Goal: Use online tool/utility: Utilize a website feature to perform a specific function

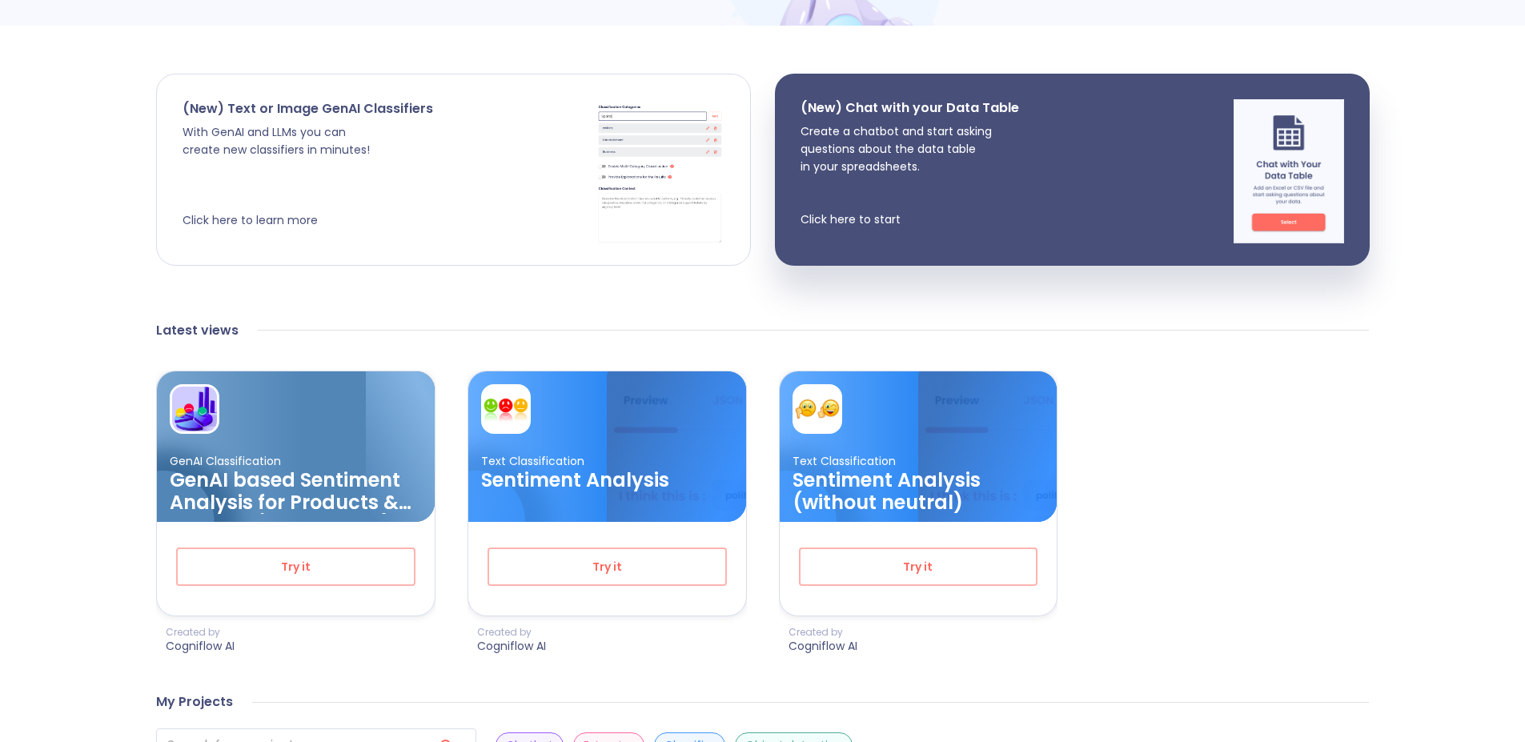
scroll to position [275, 0]
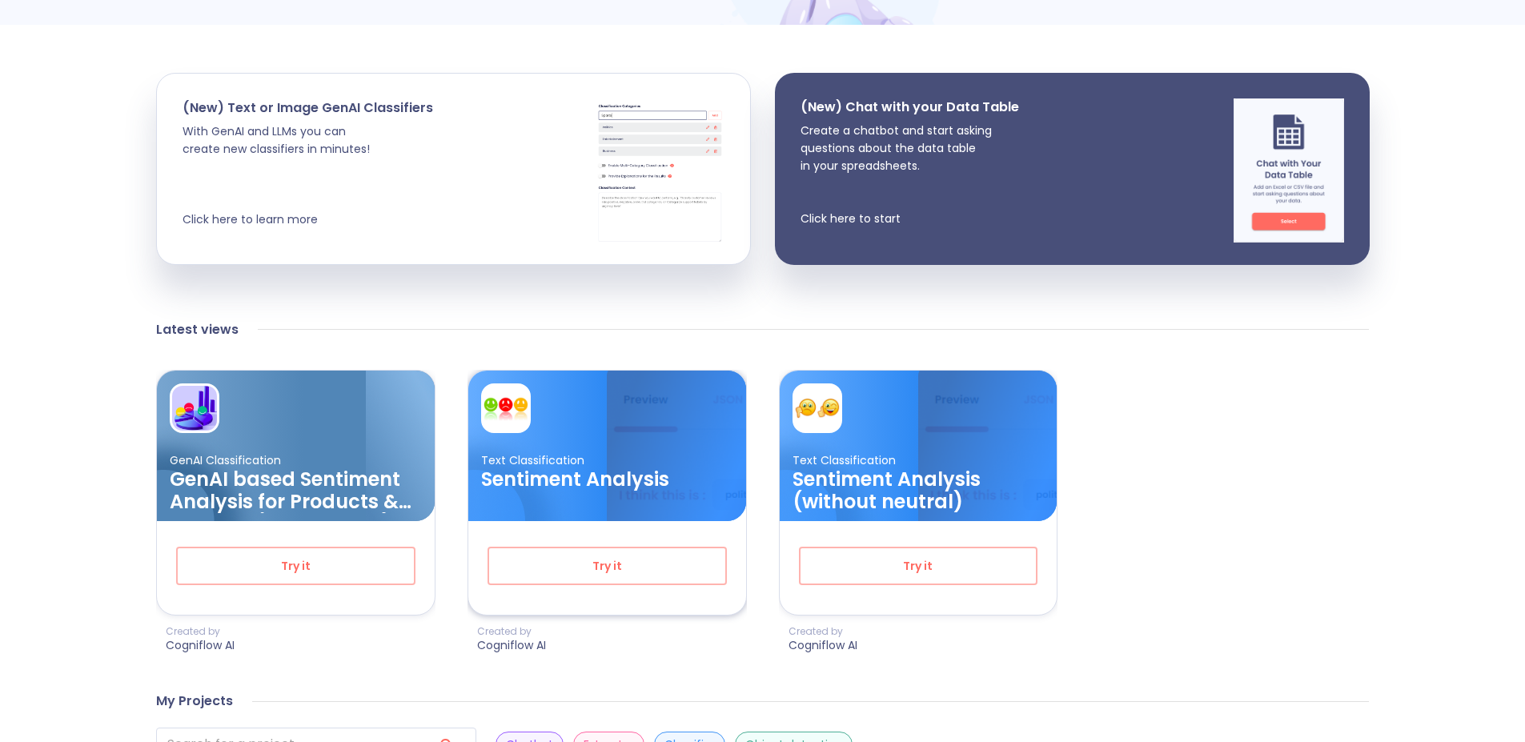
click at [651, 468] on h3 "Sentiment Analysis" at bounding box center [607, 479] width 252 height 22
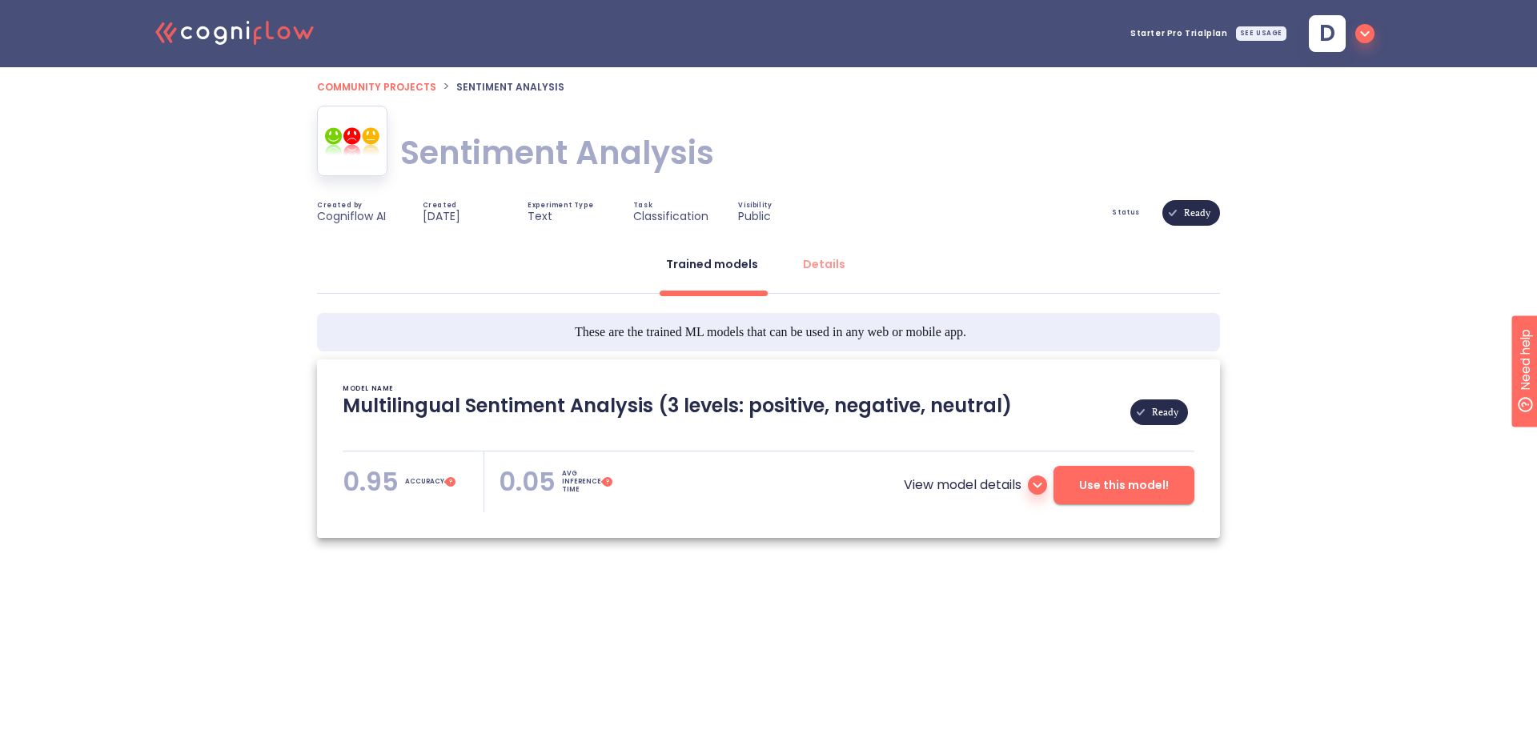
type textarea "[[DATE] 03:41:04]- Pretrained Multilingual (en, nl, de, fr, it, es) Sentiment A…"
click at [1164, 487] on span "Use this model!" at bounding box center [1124, 485] width 90 height 20
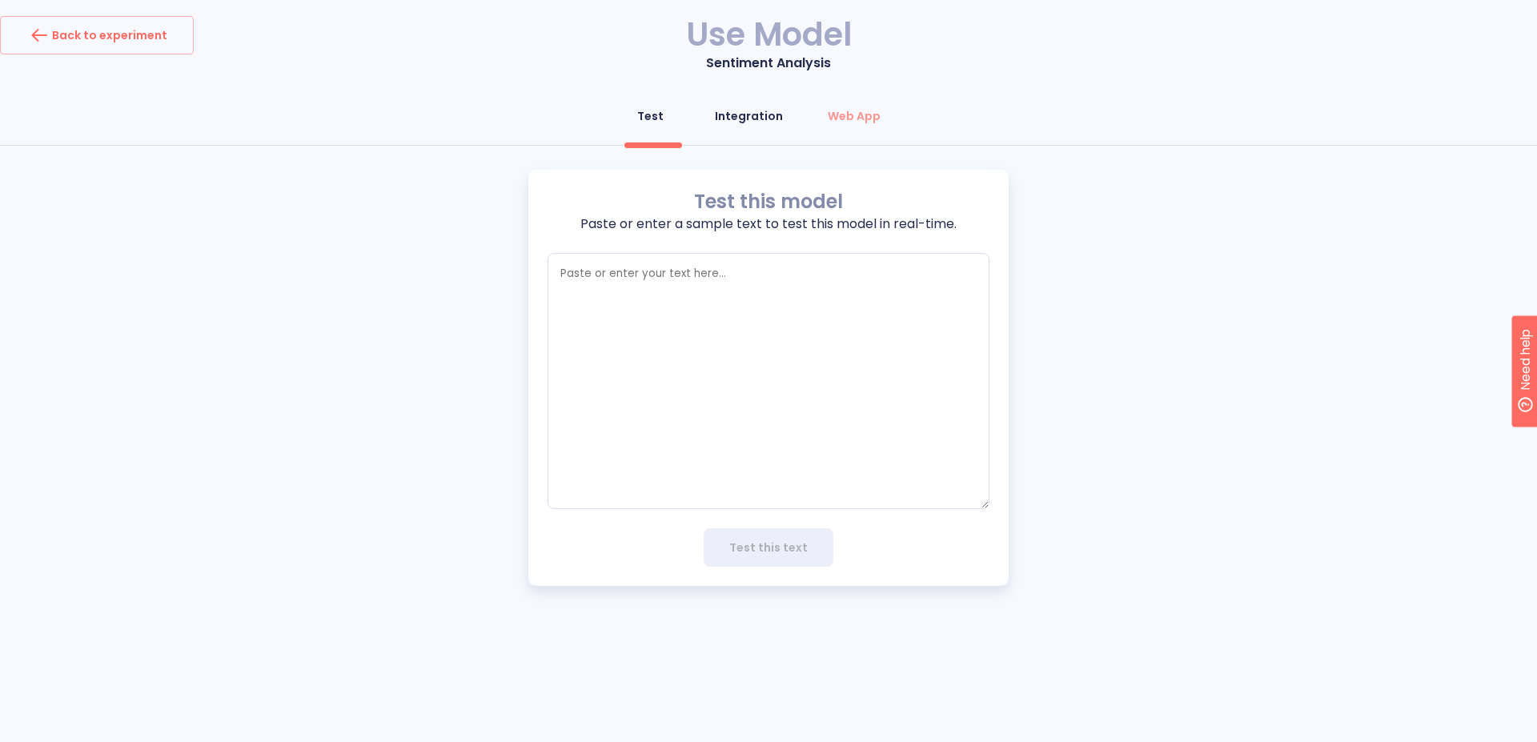
click at [760, 118] on div "Integration" at bounding box center [749, 116] width 68 height 16
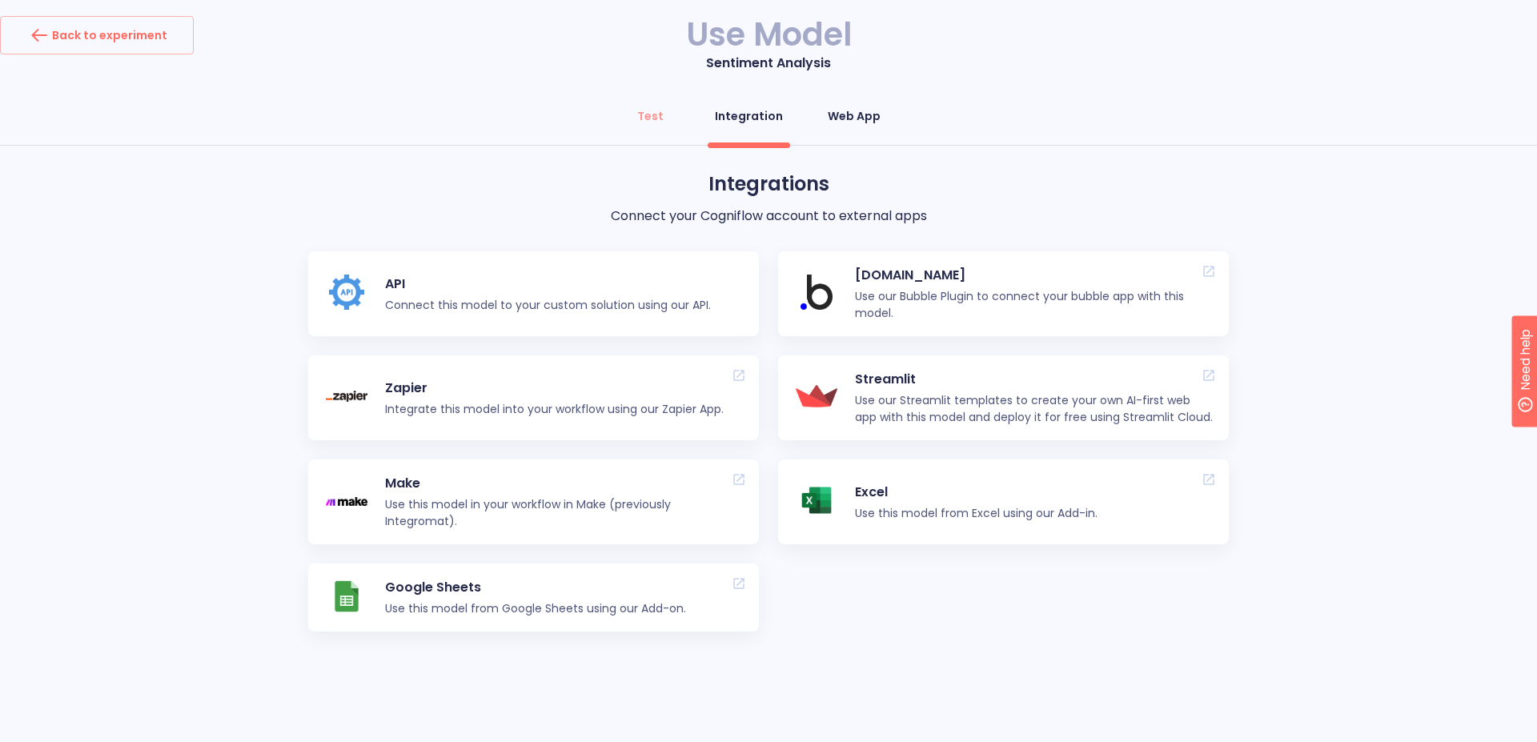
click at [848, 122] on div "Web App" at bounding box center [854, 116] width 53 height 16
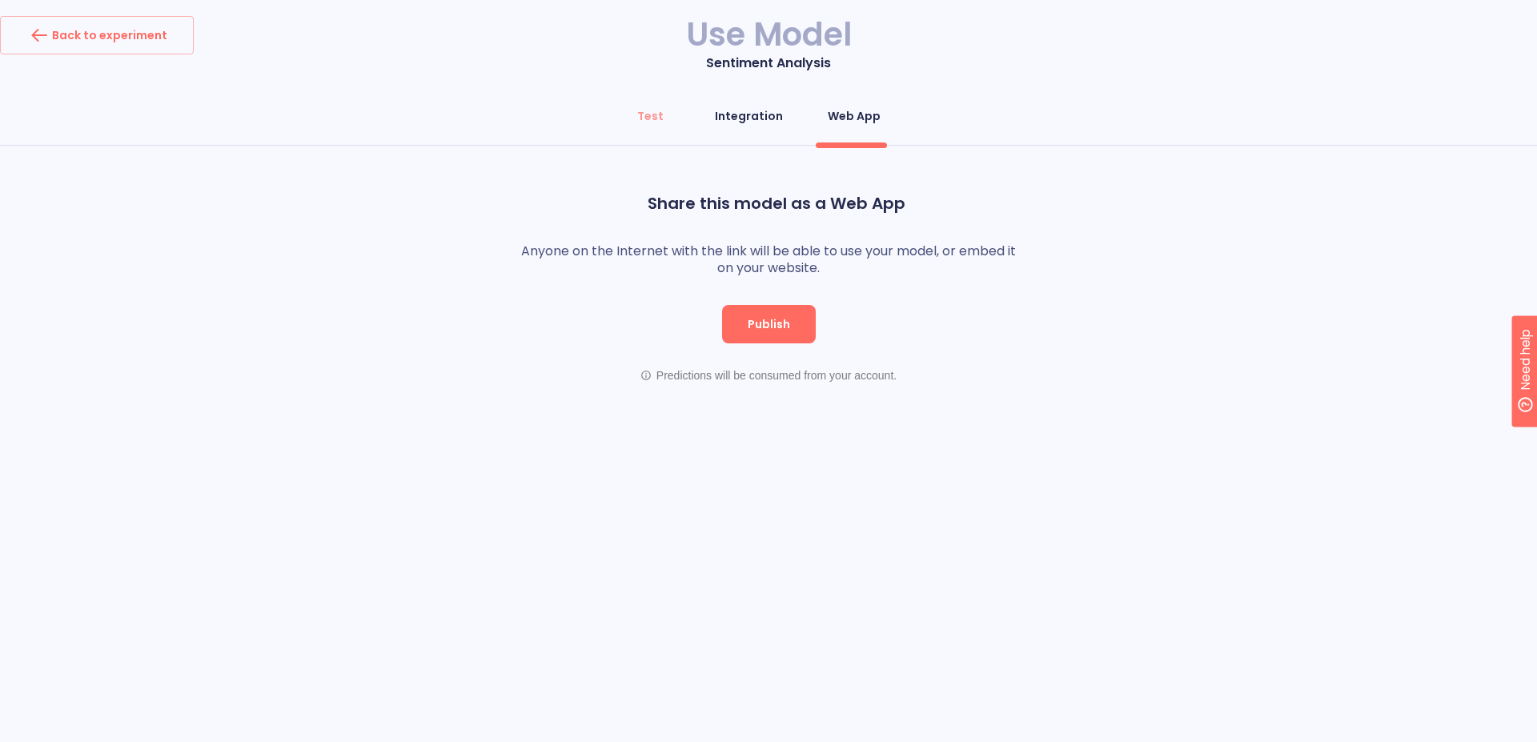
click at [784, 123] on button "Integration" at bounding box center [748, 116] width 87 height 38
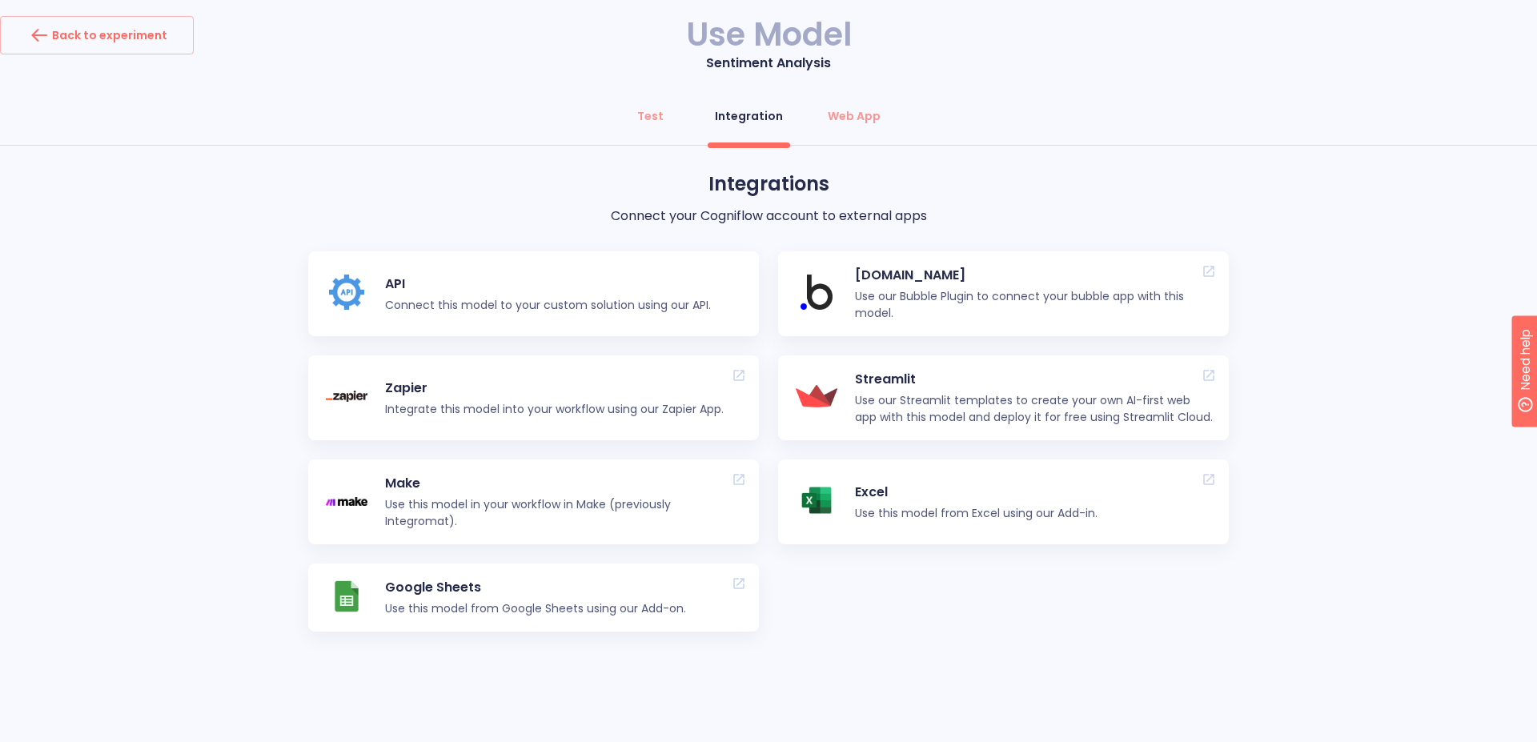
click at [496, 291] on p "API" at bounding box center [548, 284] width 326 height 19
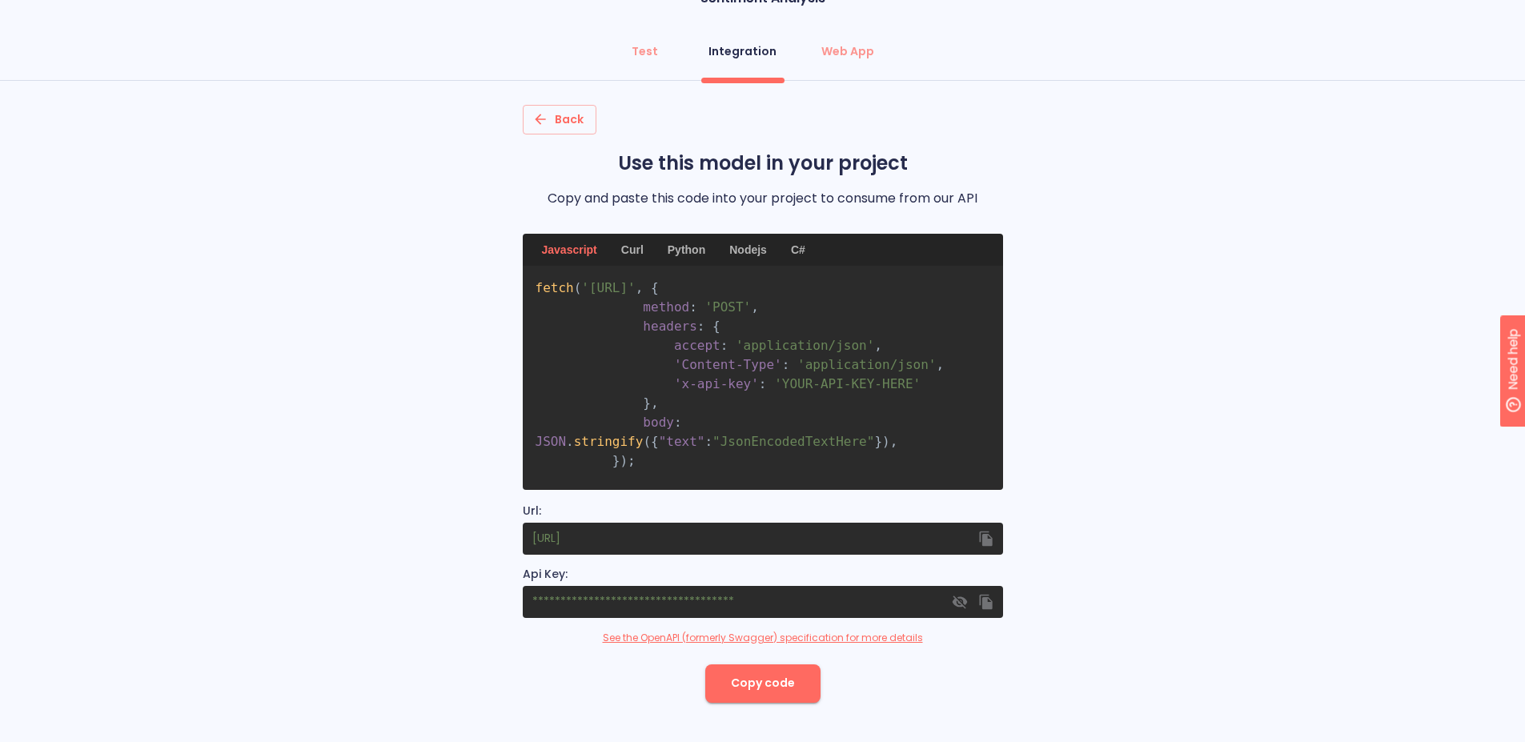
scroll to position [66, 0]
click at [686, 245] on div "Python" at bounding box center [686, 249] width 57 height 32
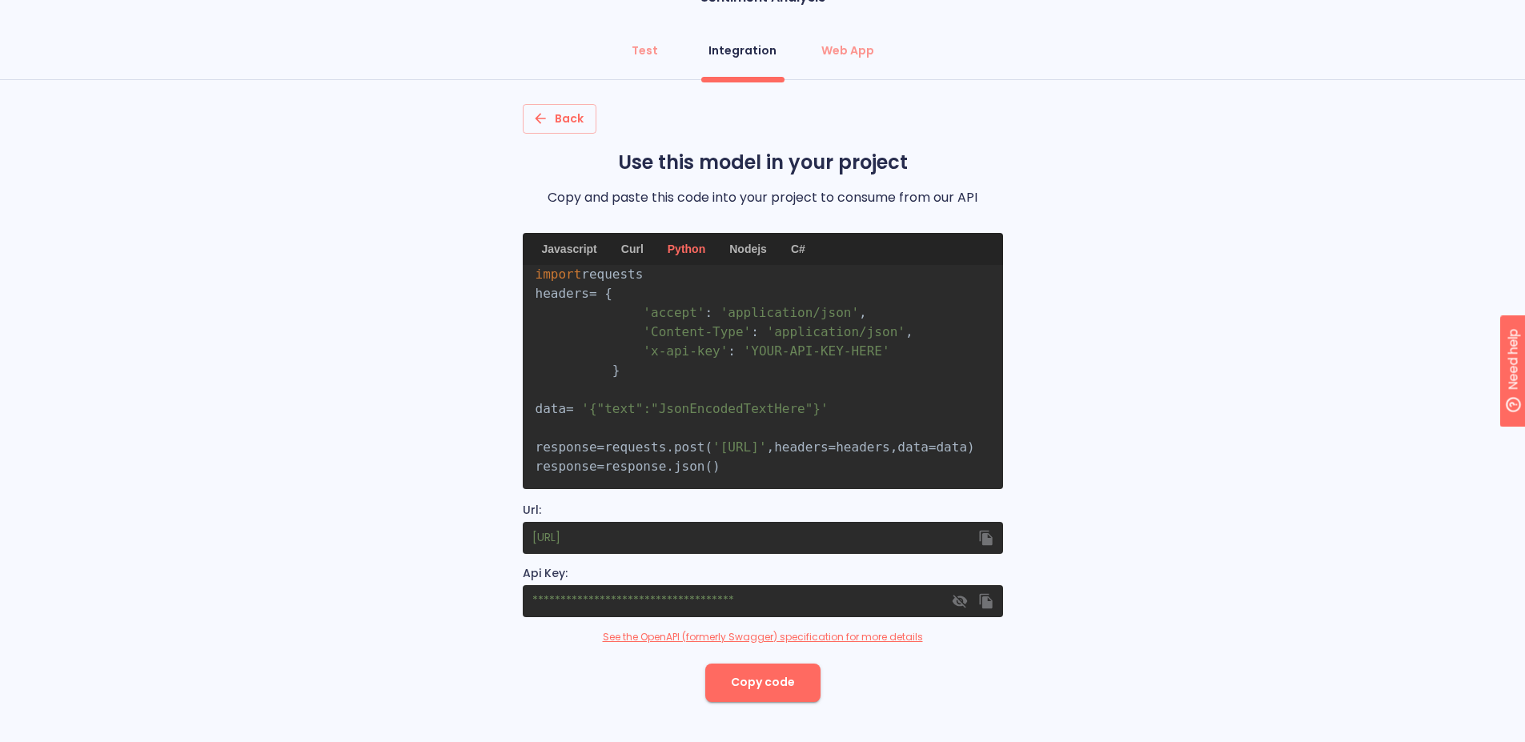
scroll to position [82, 0]
click at [924, 461] on pre "import requests headers = { 'accept' : 'application/json' , 'Content-Type' : 'a…" at bounding box center [763, 377] width 480 height 224
click at [836, 456] on pre "import requests headers = { 'accept' : 'application/json' , 'Content-Type' : 'a…" at bounding box center [763, 377] width 480 height 224
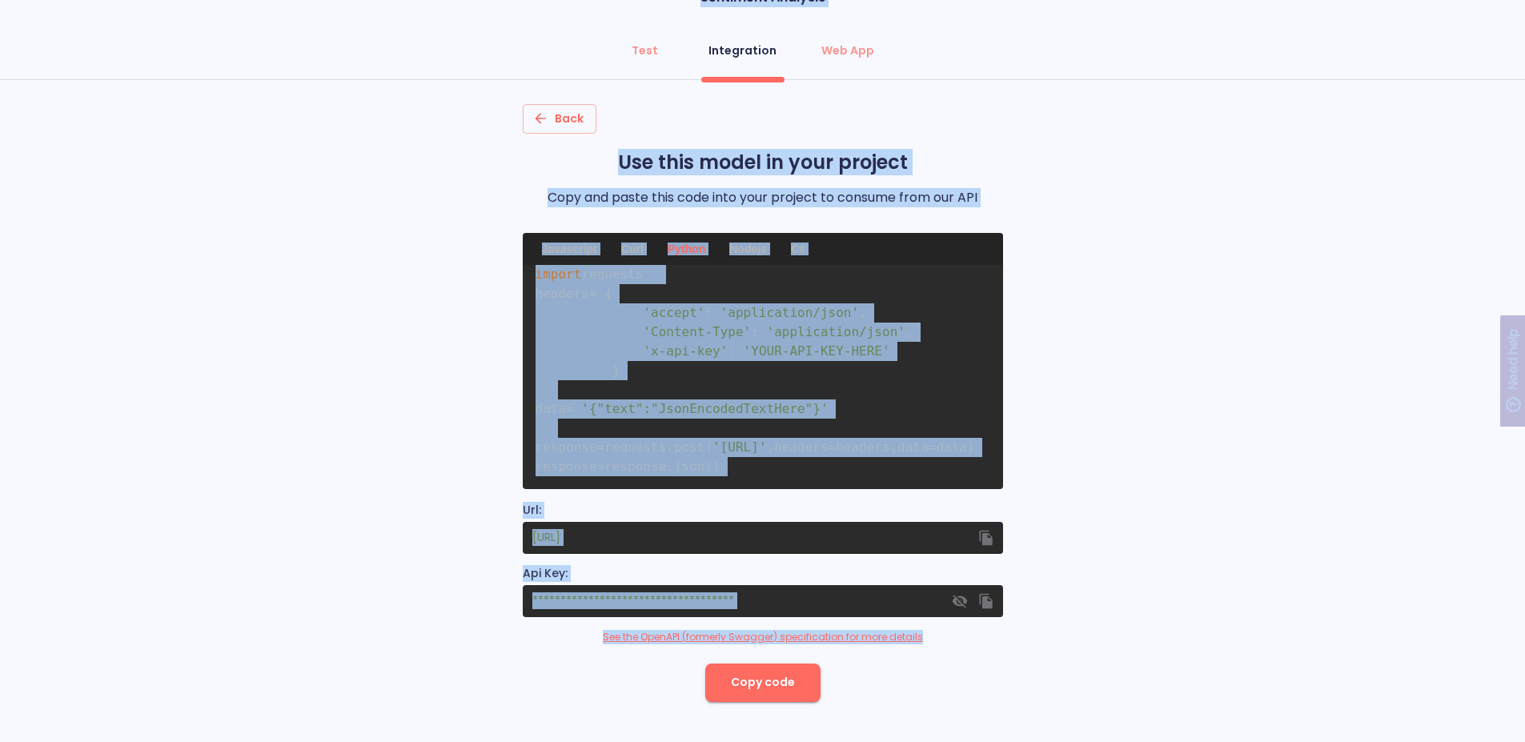
click at [766, 439] on span "'[URL]'" at bounding box center [739, 446] width 54 height 15
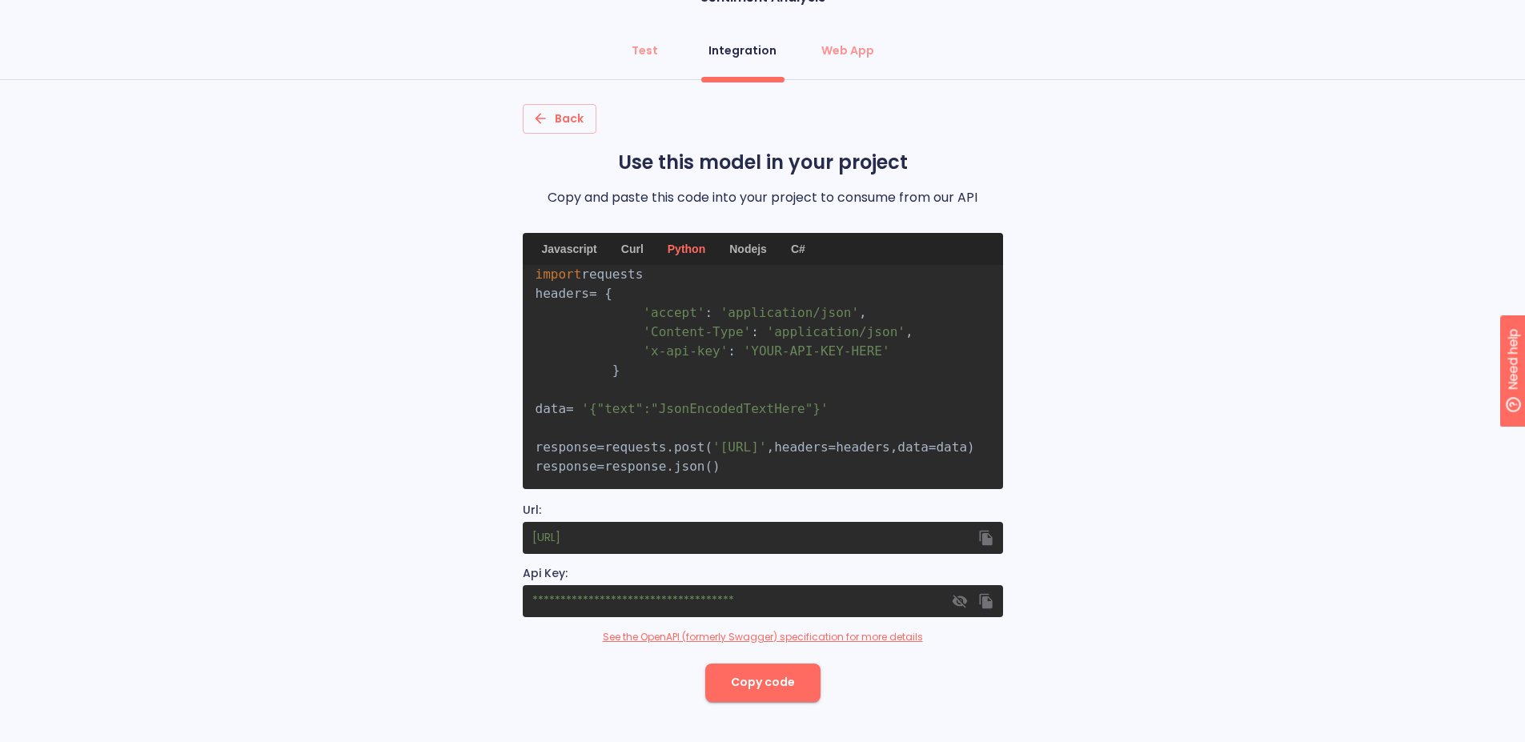
click at [852, 457] on pre "import requests headers = { 'accept' : 'application/json' , 'Content-Type' : 'a…" at bounding box center [763, 377] width 480 height 224
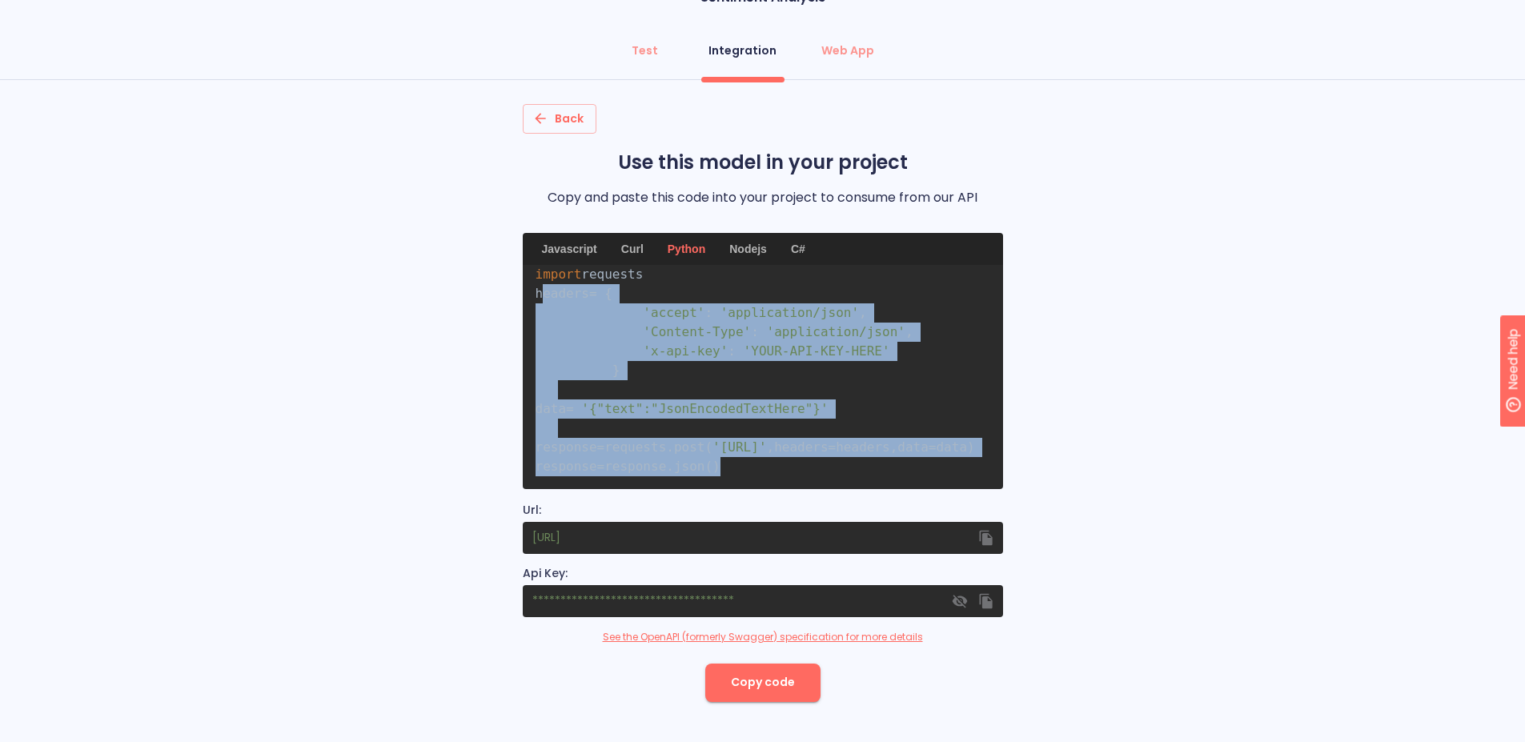
scroll to position [0, 0]
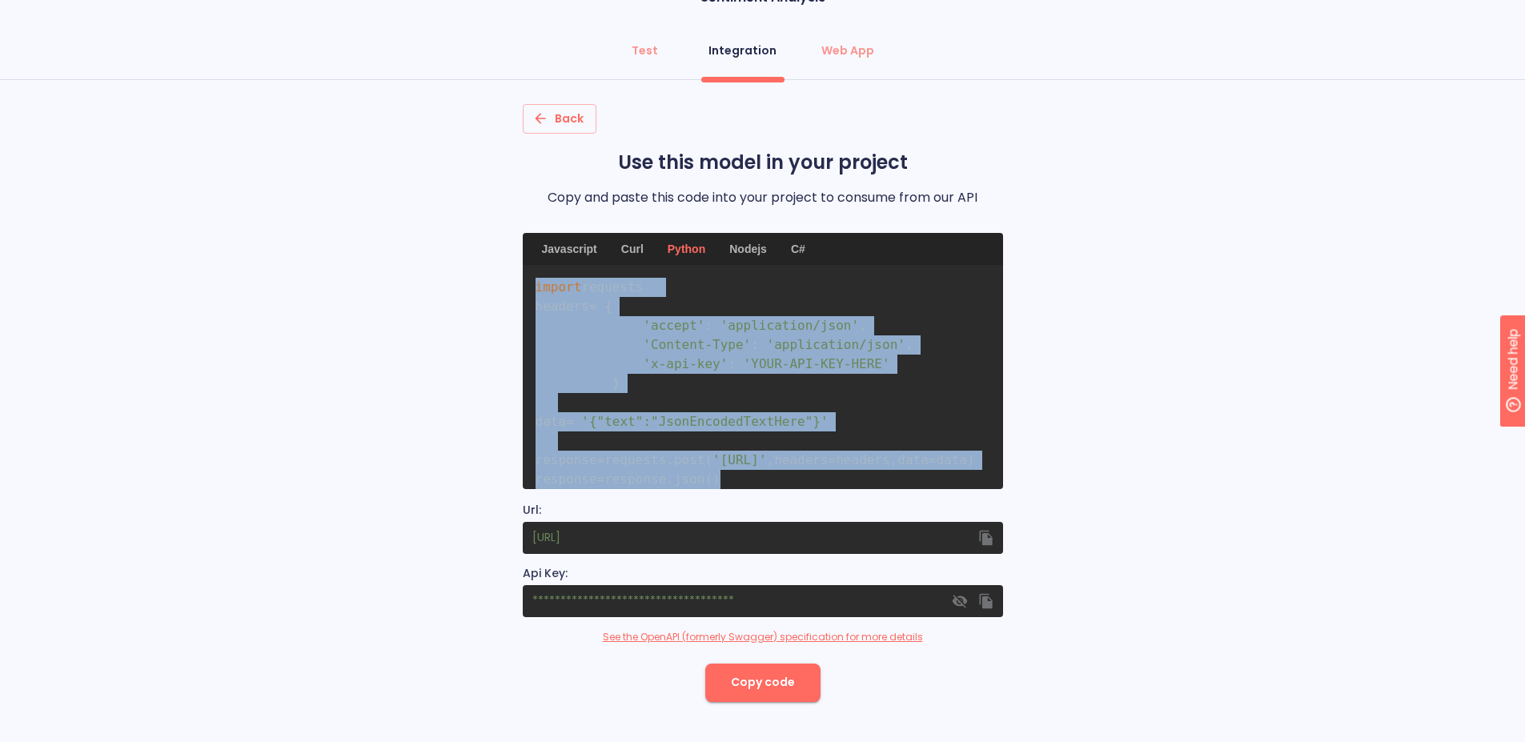
drag, startPoint x: 852, startPoint y: 457, endPoint x: 528, endPoint y: 291, distance: 363.7
click at [528, 291] on pre "import requests headers = { 'accept' : 'application/json' , 'Content-Type' : 'a…" at bounding box center [763, 377] width 480 height 224
copy code "import requests headers = { 'accept' : 'application/json' , 'Content-Type' : 'a…"
click at [561, 122] on span "Back" at bounding box center [559, 119] width 48 height 20
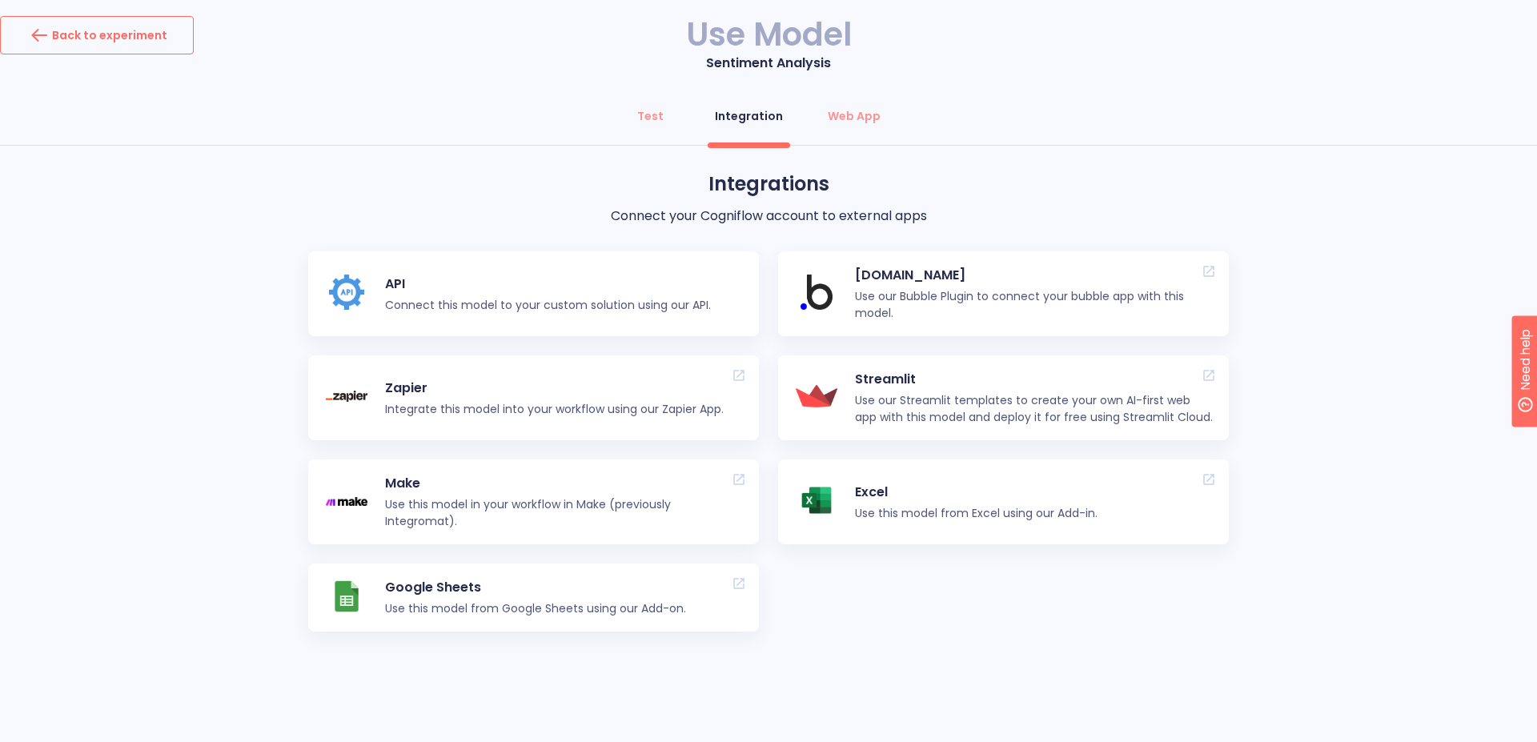
click at [134, 34] on div "Back to experiment" at bounding box center [96, 35] width 141 height 26
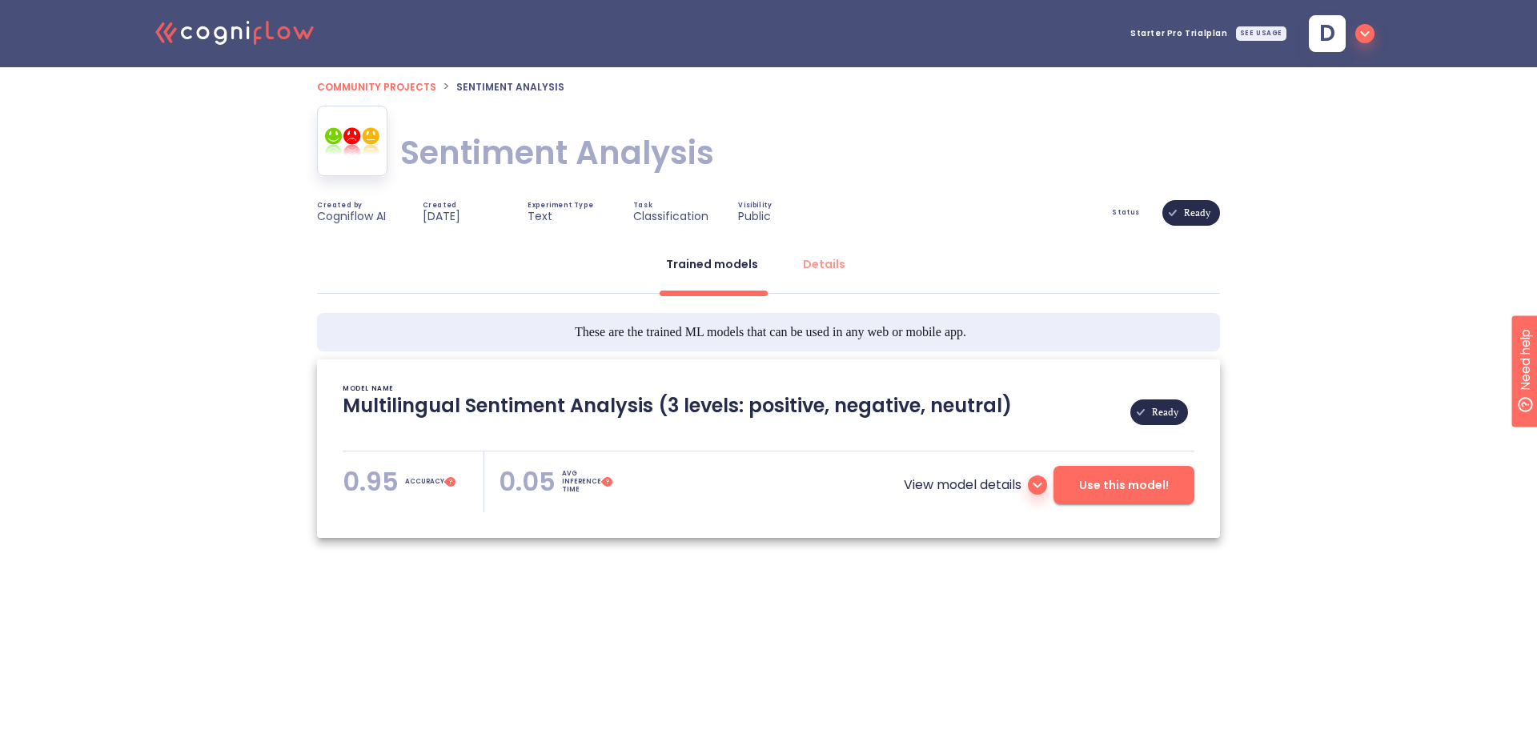
click at [403, 86] on span "Community projects" at bounding box center [376, 87] width 119 height 14
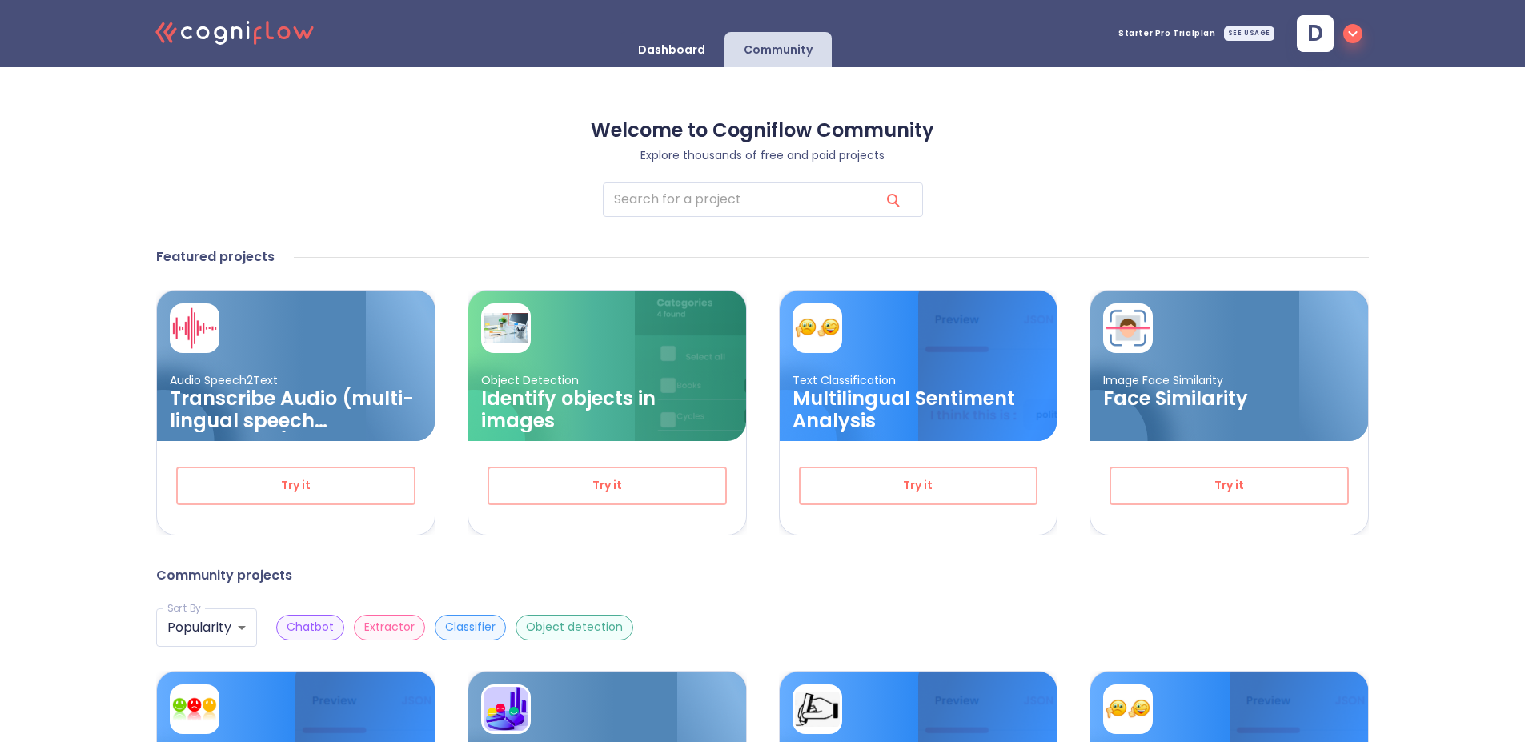
click at [455, 625] on p "Classifier" at bounding box center [470, 626] width 50 height 15
click at [711, 199] on input "search" at bounding box center [735, 199] width 264 height 34
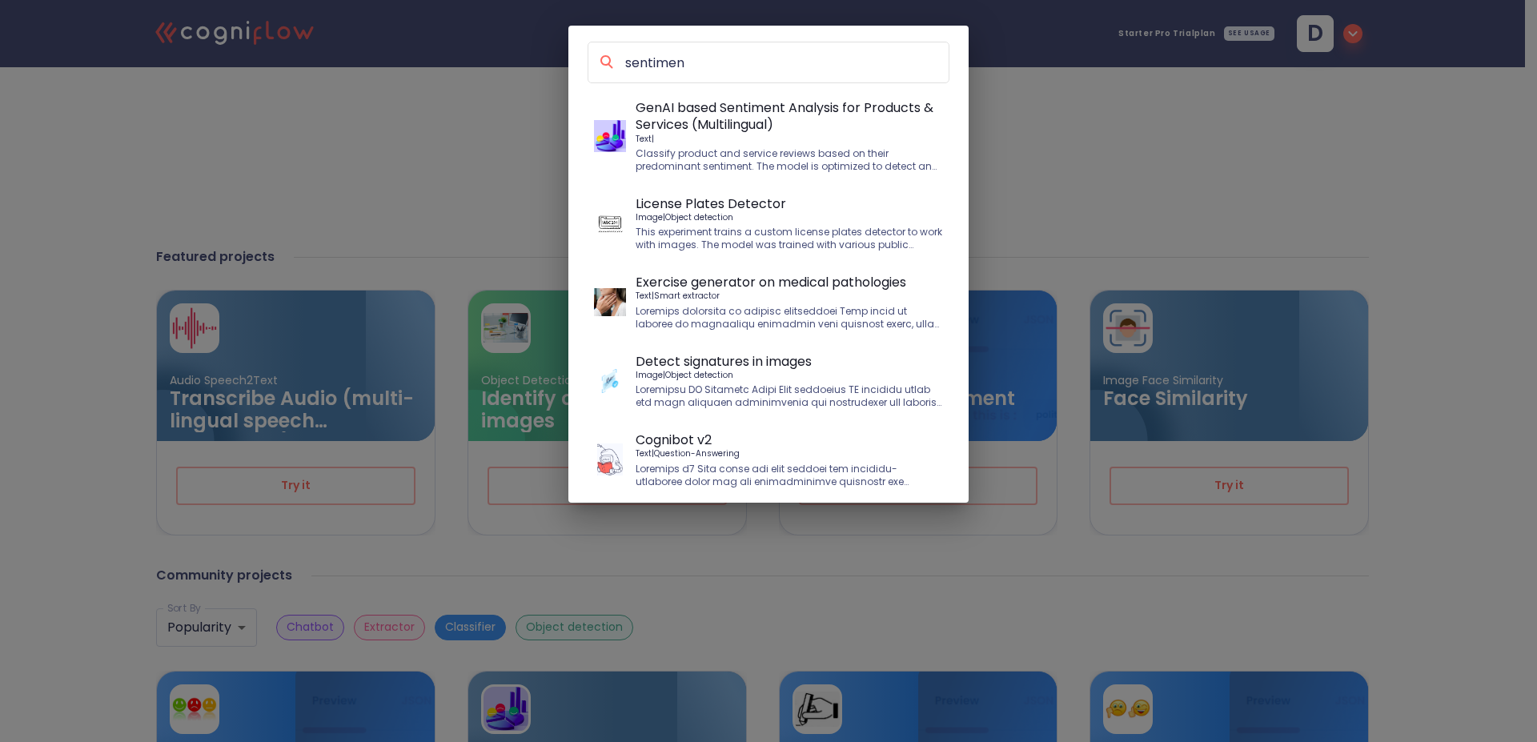
type input "sentiment"
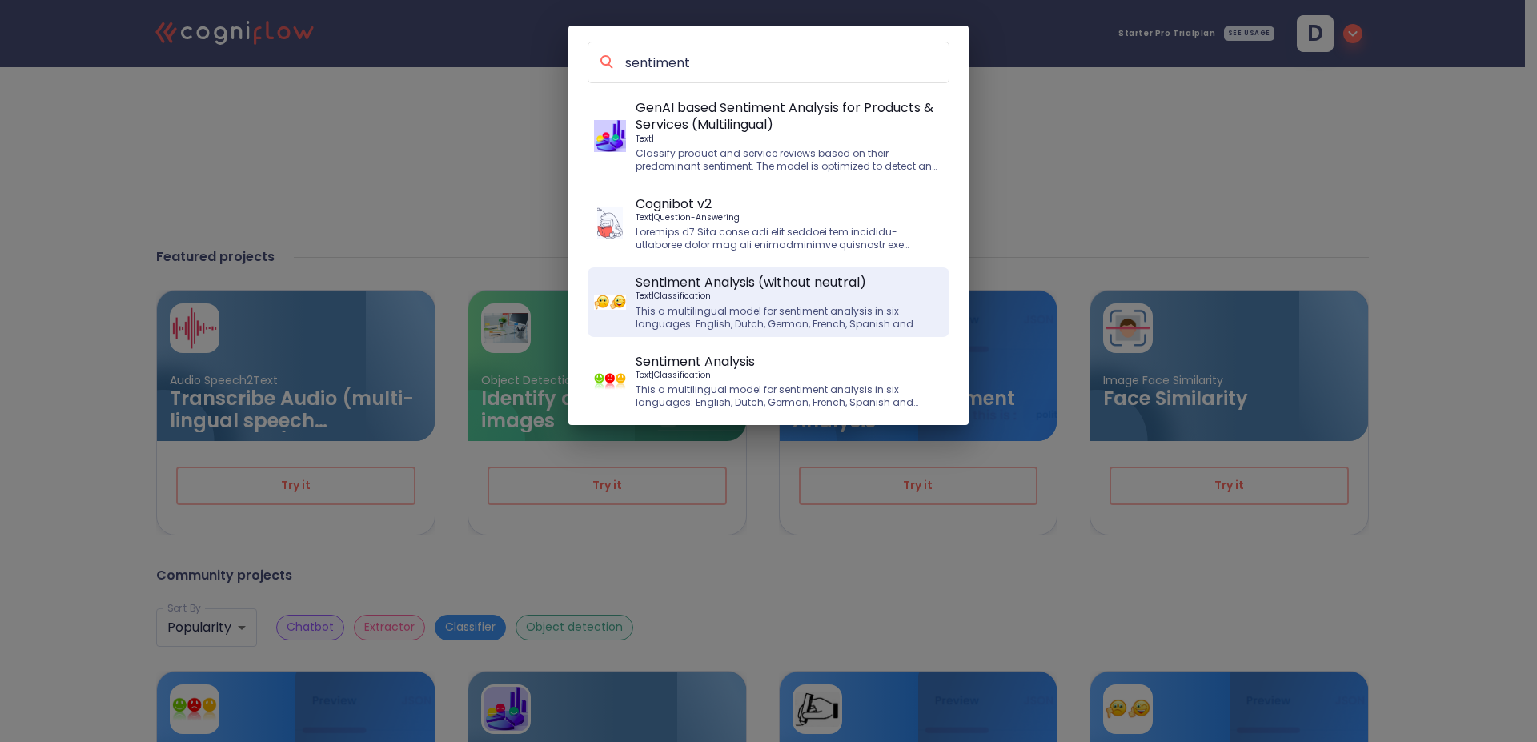
click at [785, 299] on p "Text | Classification" at bounding box center [788, 296] width 307 height 10
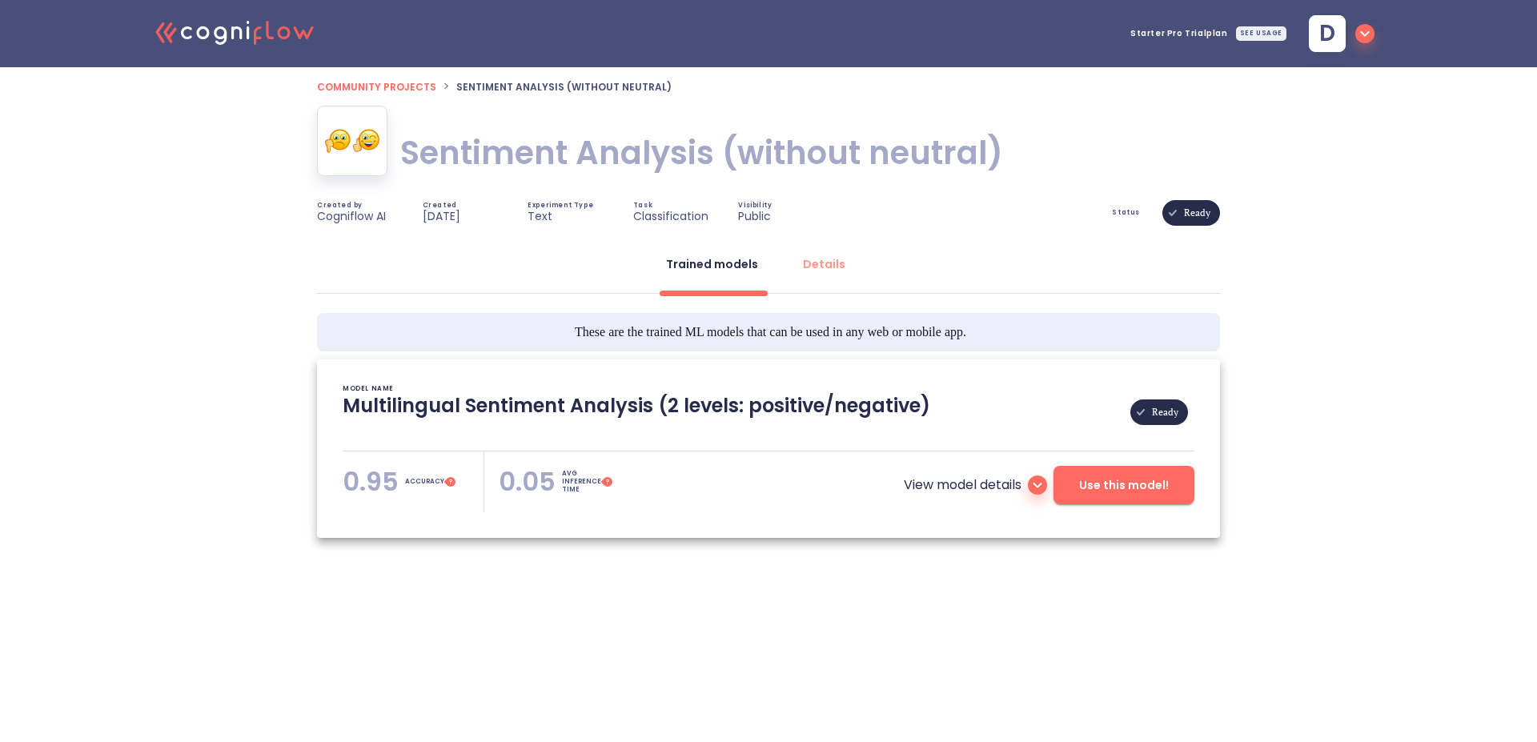
type textarea "[[DATE] 03:41:27]- Pretrained Multilingual (en, nl, de, fr, it, es) Sentiment A…"
click at [1132, 489] on span "Use this model!" at bounding box center [1124, 485] width 90 height 20
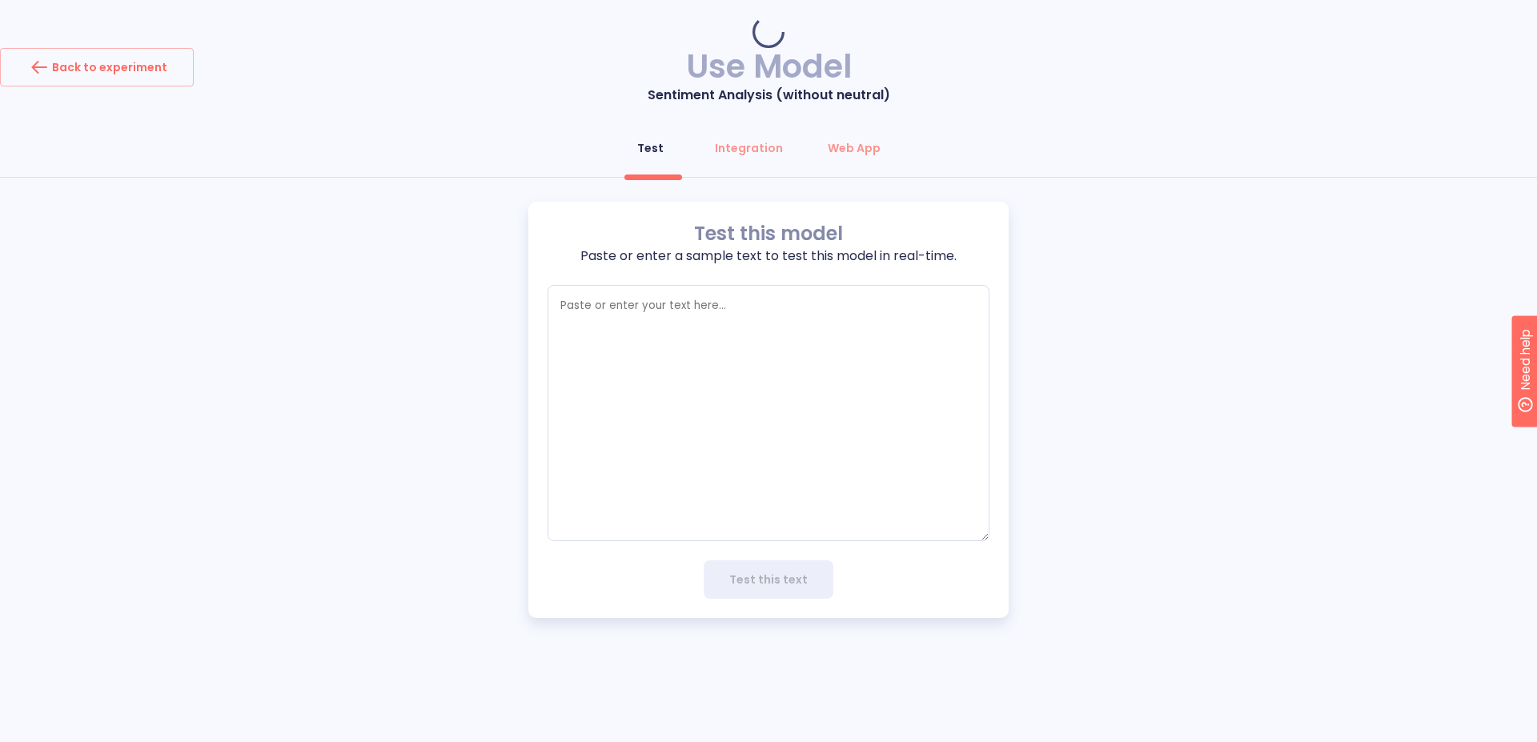
type textarea "x"
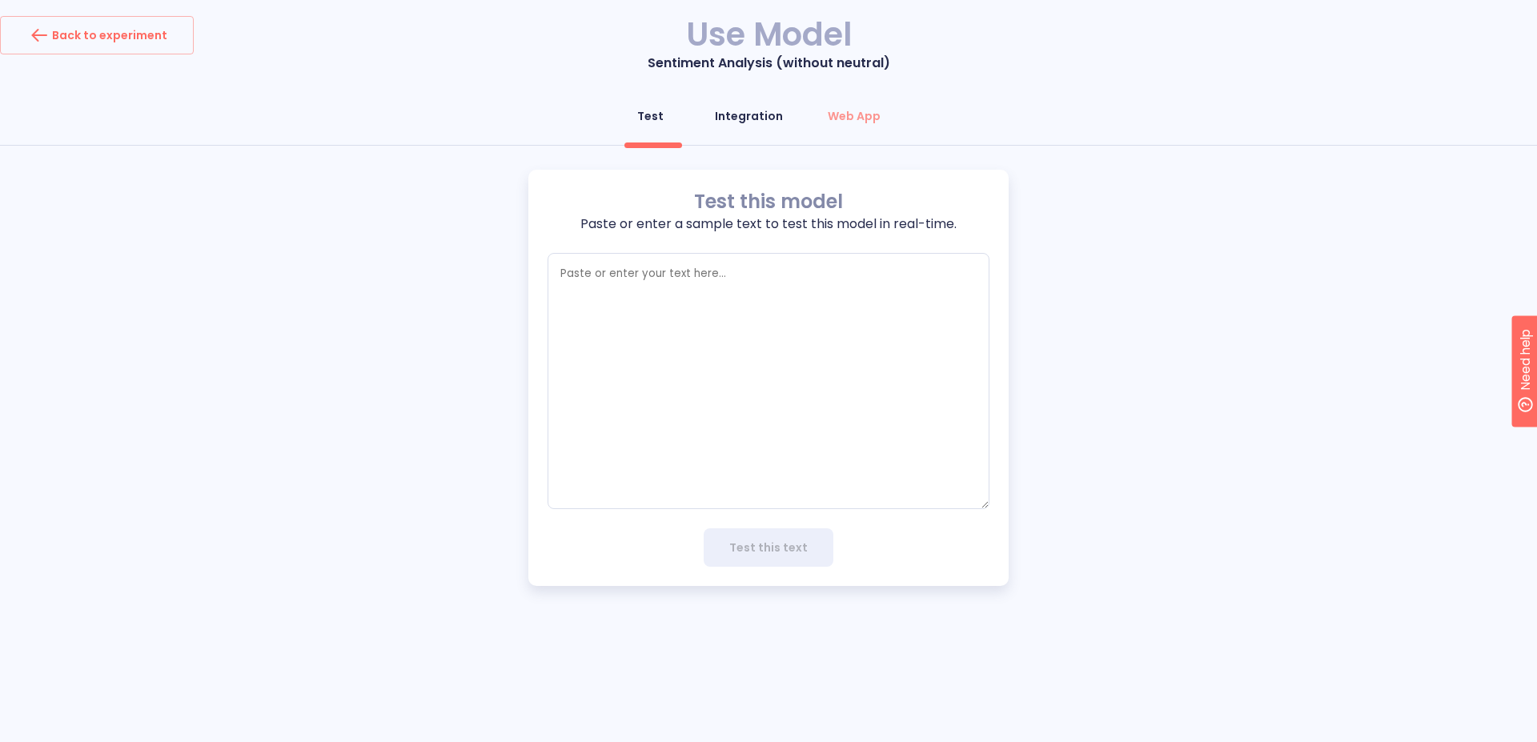
click at [764, 118] on div "Integration" at bounding box center [749, 116] width 68 height 16
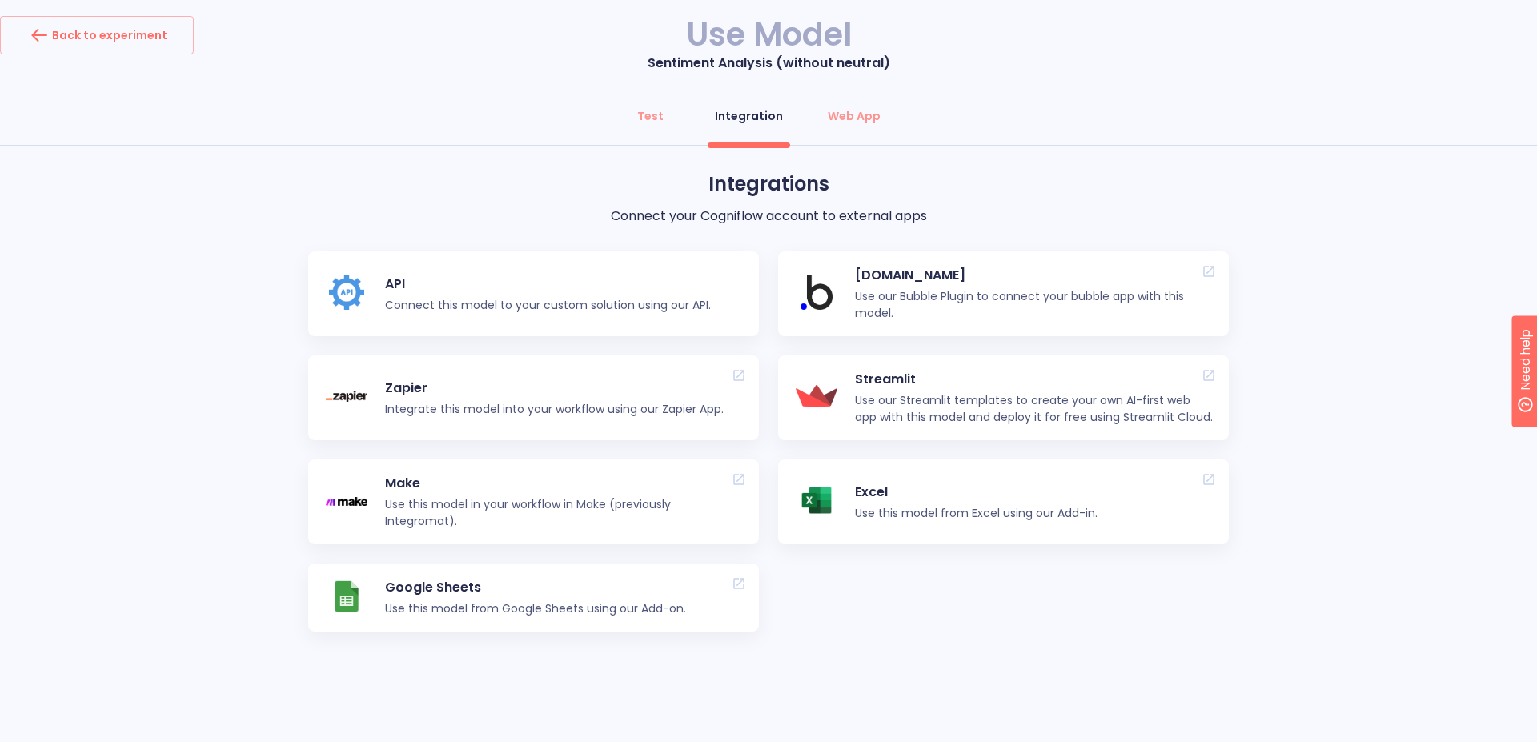
click at [519, 297] on p "Connect this model to your custom solution using our API." at bounding box center [548, 305] width 326 height 17
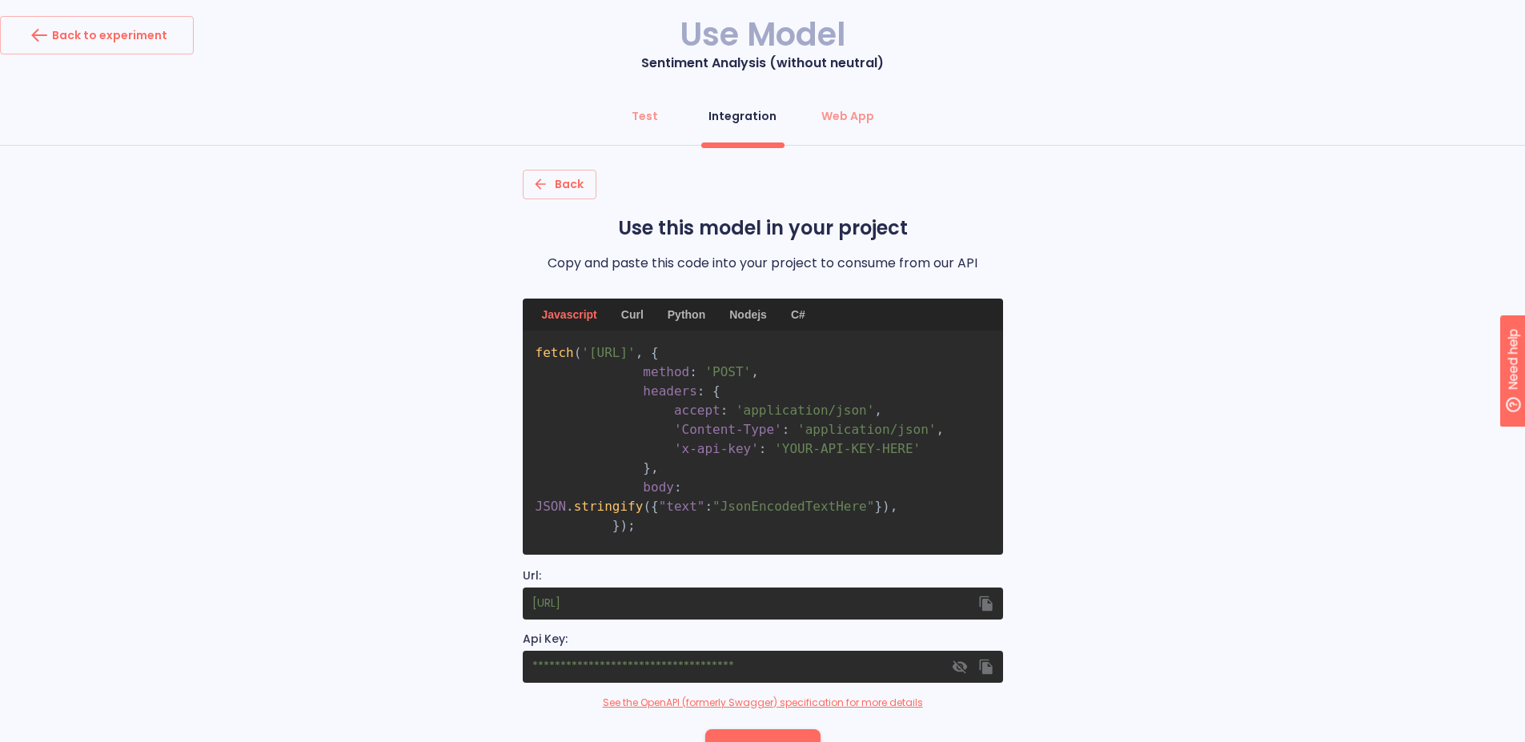
click at [780, 501] on pre "fetch ( '[URL]' , { method : 'POST' , headers : { accept : 'application/json' ,…" at bounding box center [763, 443] width 480 height 224
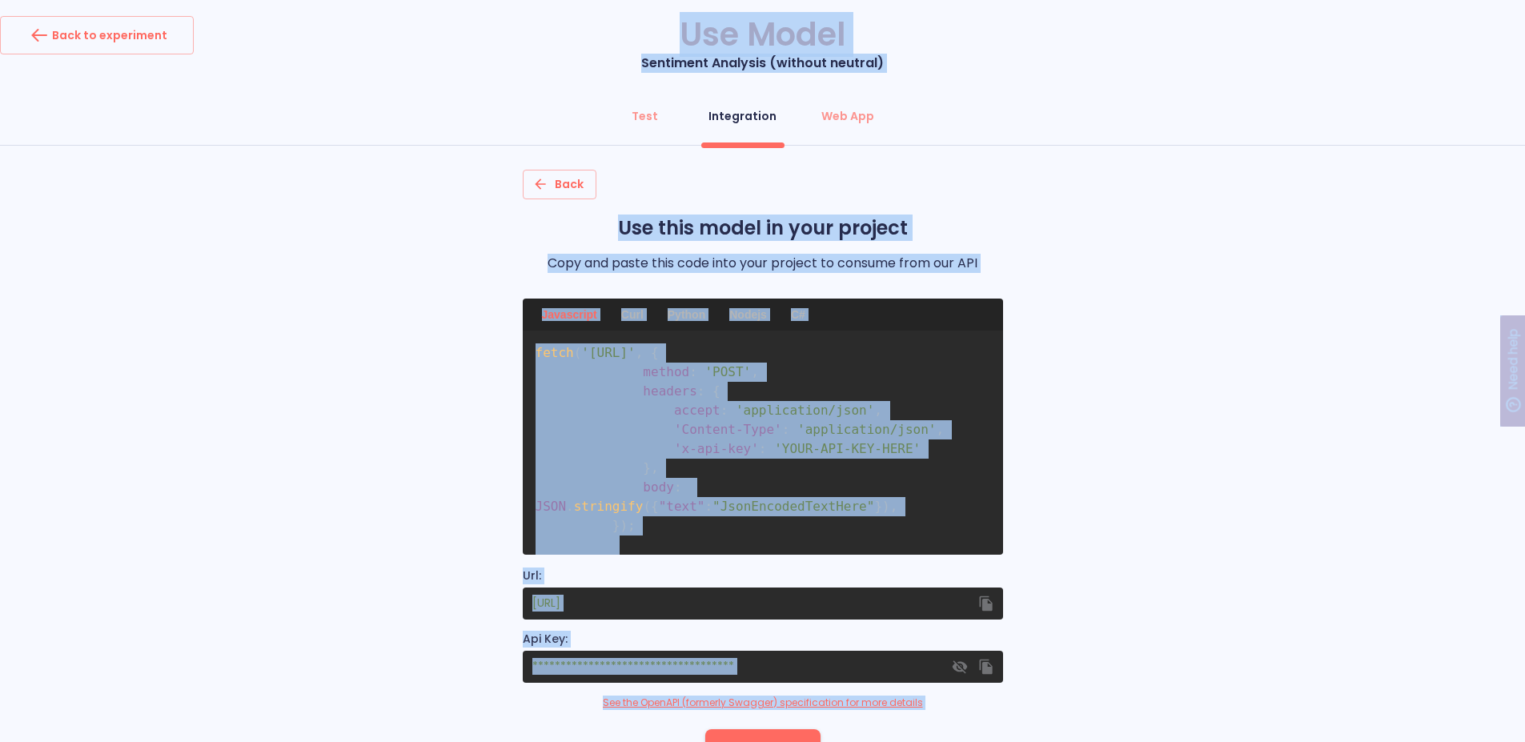
drag, startPoint x: 846, startPoint y: 486, endPoint x: 855, endPoint y: 492, distance: 10.9
click at [848, 485] on pre "fetch ( '[URL]' , { method : 'POST' , headers : { accept : 'application/json' ,…" at bounding box center [763, 443] width 480 height 224
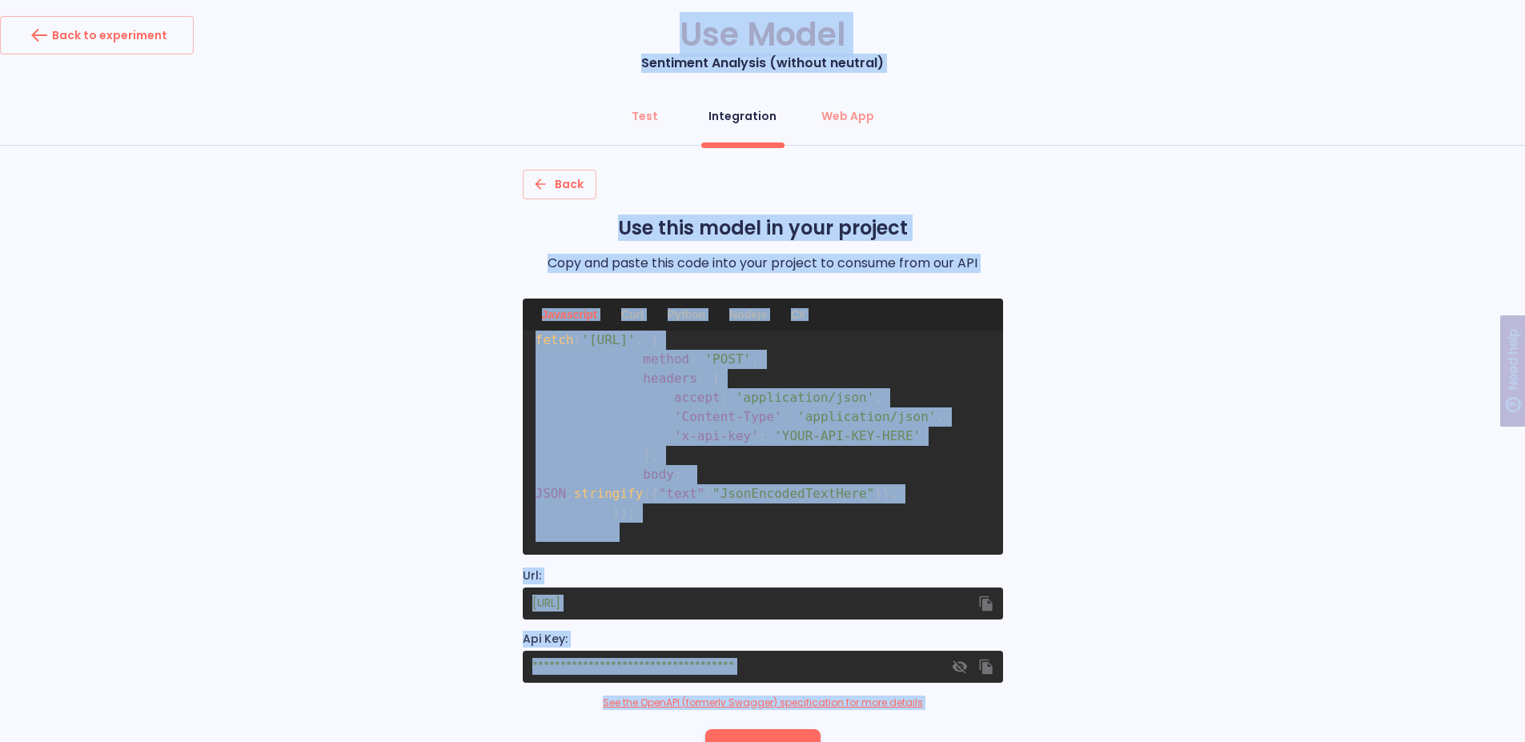
scroll to position [44, 0]
click at [900, 451] on pre "fetch ( '[URL]' , { method : 'POST' , headers : { accept : 'application/json' ,…" at bounding box center [763, 443] width 480 height 224
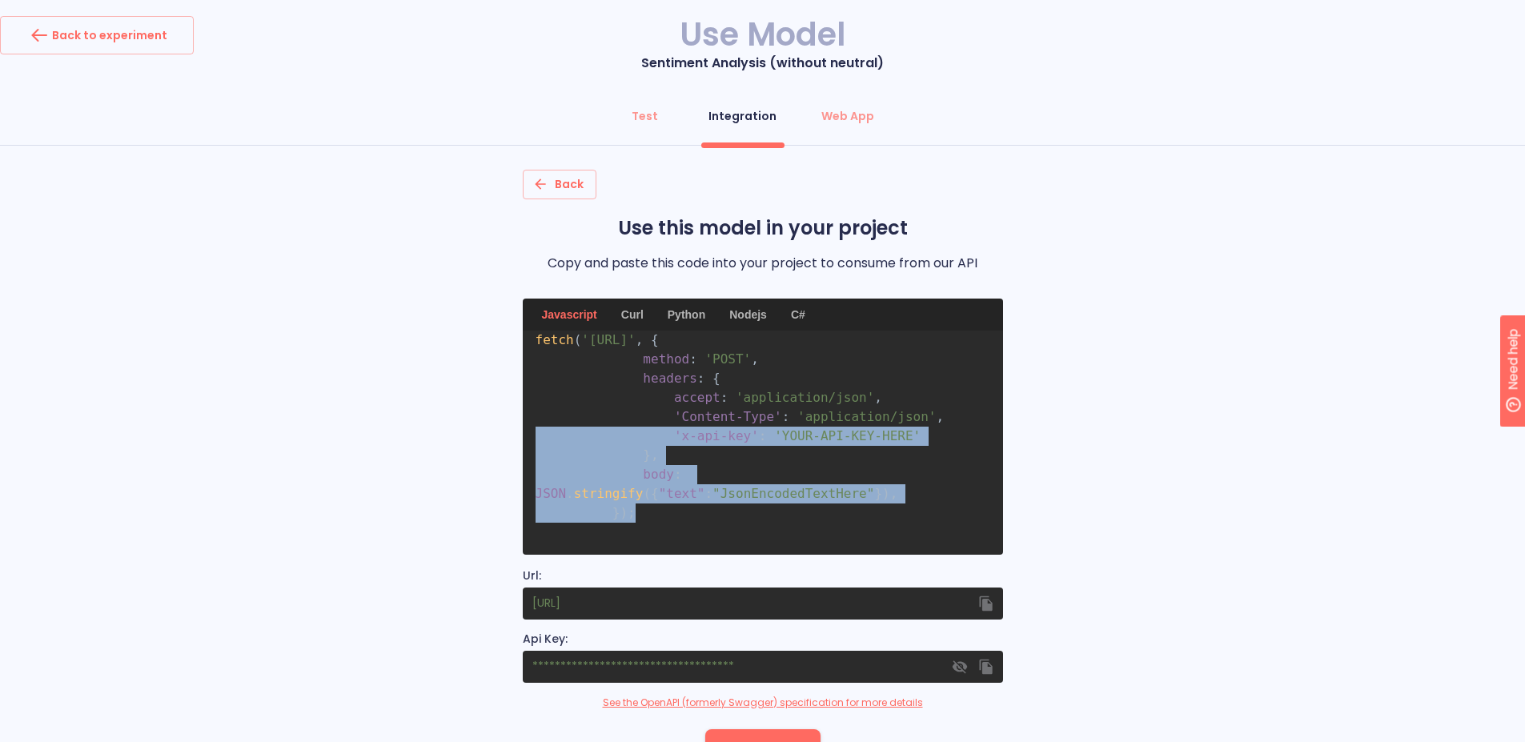
scroll to position [0, 0]
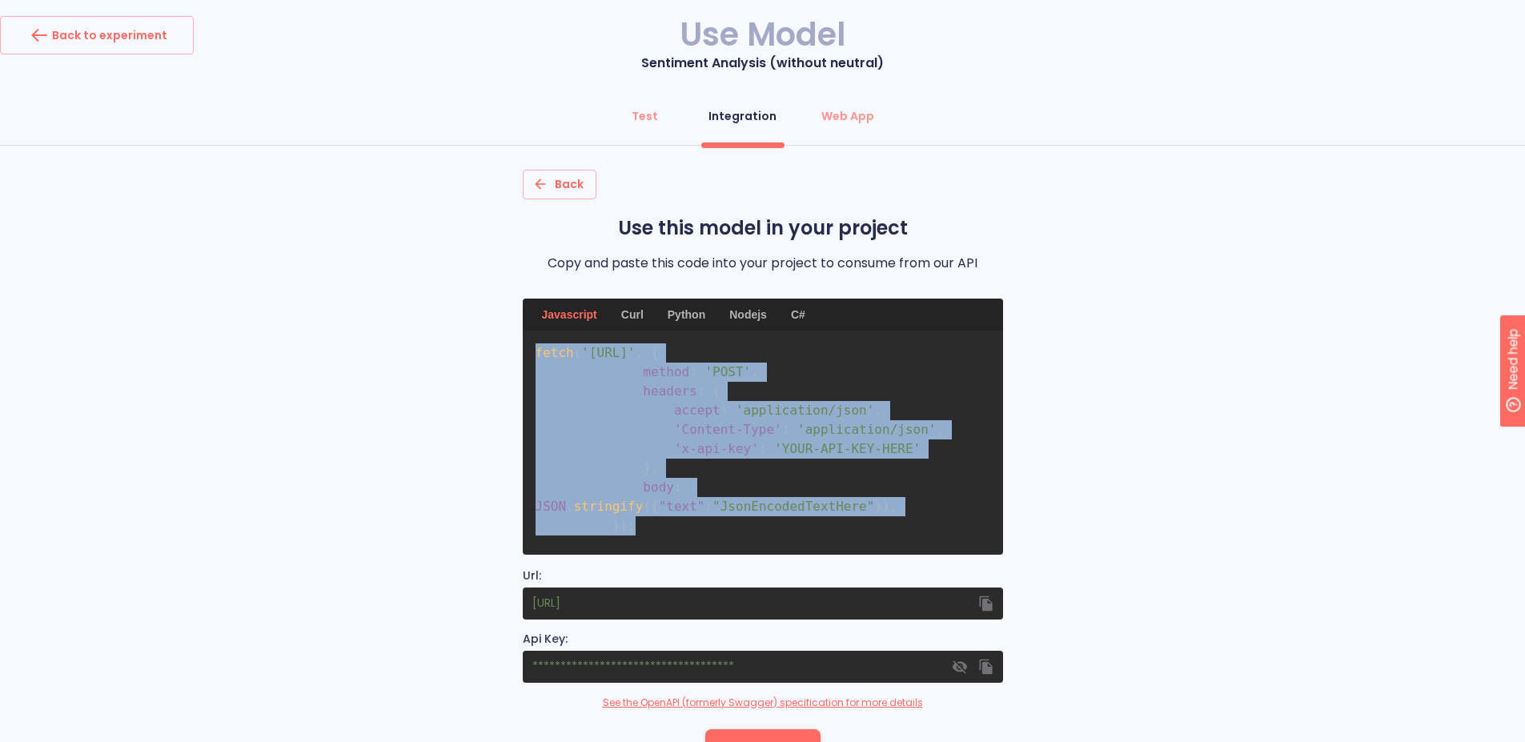
drag, startPoint x: 663, startPoint y: 502, endPoint x: 537, endPoint y: 355, distance: 193.5
click at [537, 355] on pre "fetch ( '[URL]' , { method : 'POST' , headers : { accept : 'application/json' ,…" at bounding box center [763, 443] width 480 height 224
copy code "fetch ( '[URL]' , { method : 'POST' , headers : { accept : 'application/json' ,…"
click at [872, 396] on pre "fetch ( '[URL]' , { method : 'POST' , headers : { accept : 'application/json' ,…" at bounding box center [763, 443] width 480 height 224
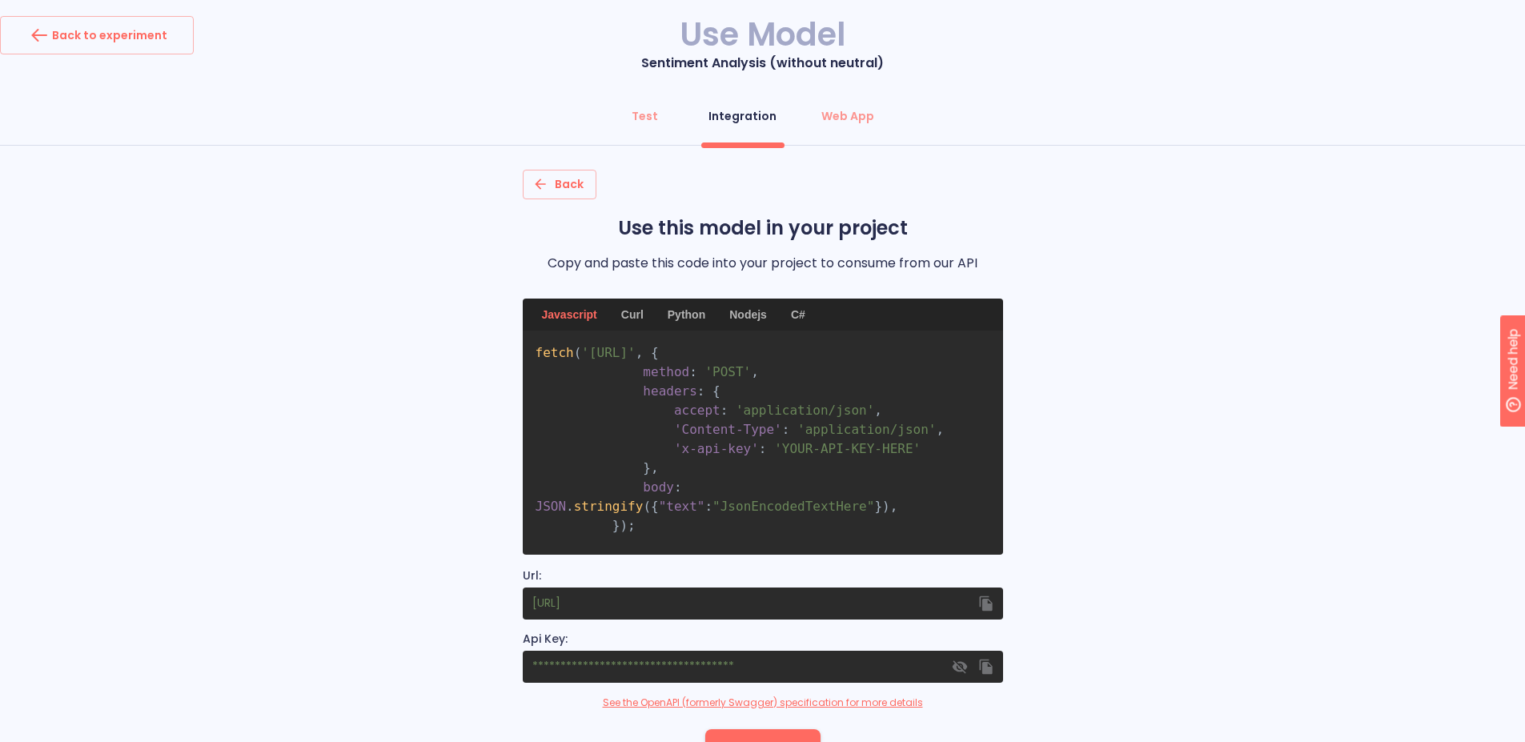
drag, startPoint x: 880, startPoint y: 355, endPoint x: 451, endPoint y: 364, distance: 429.1
click at [451, 364] on div "Back Use this model in your project Copy and paste this code into your project …" at bounding box center [762, 468] width 1525 height 597
click at [106, 38] on div "Back to experiment" at bounding box center [96, 35] width 141 height 26
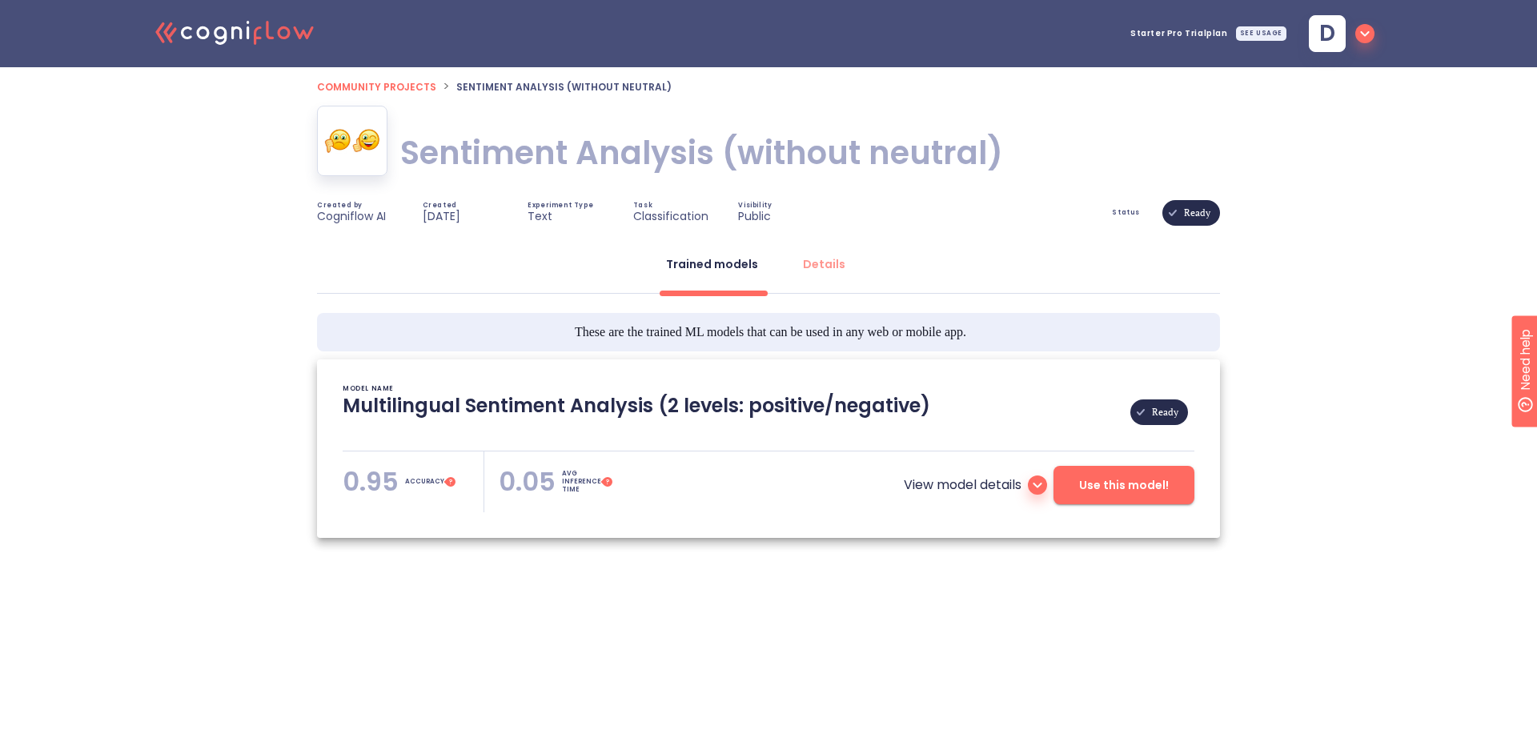
click at [1039, 479] on icon at bounding box center [1037, 484] width 19 height 19
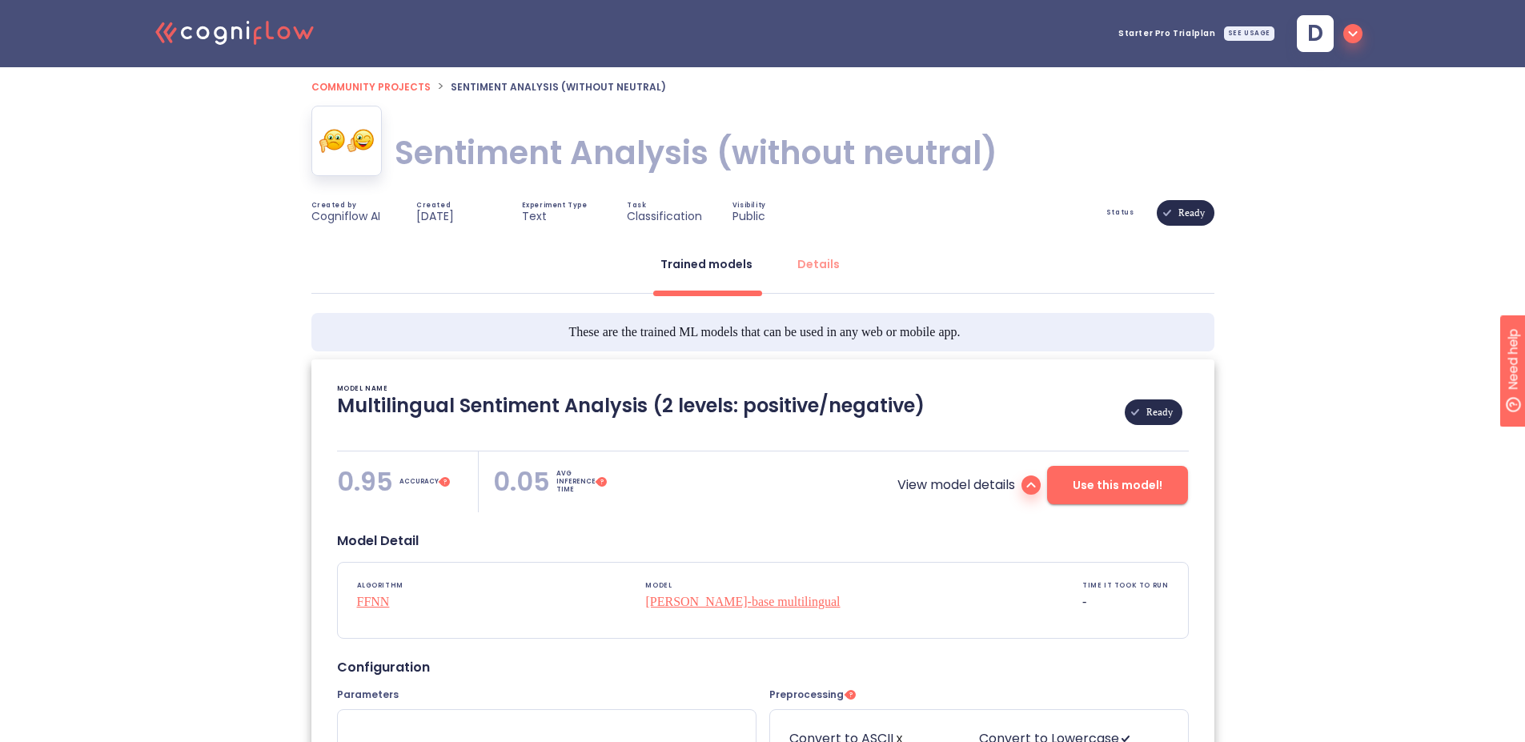
click at [1122, 488] on span "Use this model!" at bounding box center [1117, 485] width 90 height 20
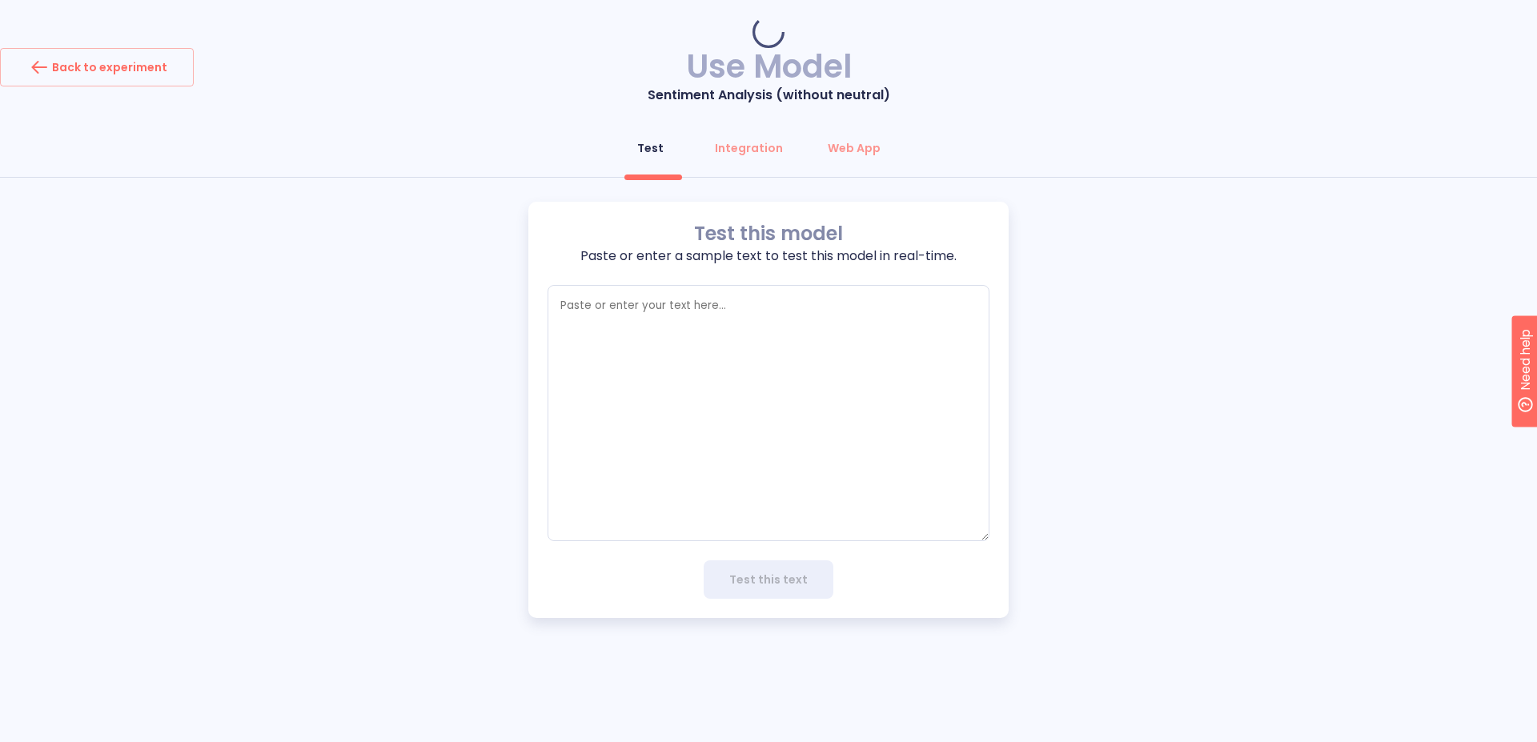
type textarea "x"
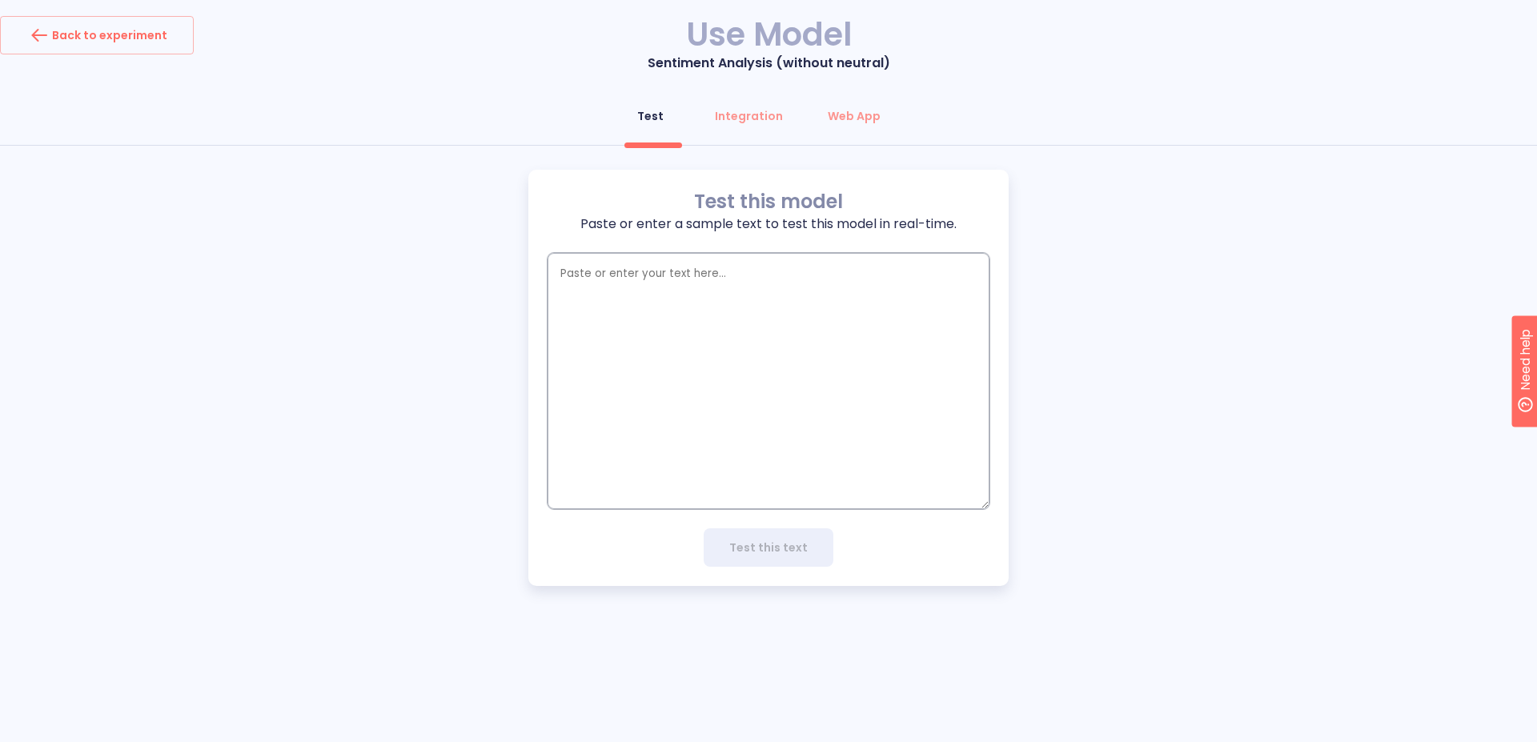
click at [741, 359] on textarea "empty textarea" at bounding box center [768, 381] width 442 height 256
type textarea "e"
type textarea "x"
type textarea "el"
type textarea "x"
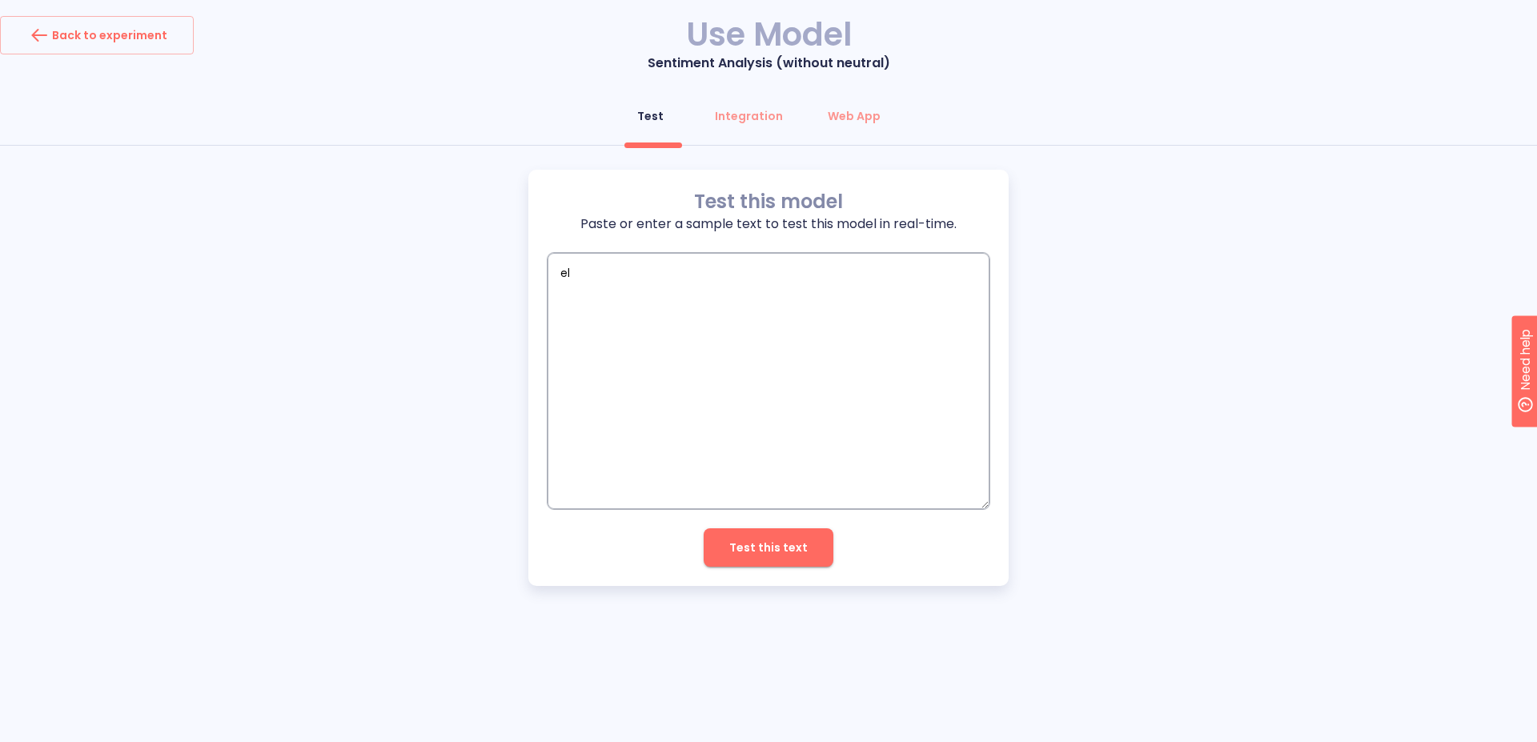
type textarea "el r"
type textarea "x"
type textarea "el re"
type textarea "x"
type textarea "el res"
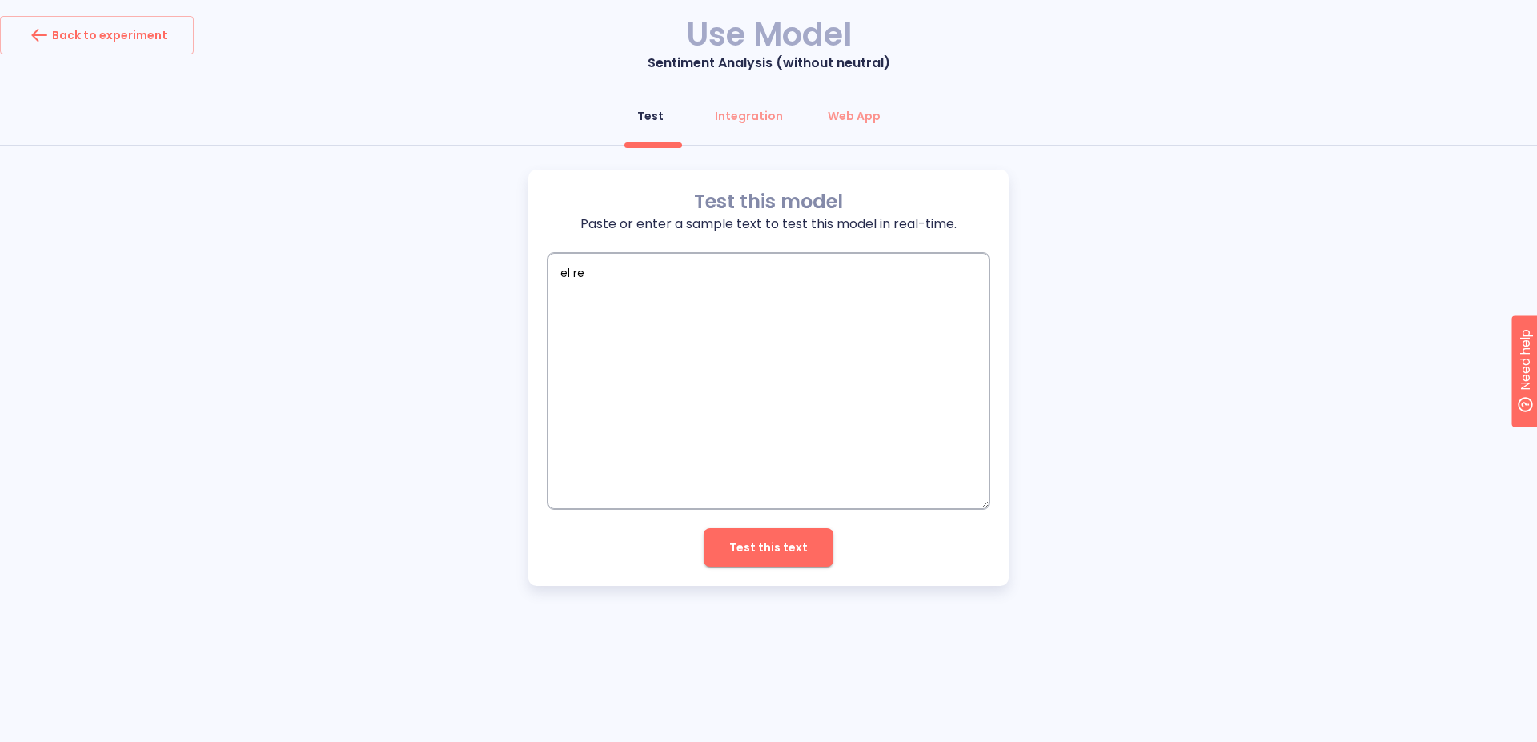
type textarea "x"
type textarea "el rest"
type textarea "x"
type textarea "el resta"
type textarea "x"
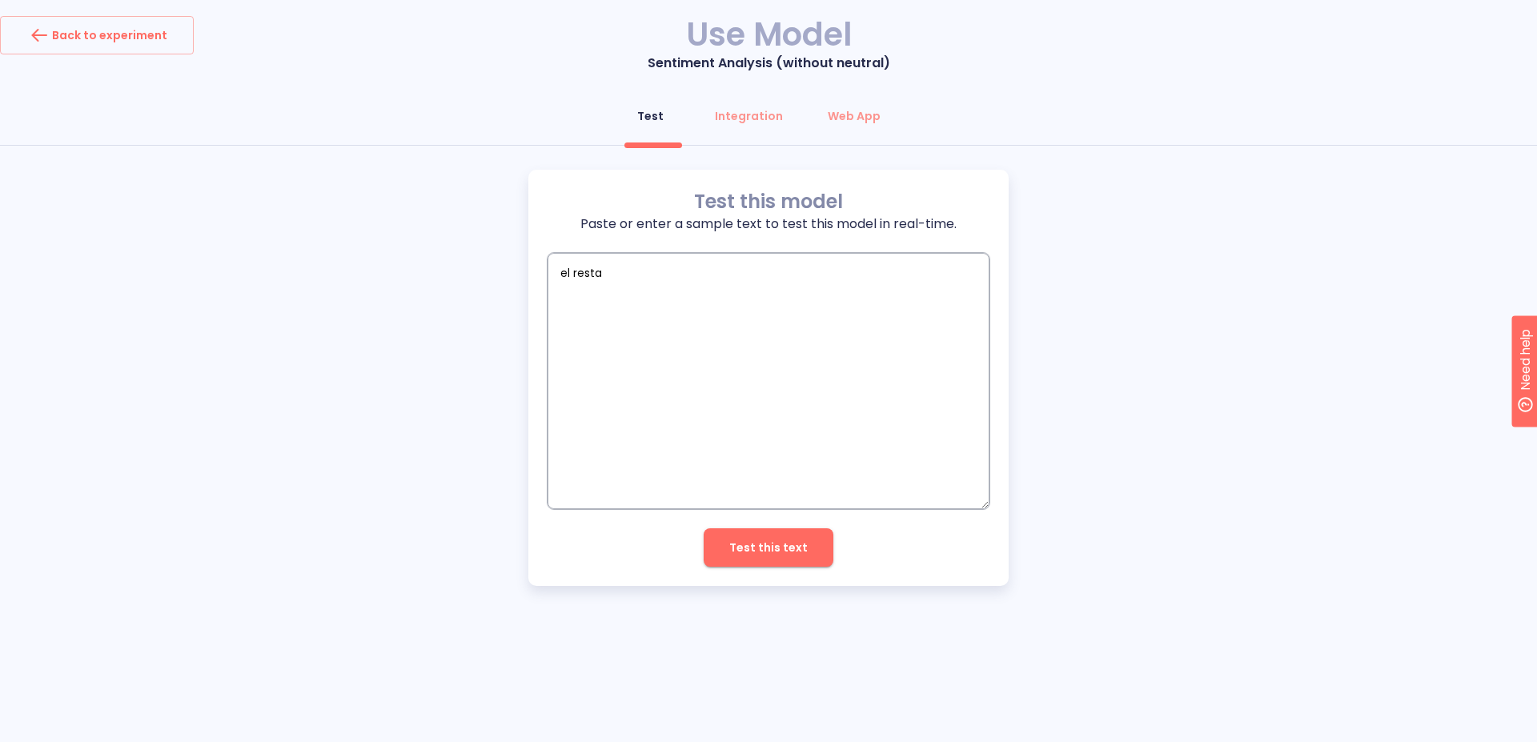
type textarea "el restau"
type textarea "x"
type textarea "el restaur"
type textarea "x"
type textarea "el restaura"
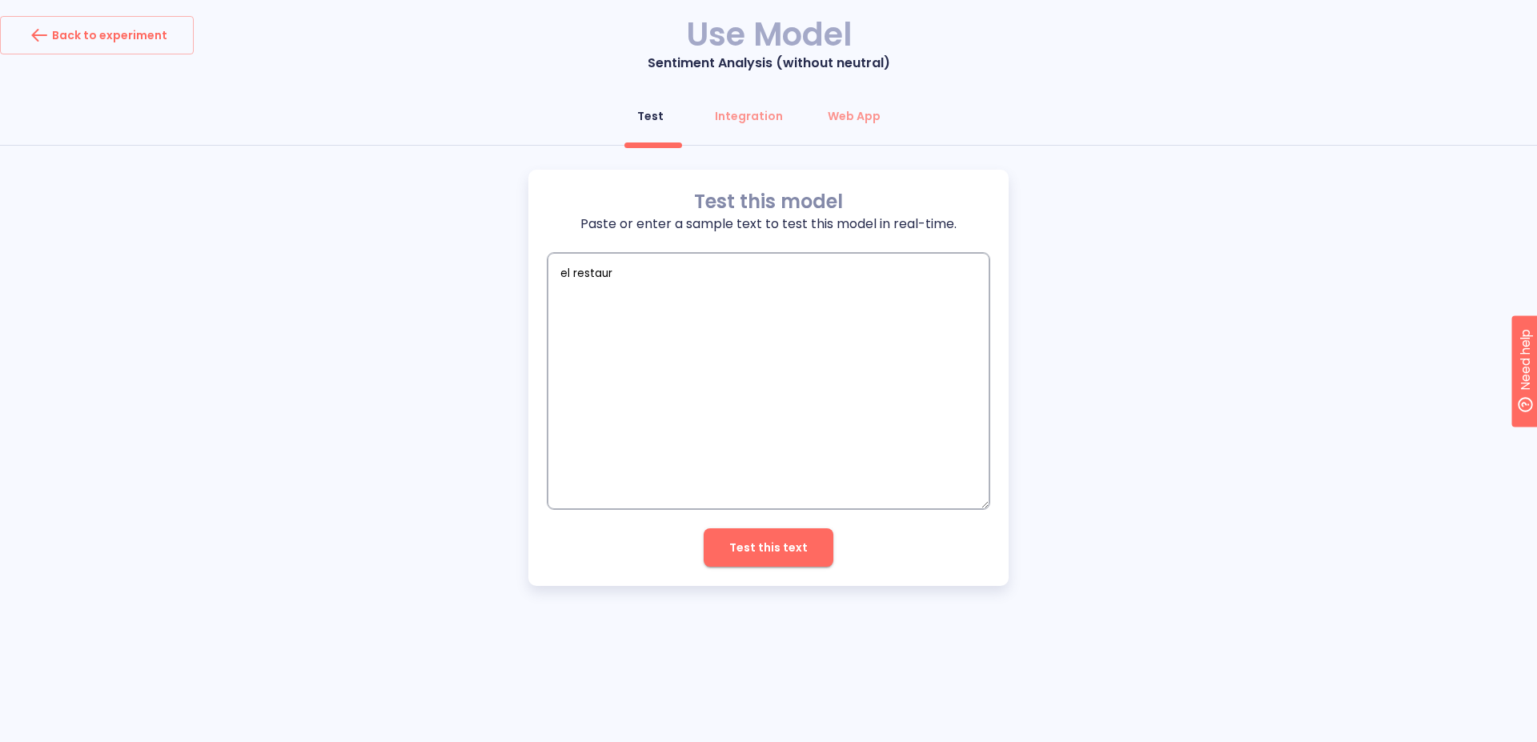
type textarea "x"
type textarea "el restauran"
type textarea "x"
type textarea "el restaurant"
type textarea "x"
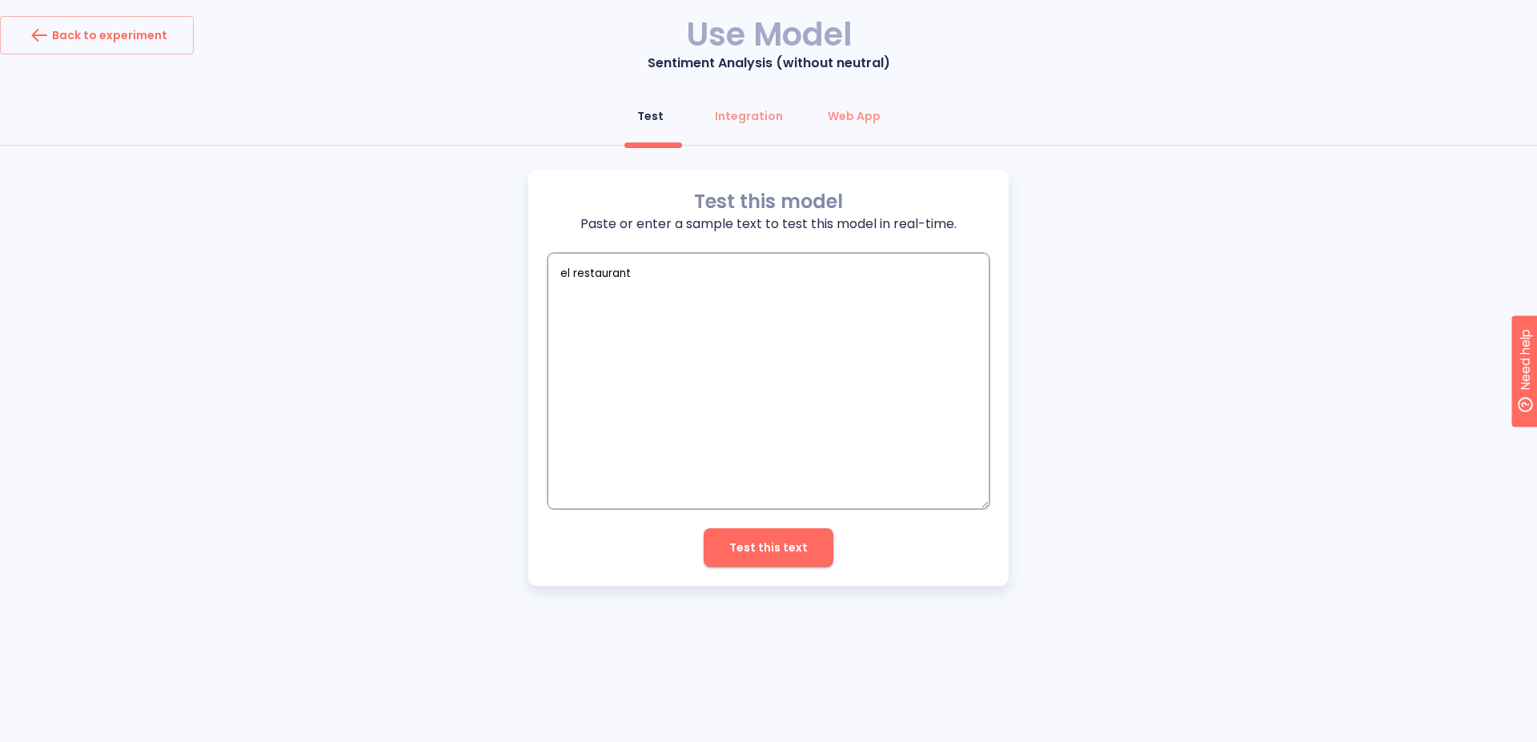
type textarea "el restaurante"
type textarea "x"
type textarea "el restaurante"
type textarea "x"
type textarea "el restaurante m"
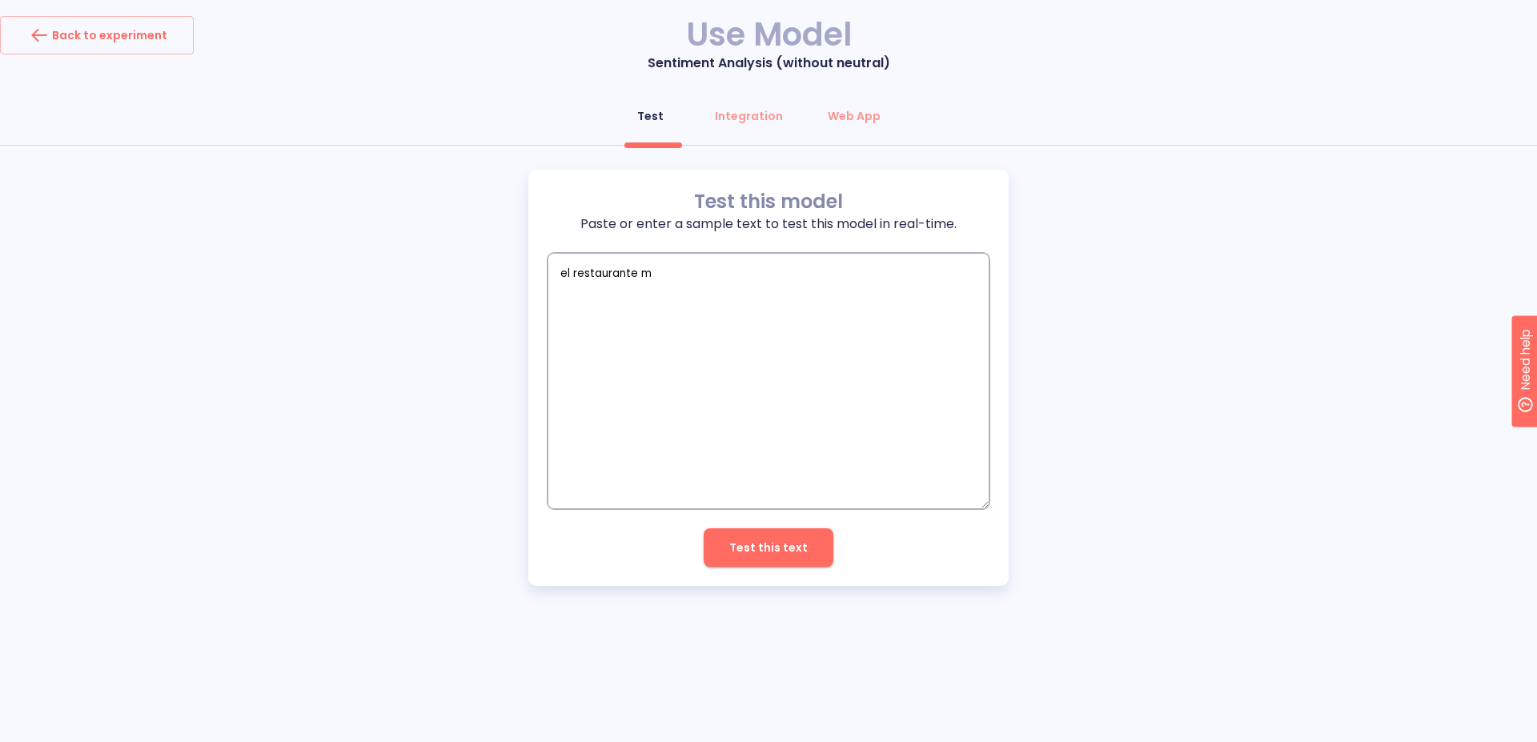
type textarea "x"
type textarea "el restaurante me"
type textarea "x"
type textarea "el restaurante me"
type textarea "x"
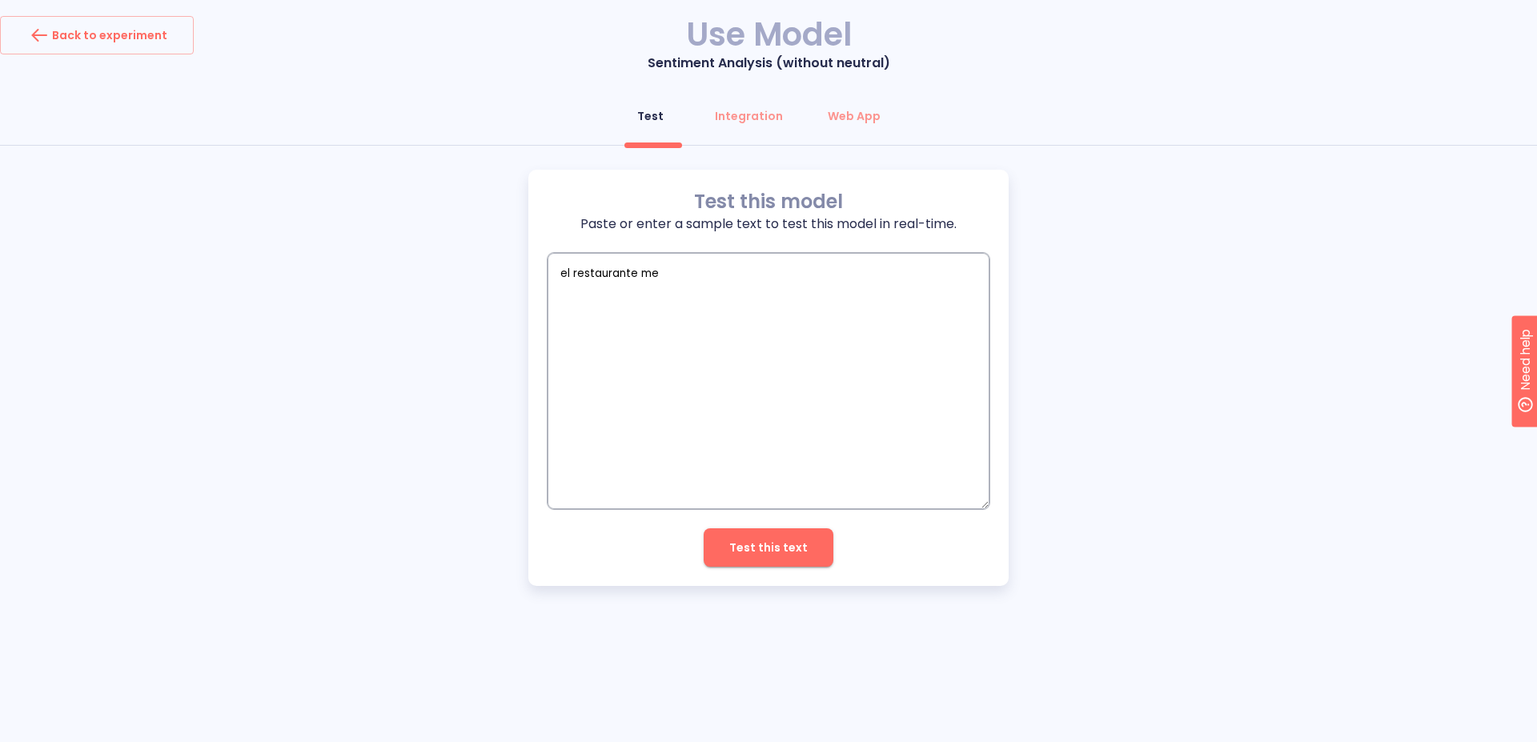
type textarea "el restaurante me h"
type textarea "x"
type textarea "el restaurante me ha"
type textarea "x"
type textarea "el restaurante me ha"
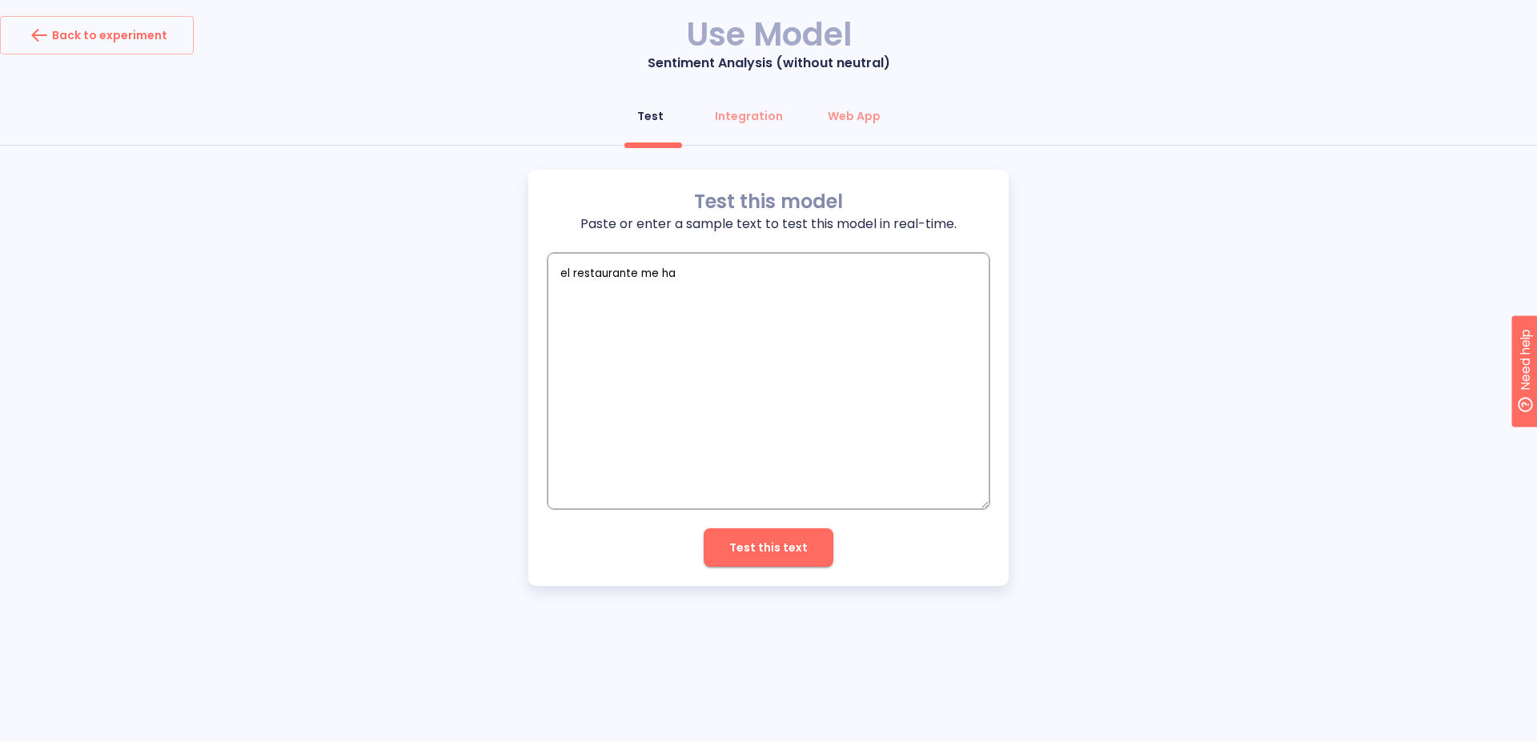
type textarea "x"
type textarea "el restaurante me ha e"
type textarea "x"
type textarea "el restaurante me ha en"
type textarea "x"
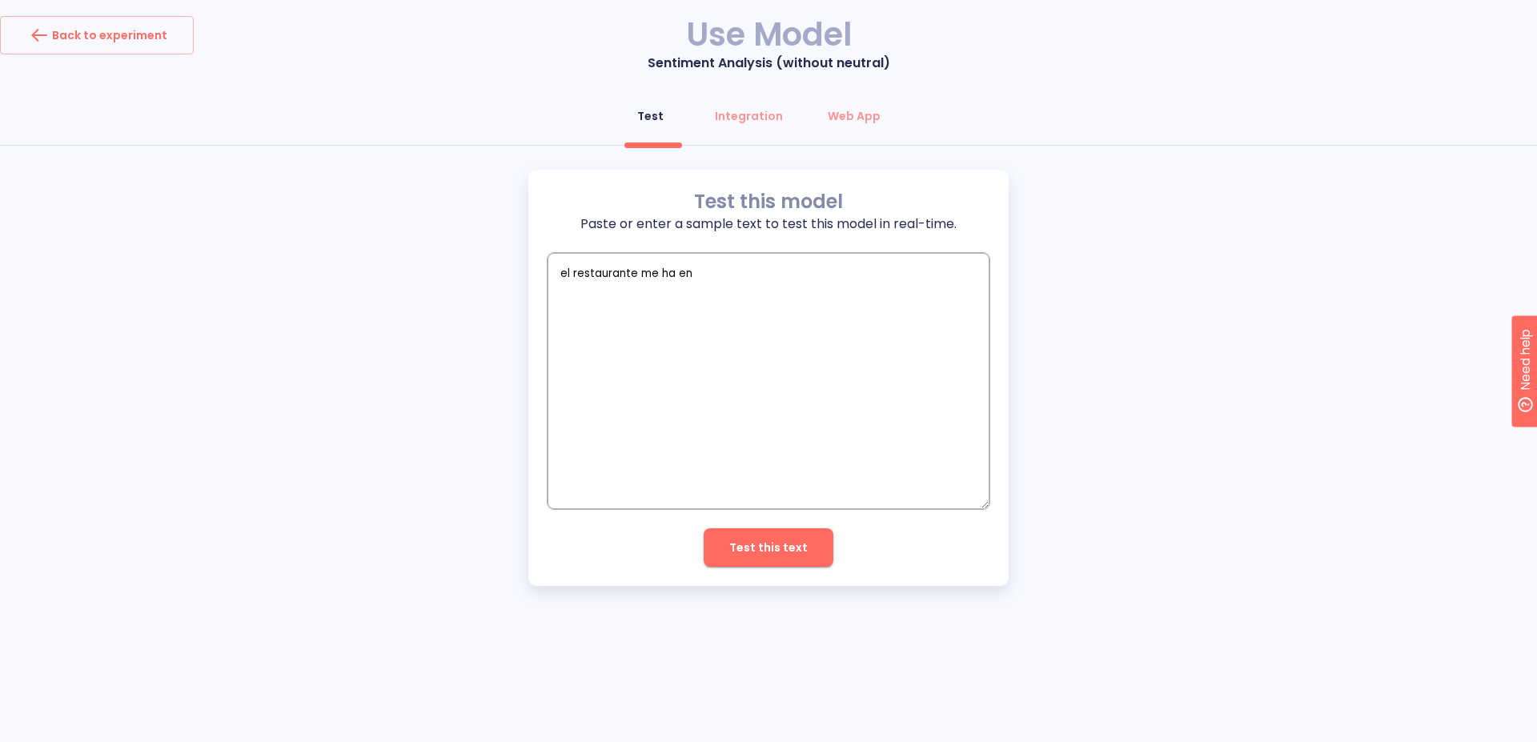
type textarea "el restaurante me ha enm"
type textarea "x"
type textarea "el restaurante me ha enmc"
type textarea "x"
type textarea "el restaurante me ha enmca"
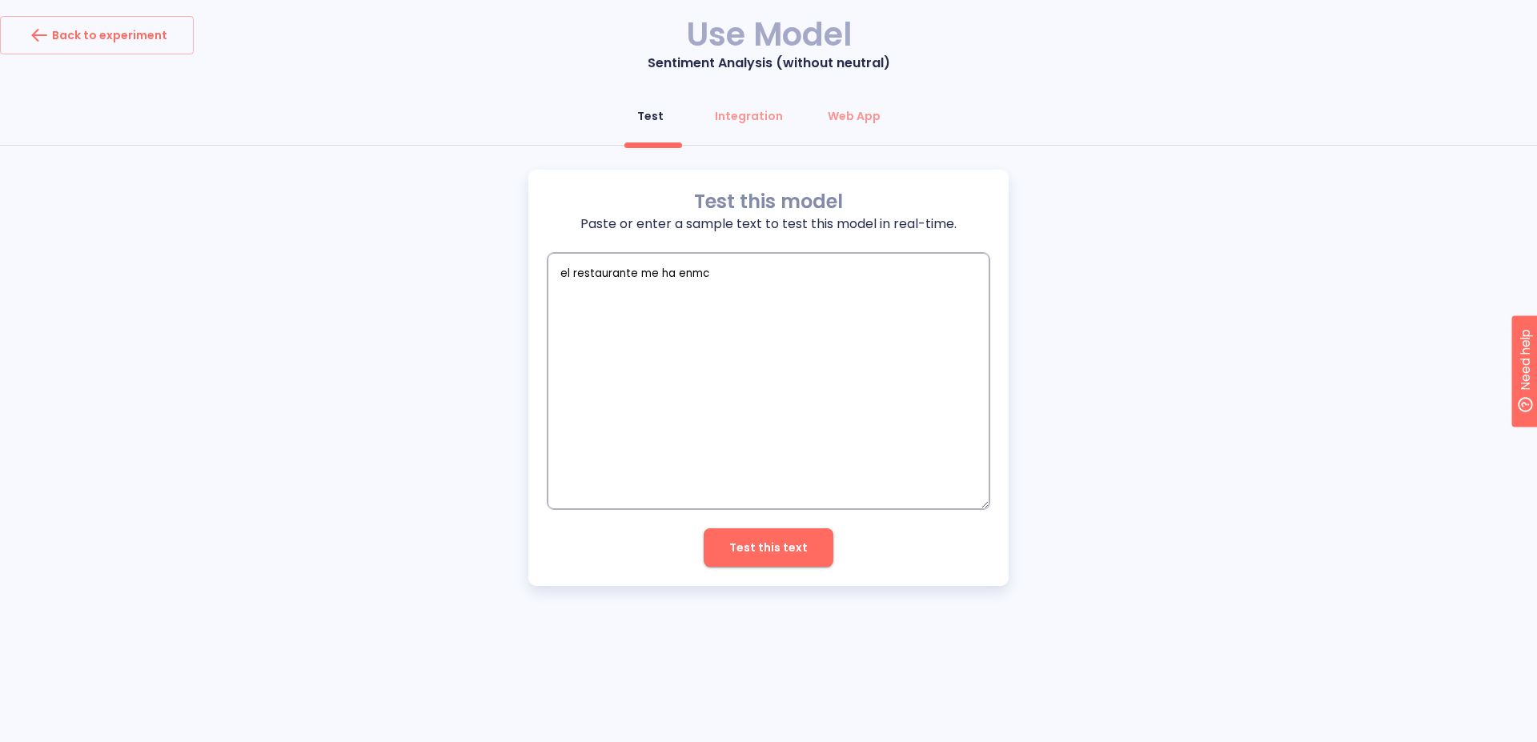
type textarea "x"
type textarea "el restaurante me ha enmc"
type textarea "x"
type textarea "el restaurante me ha enm"
type textarea "x"
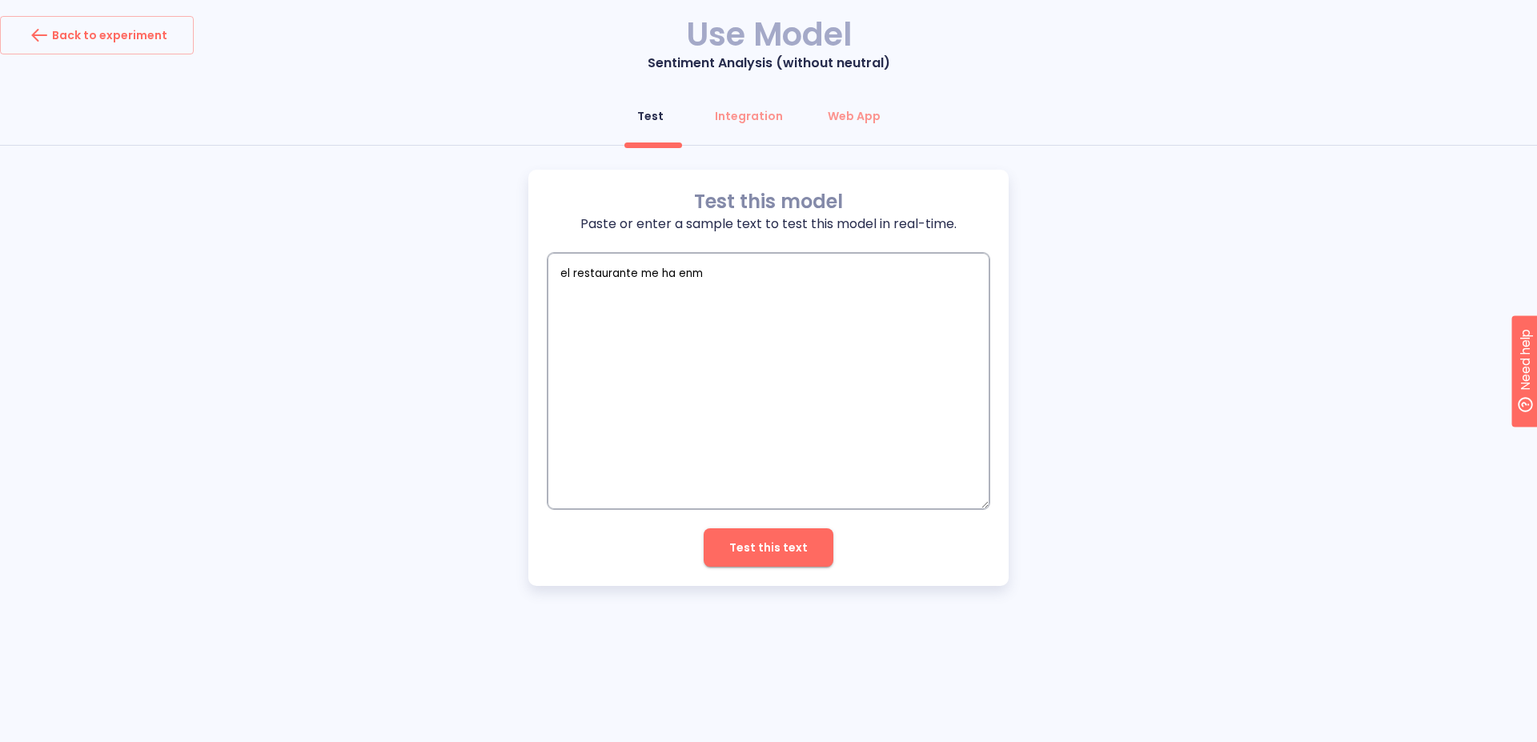
type textarea "el restaurante me ha en"
type textarea "x"
type textarea "el restaurante me ha enc"
type textarea "x"
type textarea "el restaurante me ha enca"
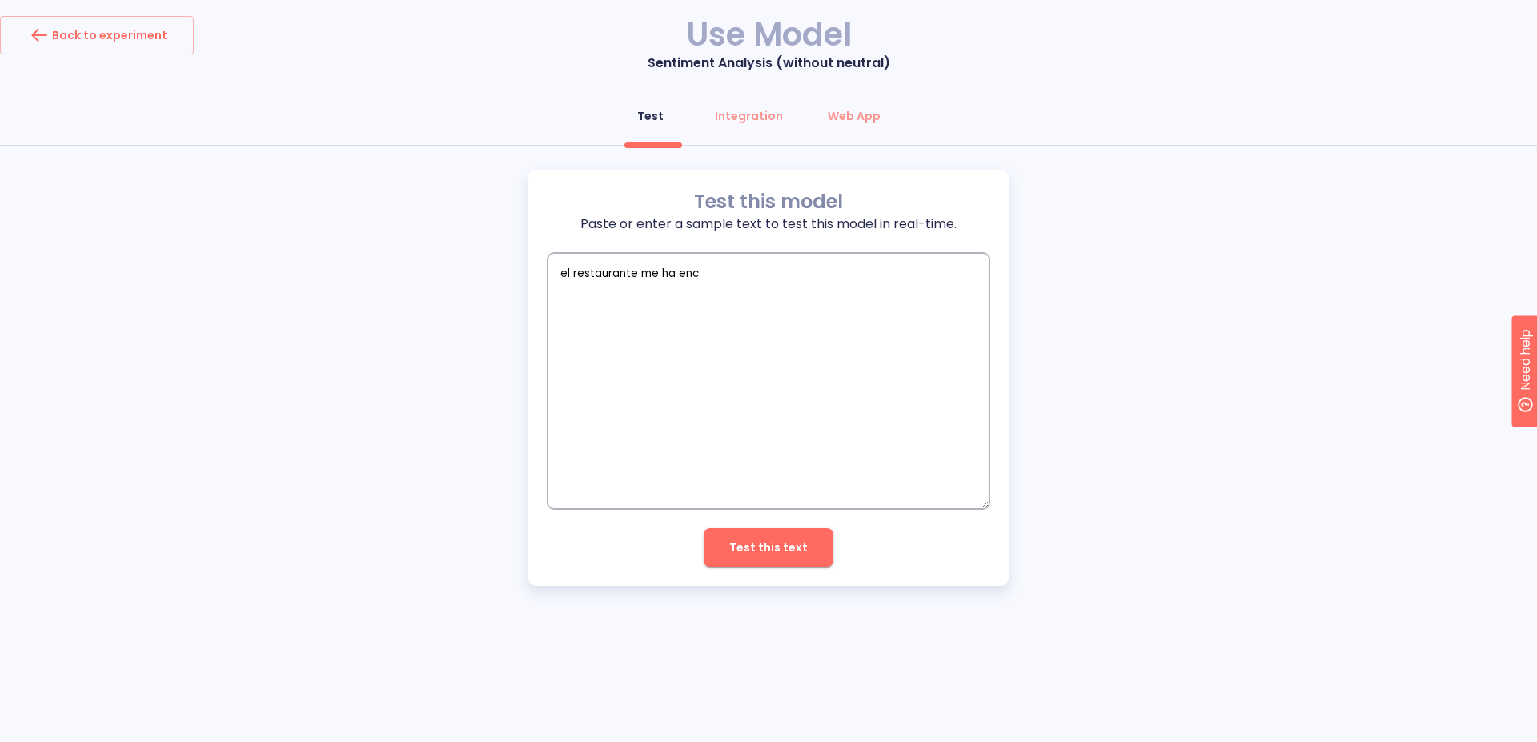
type textarea "x"
type textarea "el restaurante me ha encan"
type textarea "x"
type textarea "el restaurante me ha encant"
type textarea "x"
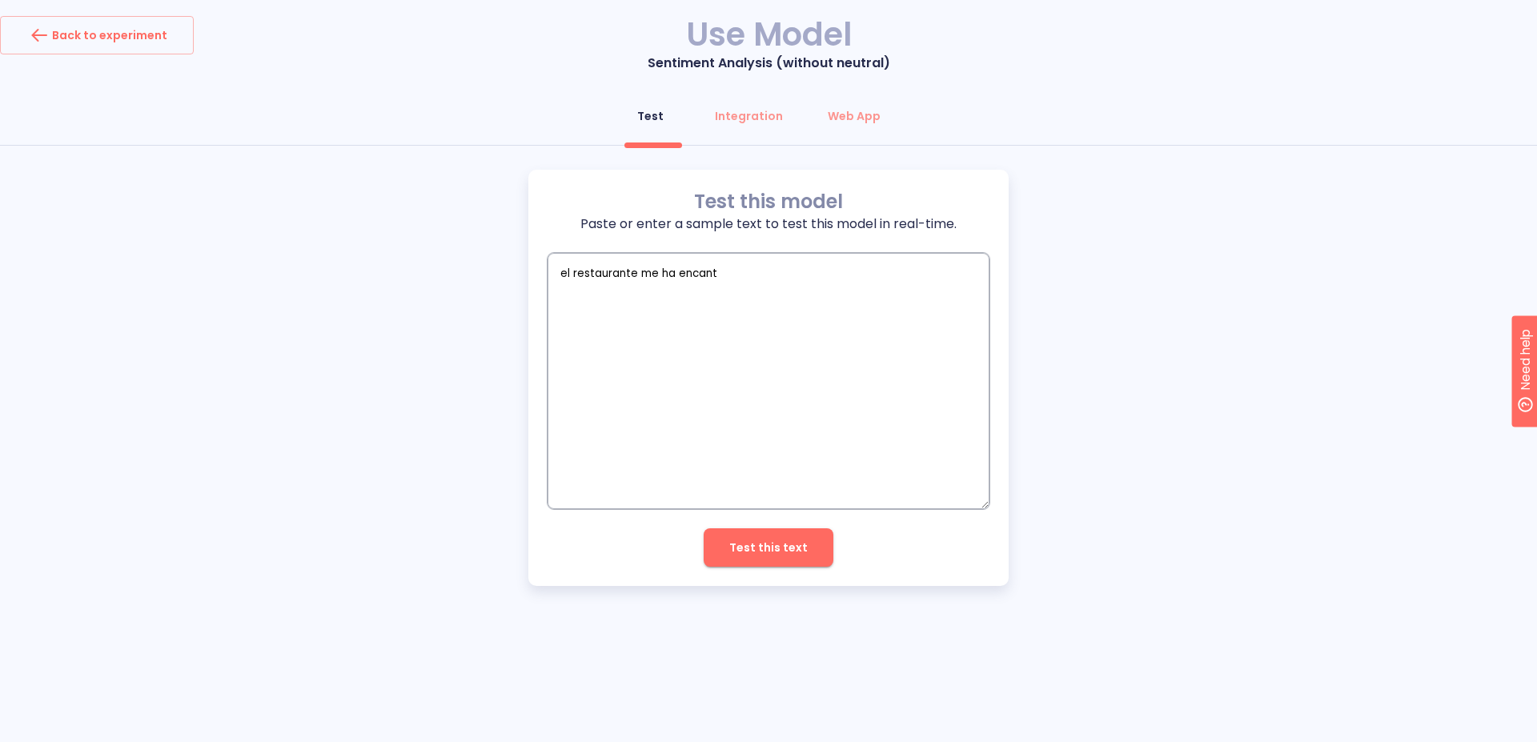
type textarea "el restaurante me ha encanta"
type textarea "x"
type textarea "el restaurante me ha encantad"
type textarea "x"
type textarea "el restaurante me ha encantado"
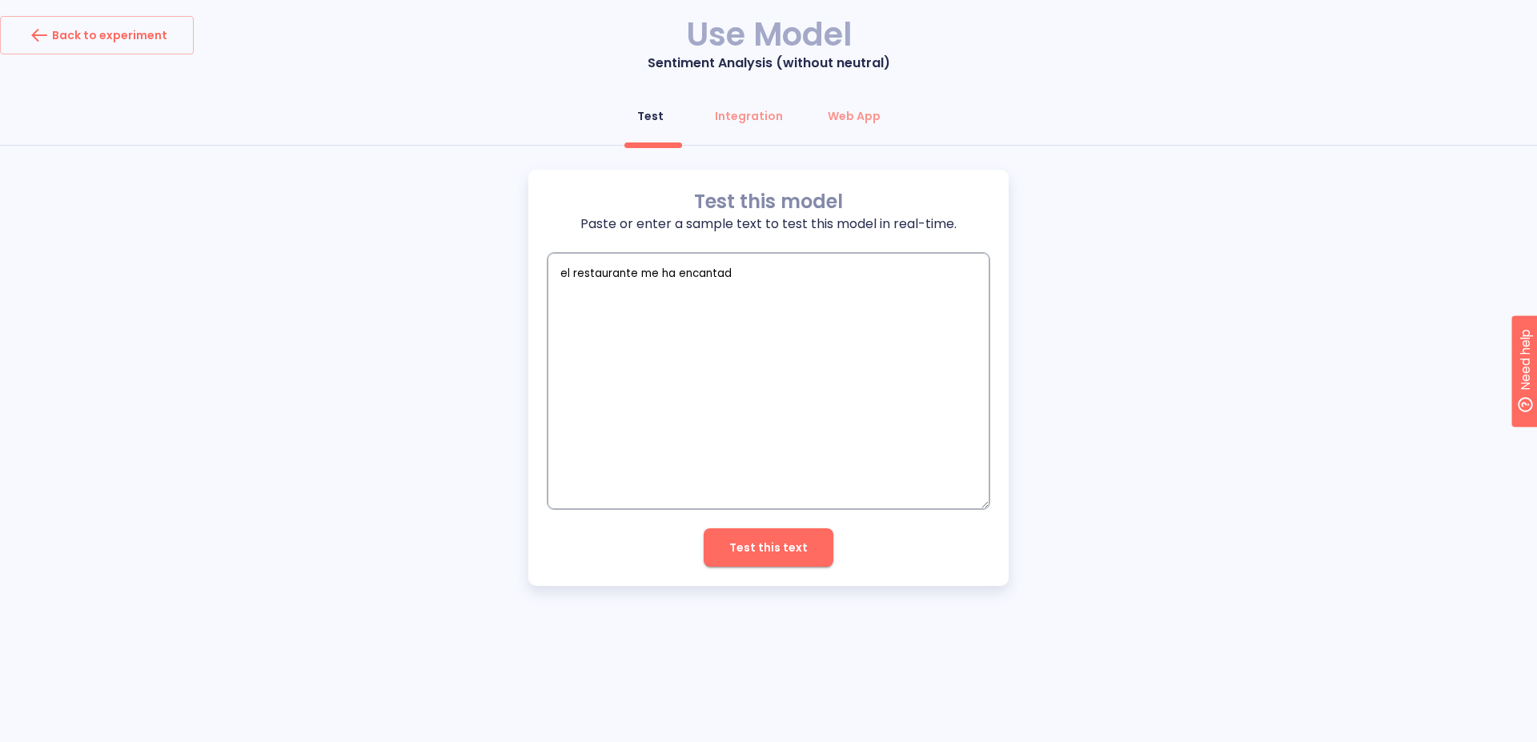
type textarea "x"
type textarea "el restaurante me ha encantado"
click at [760, 539] on span "Test this text" at bounding box center [768, 548] width 78 height 20
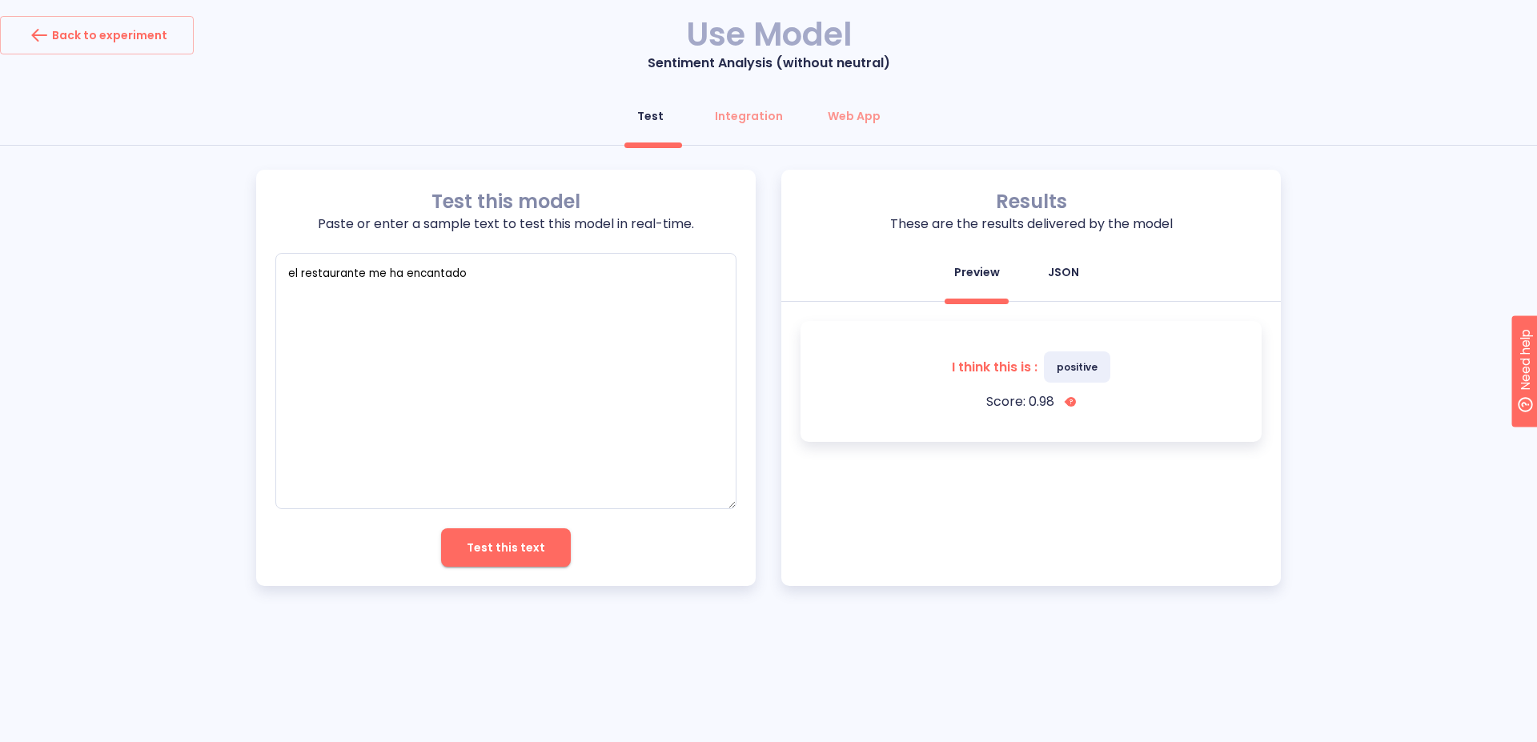
click at [1064, 279] on div "JSON" at bounding box center [1063, 272] width 31 height 16
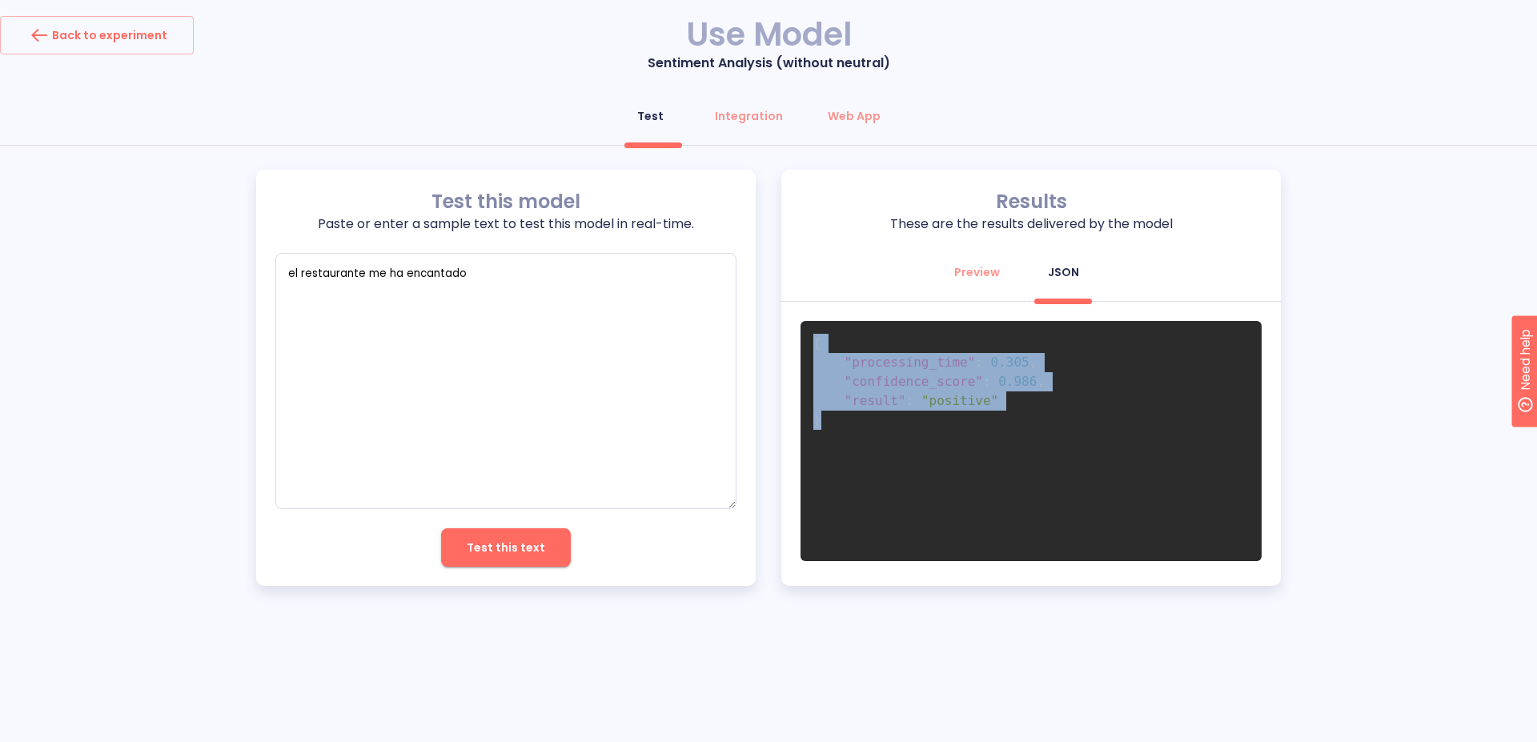
drag, startPoint x: 883, startPoint y: 449, endPoint x: 798, endPoint y: 339, distance: 138.6
click at [798, 339] on div "{ "processing_time" : 0.305 , "confidence_score" : 0.986 , "result" : "positive…" at bounding box center [1030, 441] width 499 height 279
click at [978, 268] on div "Preview" at bounding box center [977, 272] width 46 height 16
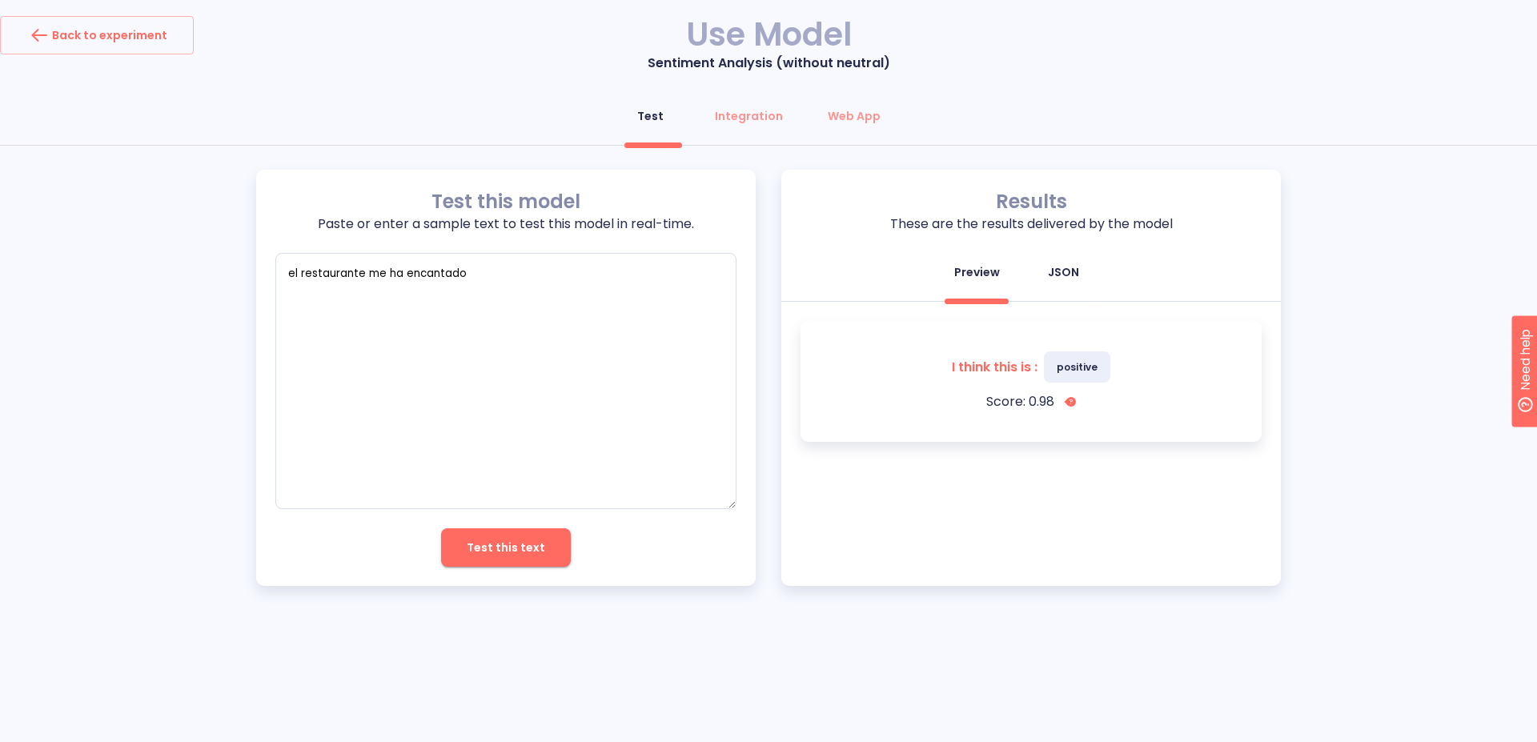
click at [1069, 271] on div "JSON" at bounding box center [1063, 272] width 31 height 16
type textarea "x"
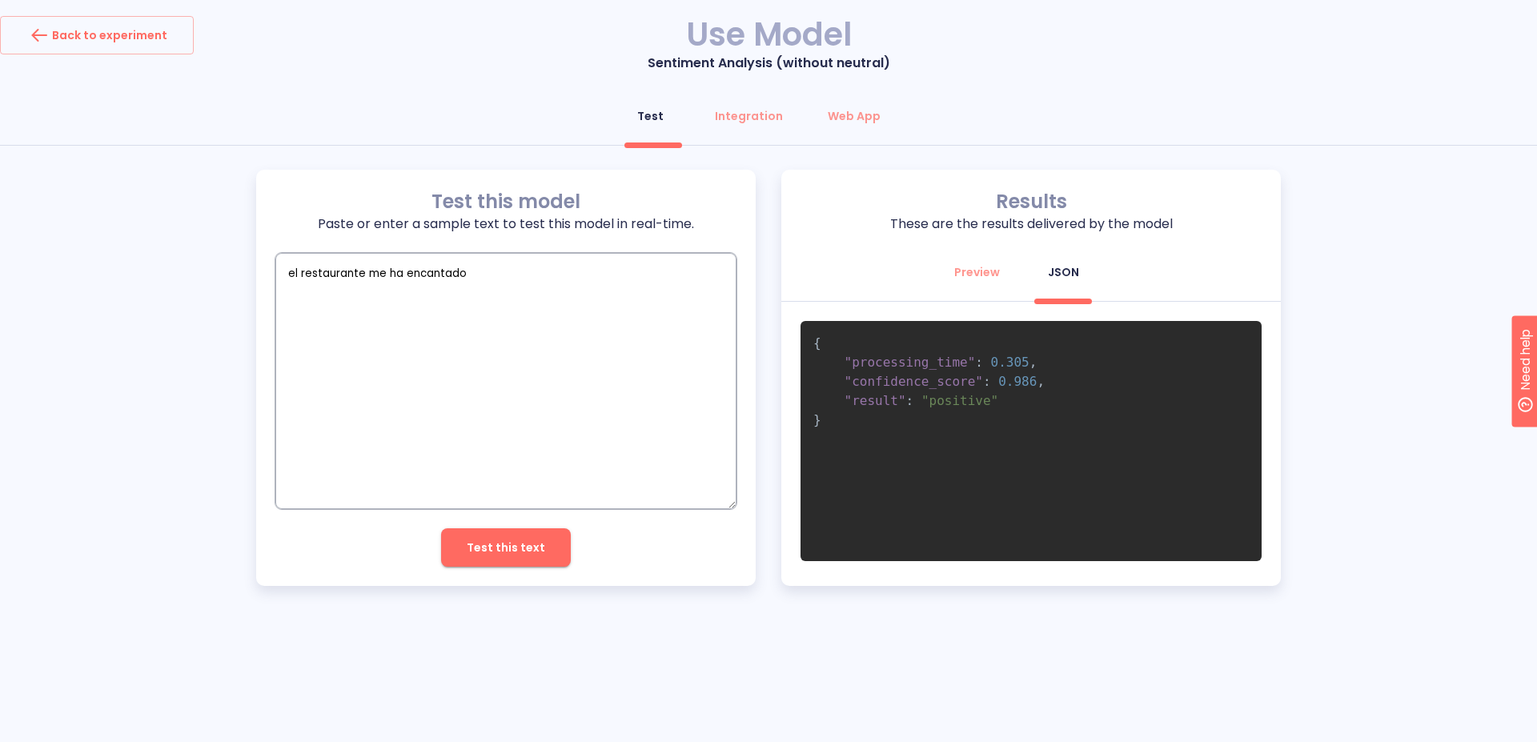
drag, startPoint x: 484, startPoint y: 275, endPoint x: 368, endPoint y: 275, distance: 116.0
click at [368, 275] on textarea "el restaurante me ha encantado" at bounding box center [505, 381] width 461 height 256
type textarea "el restaurante e"
type textarea "x"
type textarea "el restaurante es"
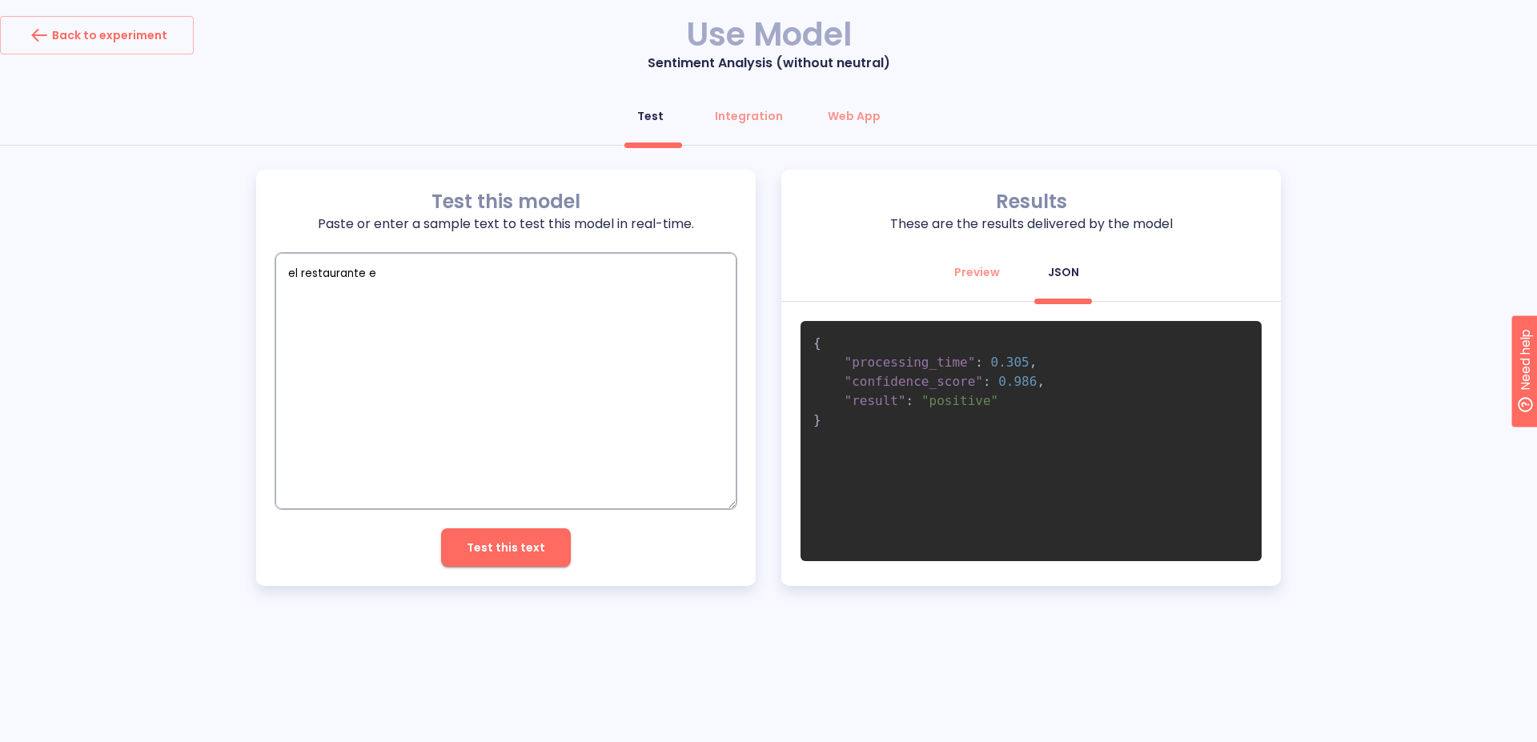
type textarea "x"
type textarea "el restaurante es"
type textarea "x"
type textarea "el restaurante es m"
type textarea "x"
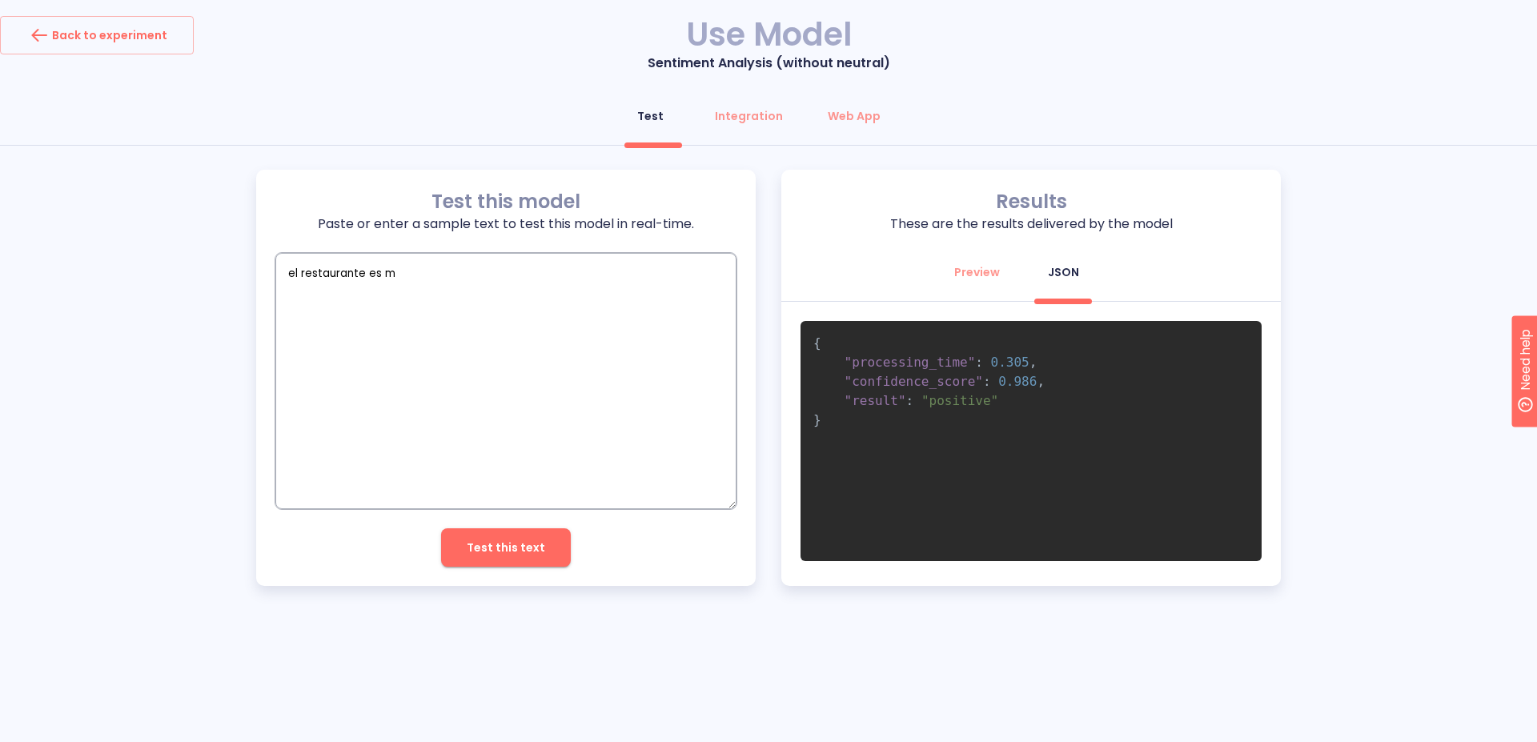
type textarea "el restaurante es ma"
type textarea "x"
type textarea "el restaurante es mal"
type textarea "x"
type textarea "el restaurante es [GEOGRAPHIC_DATA]"
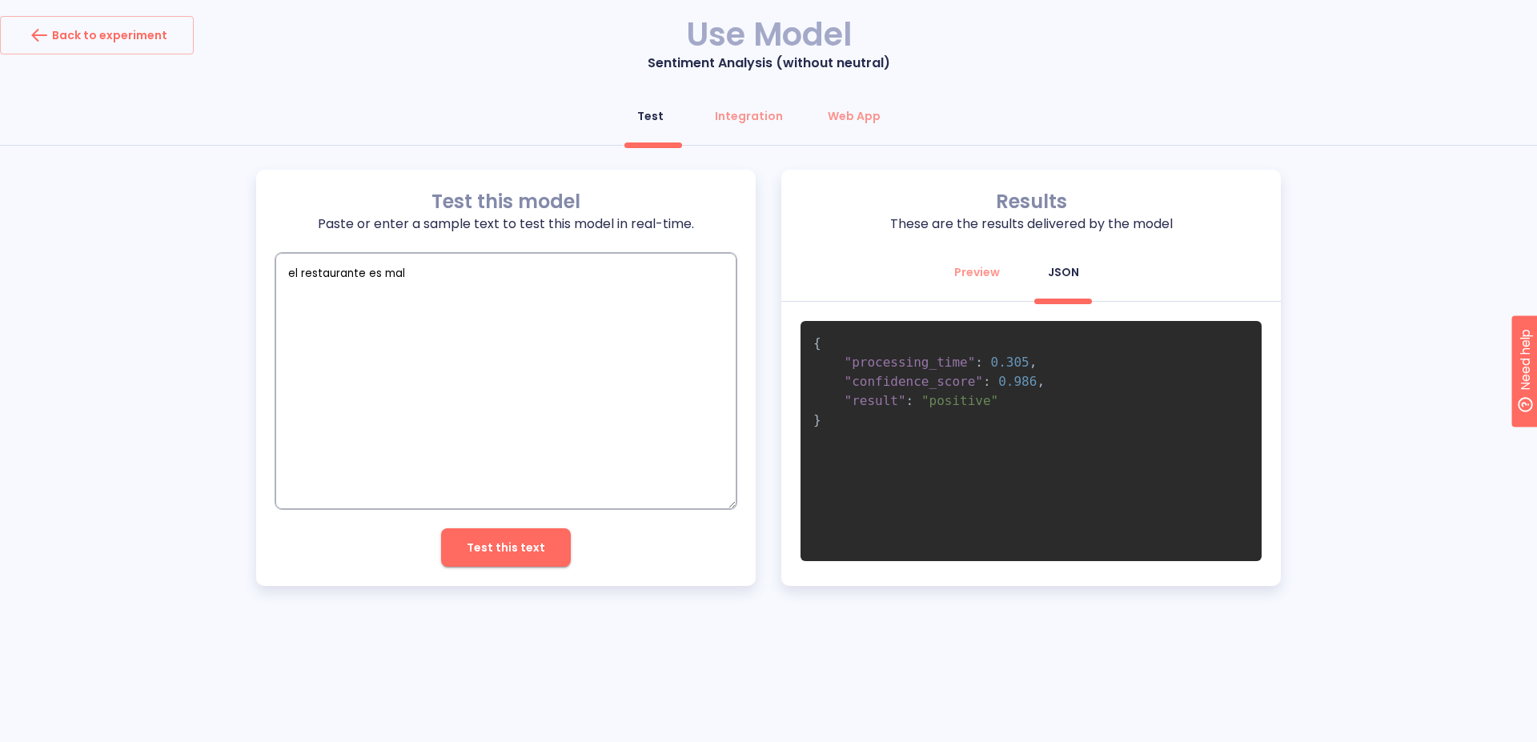
type textarea "x"
type textarea "el restaurante [PERSON_NAME]"
type textarea "x"
type textarea "el restaurante es malisi"
type textarea "x"
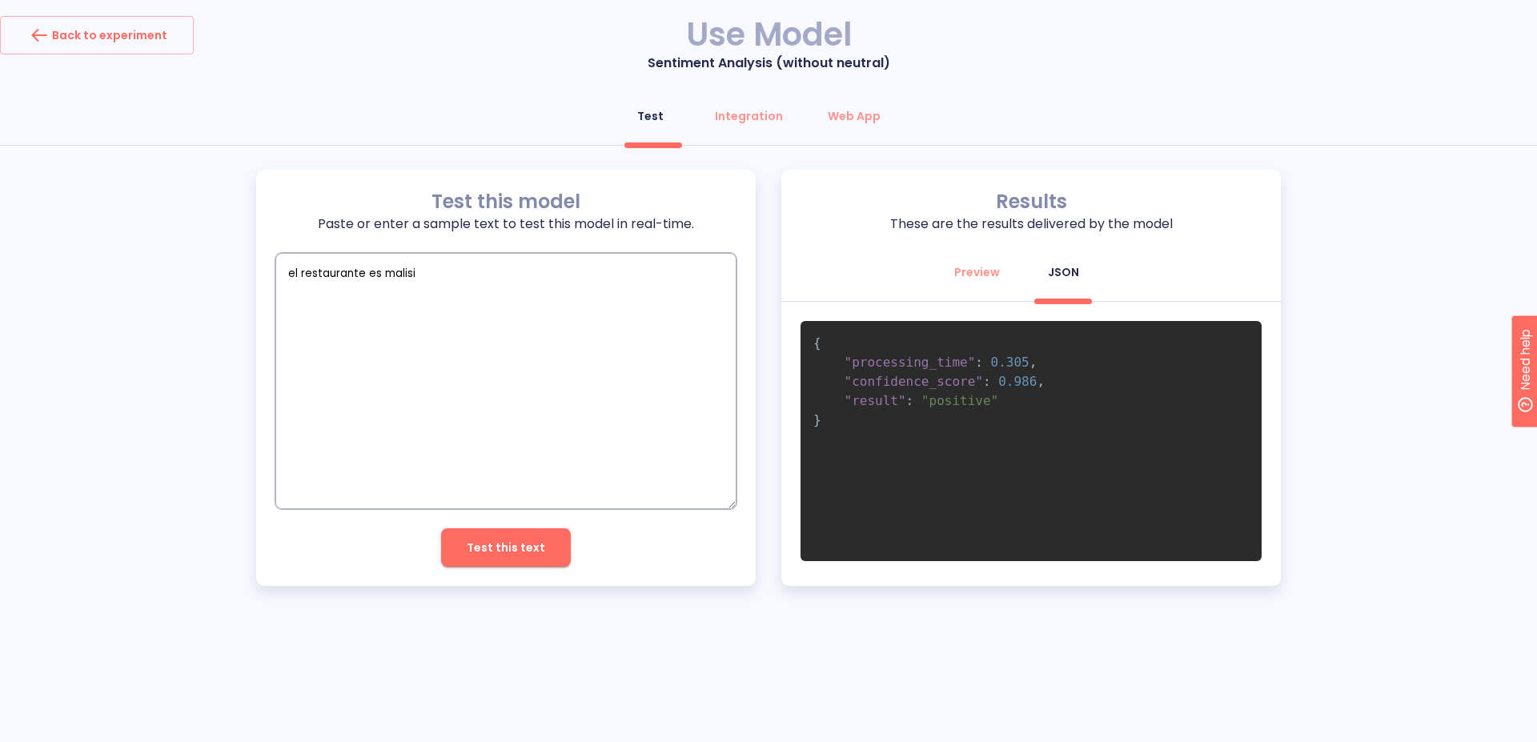
type textarea "el restaurante es malisim"
type textarea "x"
type textarea "el restaurante es malisimo"
type textarea "x"
type textarea "el restaurante es malisimo"
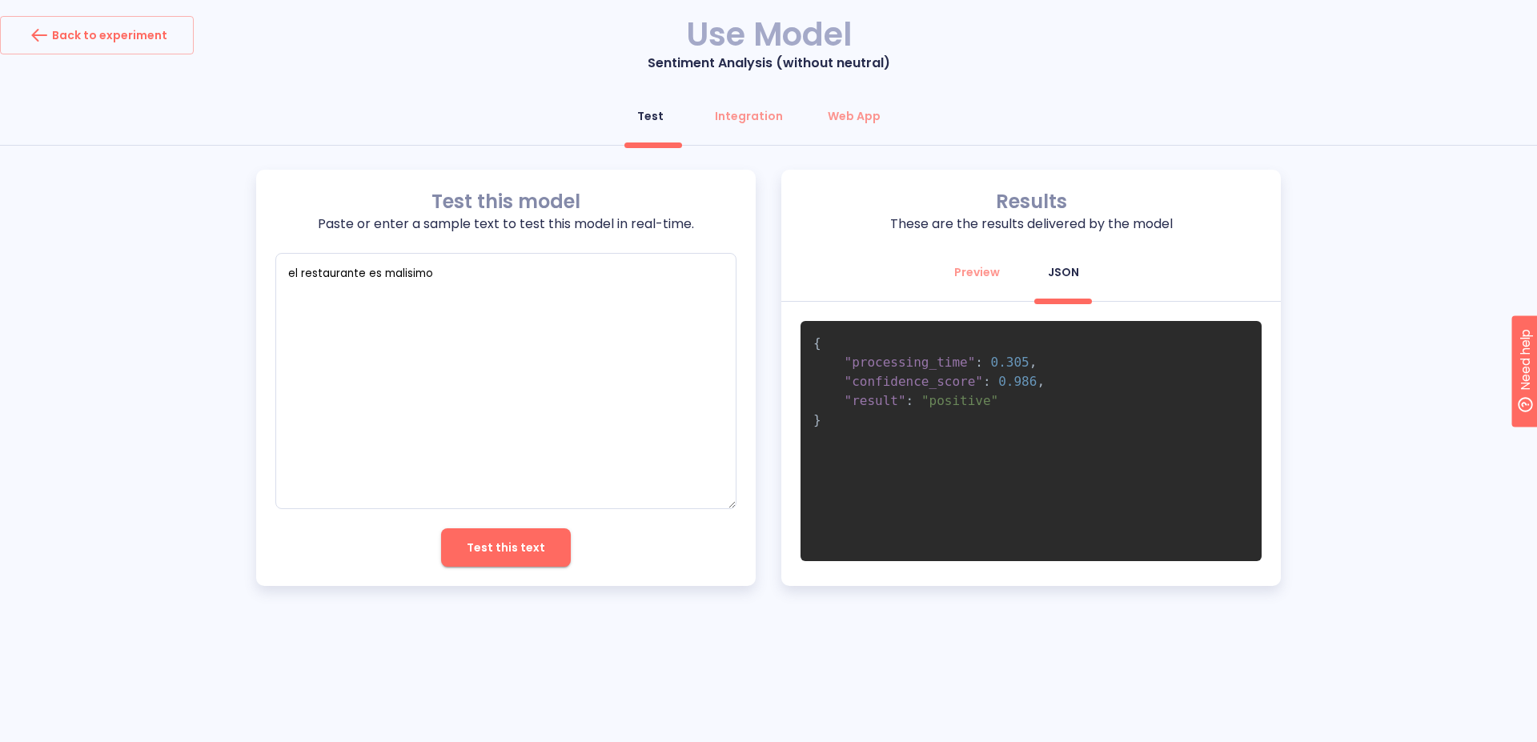
click at [511, 542] on span "Test this text" at bounding box center [506, 548] width 78 height 20
type textarea "x"
click at [1321, 270] on div "Test this model Paste or enter a sample text to test this model in real-time. e…" at bounding box center [768, 378] width 1537 height 416
drag, startPoint x: 452, startPoint y: 277, endPoint x: 366, endPoint y: 276, distance: 86.4
click at [366, 276] on textarea "el restaurante es malisimo" at bounding box center [505, 381] width 461 height 256
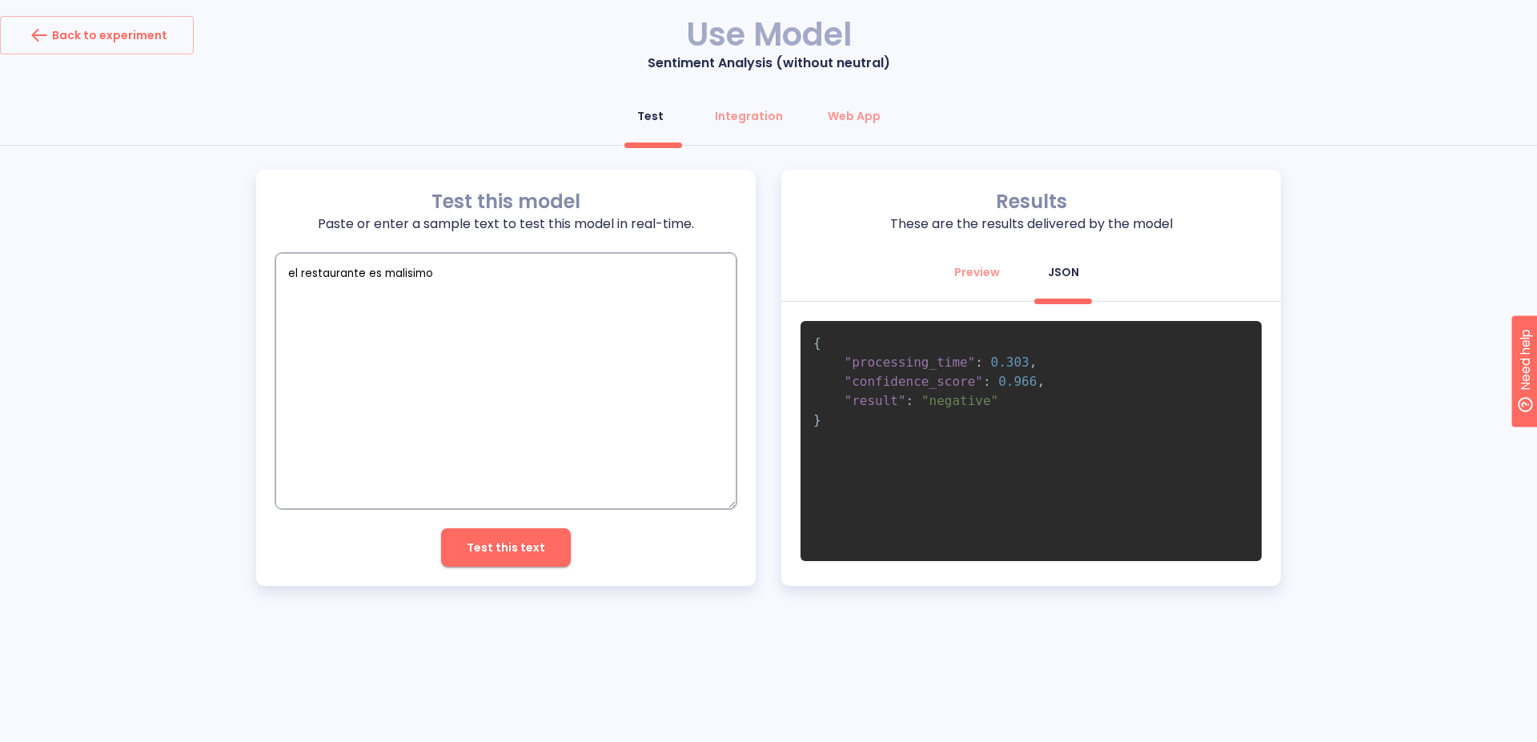
type textarea "el restaurante n"
type textarea "x"
type textarea "el restaurante no"
type textarea "x"
type textarea "el restaurante no"
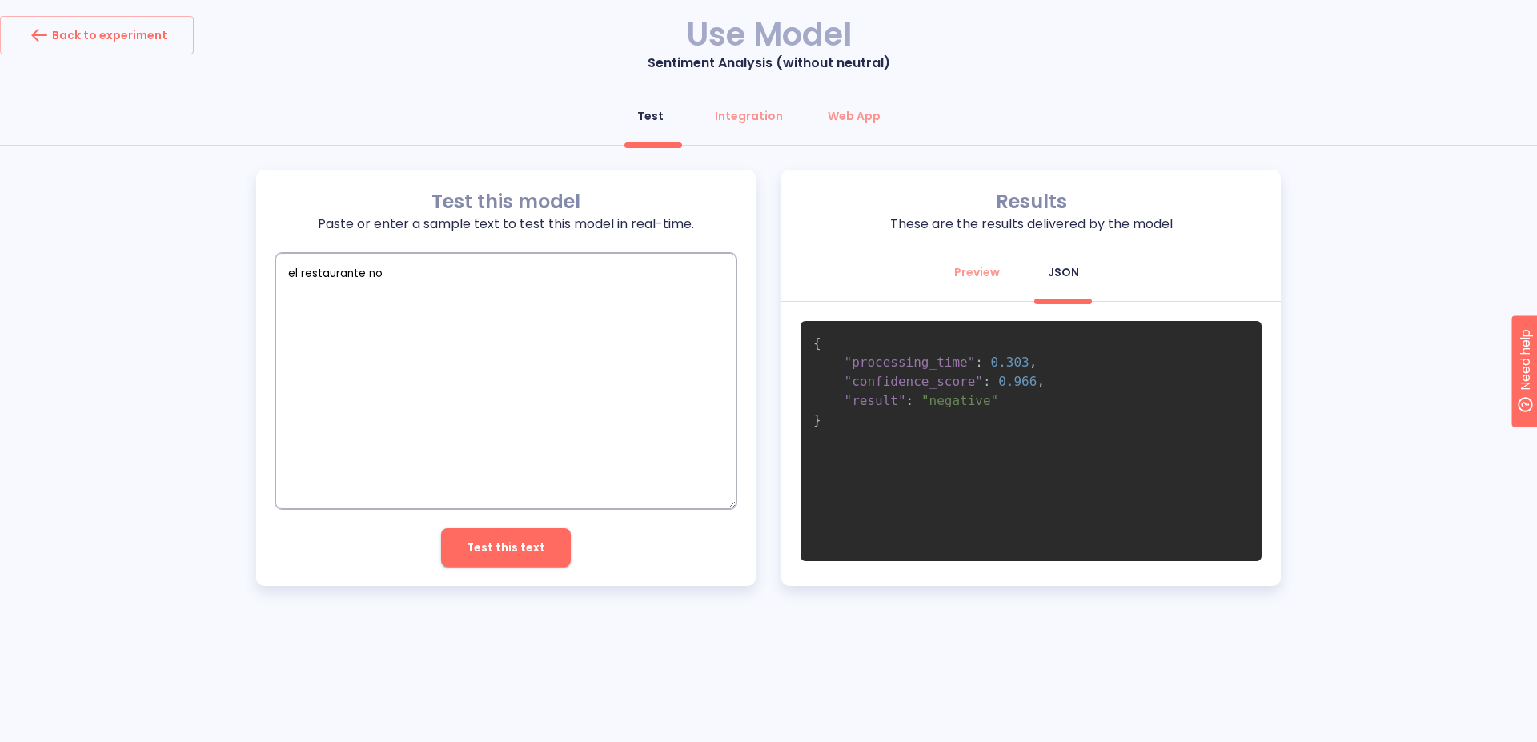
type textarea "x"
type textarea "el restaurante no e"
type textarea "x"
type textarea "el restaurante no es"
type textarea "x"
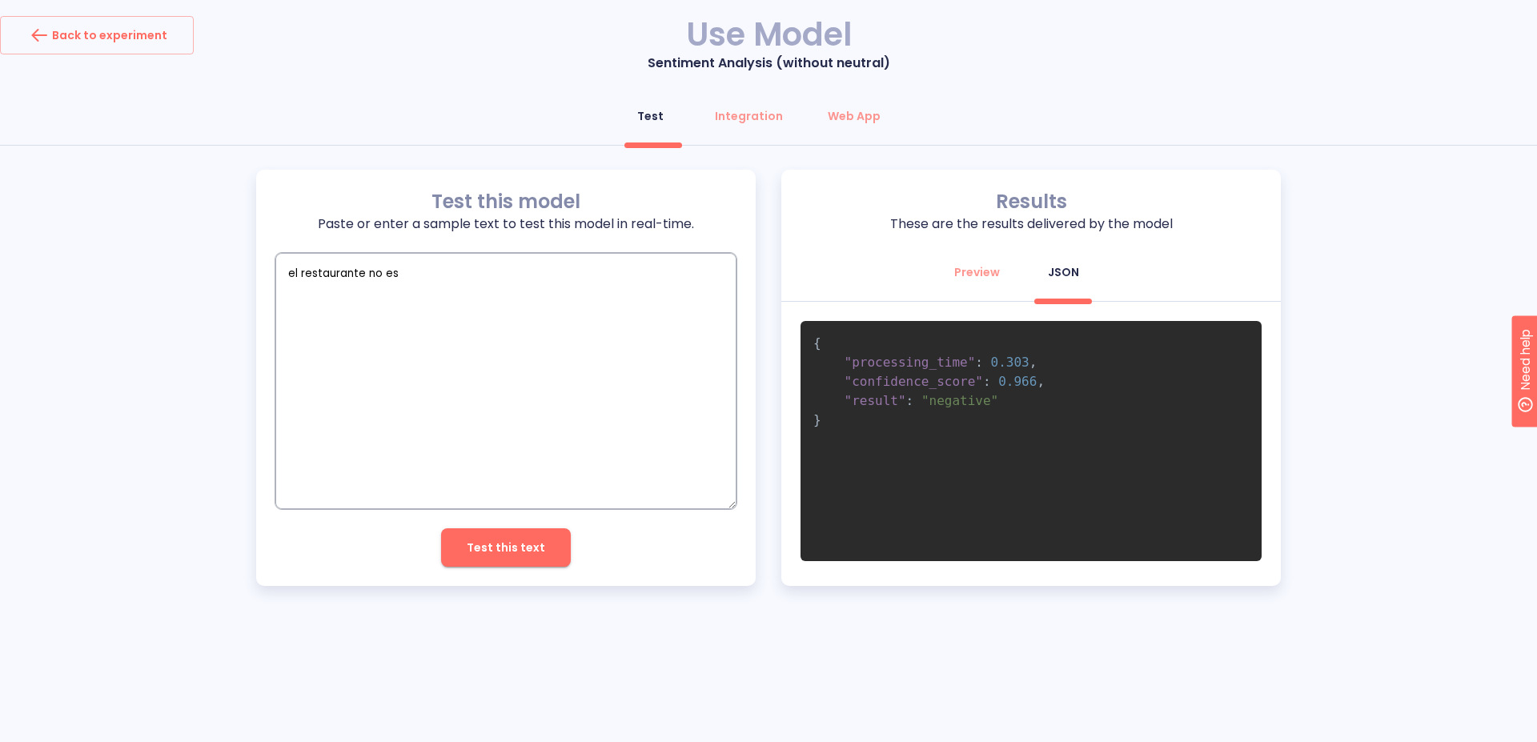
type textarea "el restaurante no es"
type textarea "x"
type textarea "el restaurante no es n"
type textarea "x"
type textarea "el restaurante no es ni"
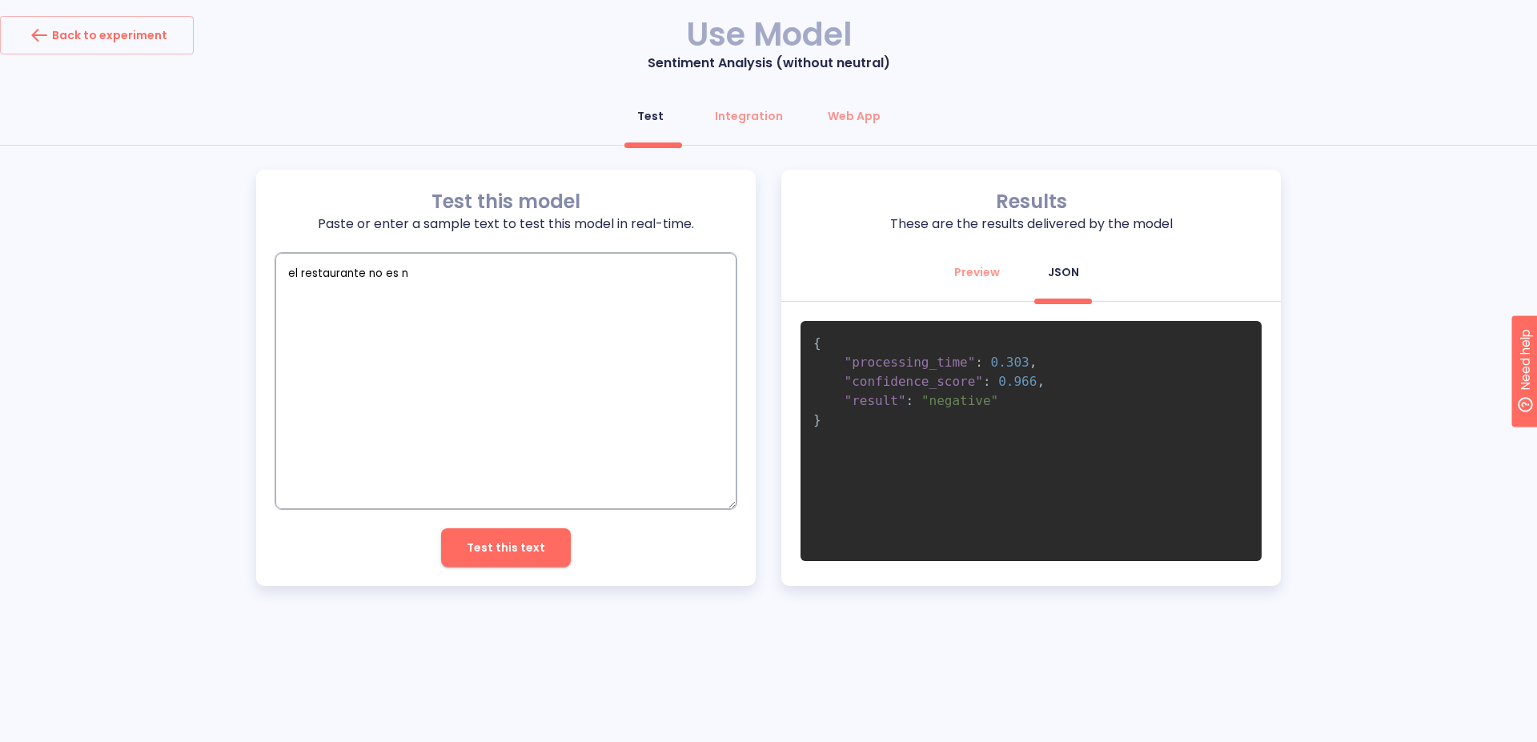
type textarea "x"
type textarea "el restaurante no es ni"
type textarea "x"
type textarea "el restaurante no es ni b"
type textarea "x"
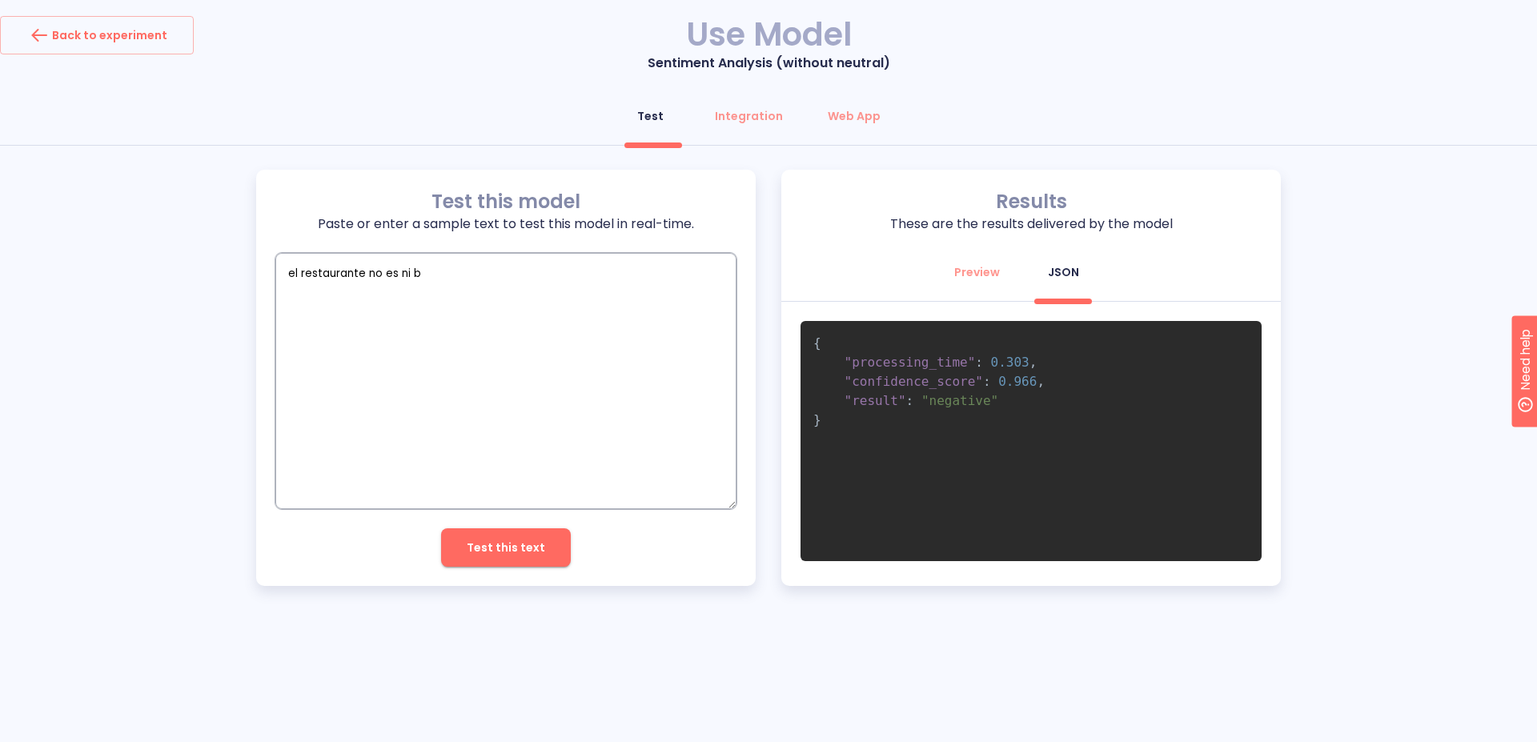
type textarea "el restaurante no es ni bu"
type textarea "x"
type textarea "el restaurante no es ni bue"
type textarea "x"
type textarea "el restaurante no es ni buen"
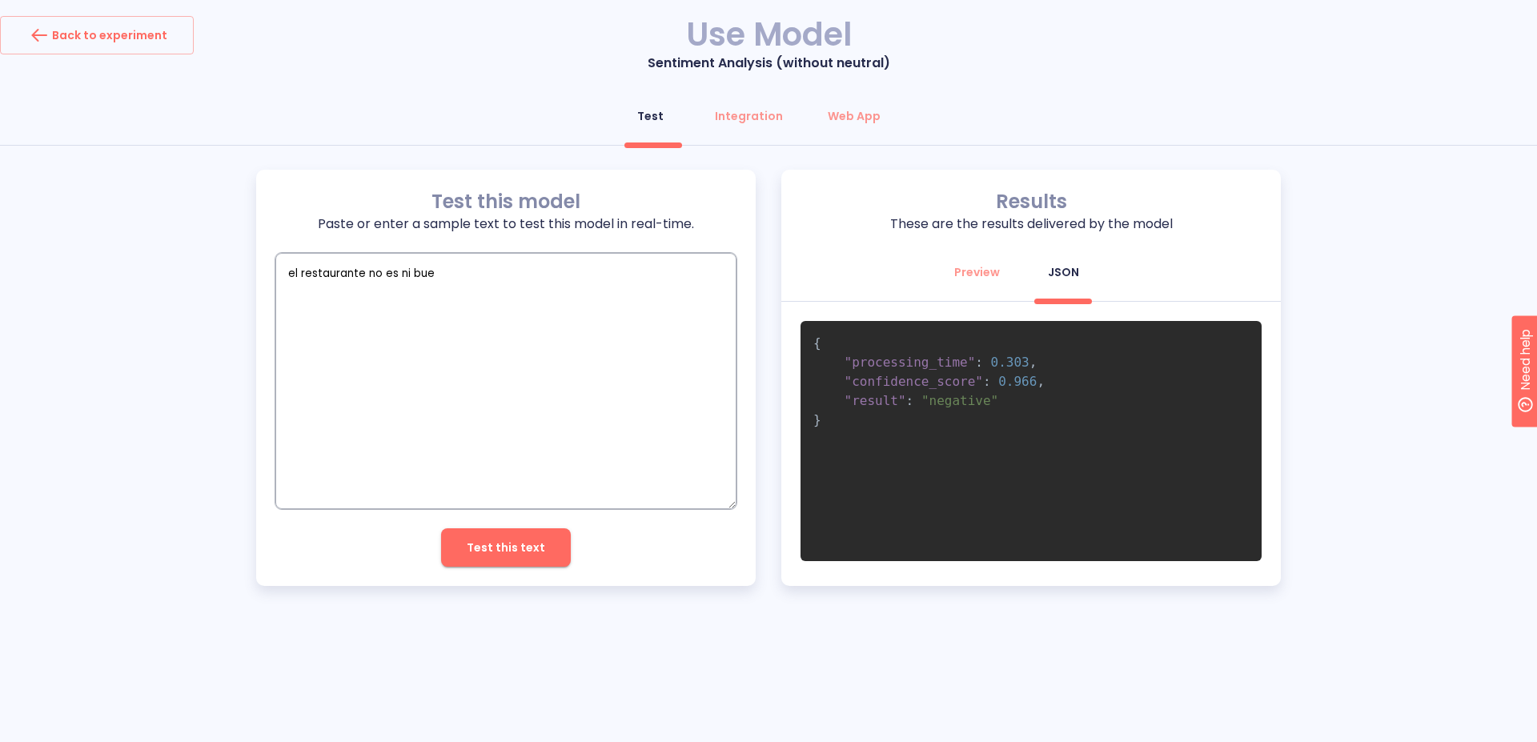
type textarea "x"
type textarea "el restaurante no es ni bueno"
type textarea "x"
type textarea "el restaurante no es ni bueno"
type textarea "x"
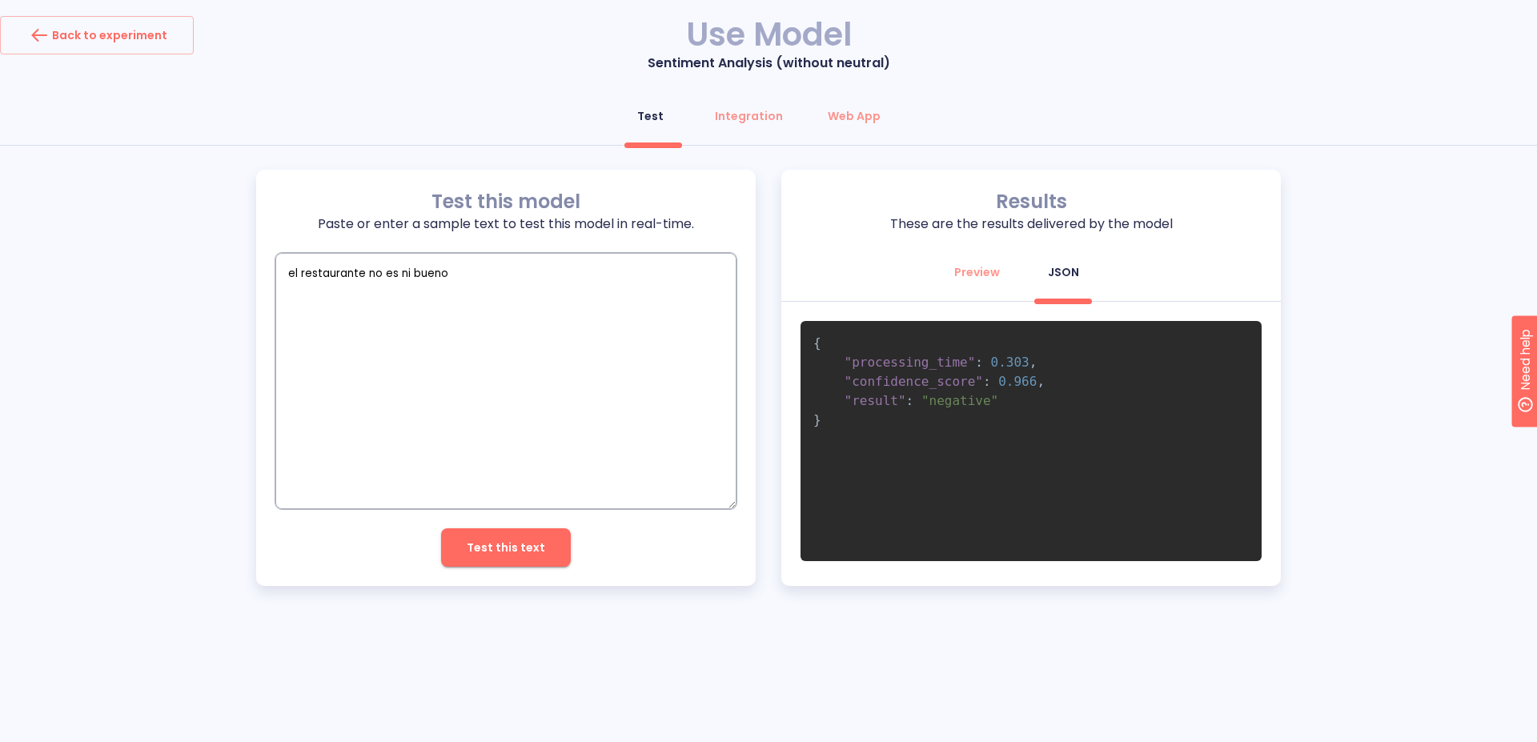
type textarea "el restaurante no es ni bueno n"
type textarea "x"
type textarea "el restaurante no es ni bueno ni"
type textarea "x"
type textarea "el restaurante no es ni bueno ni"
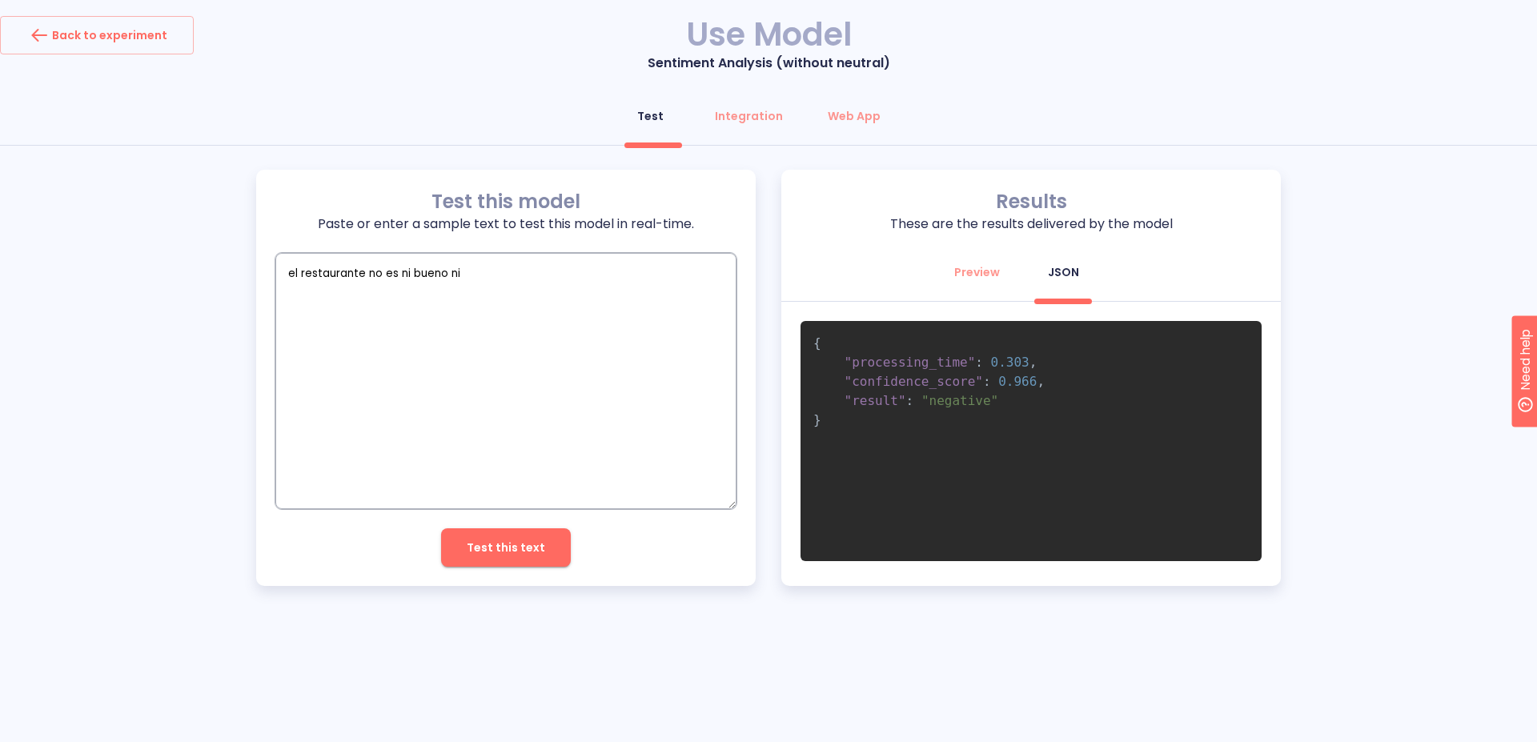
type textarea "x"
type textarea "el restaurante no es ni bueno ni m"
type textarea "x"
type textarea "el restaurante no es ni bueno ni ma"
type textarea "x"
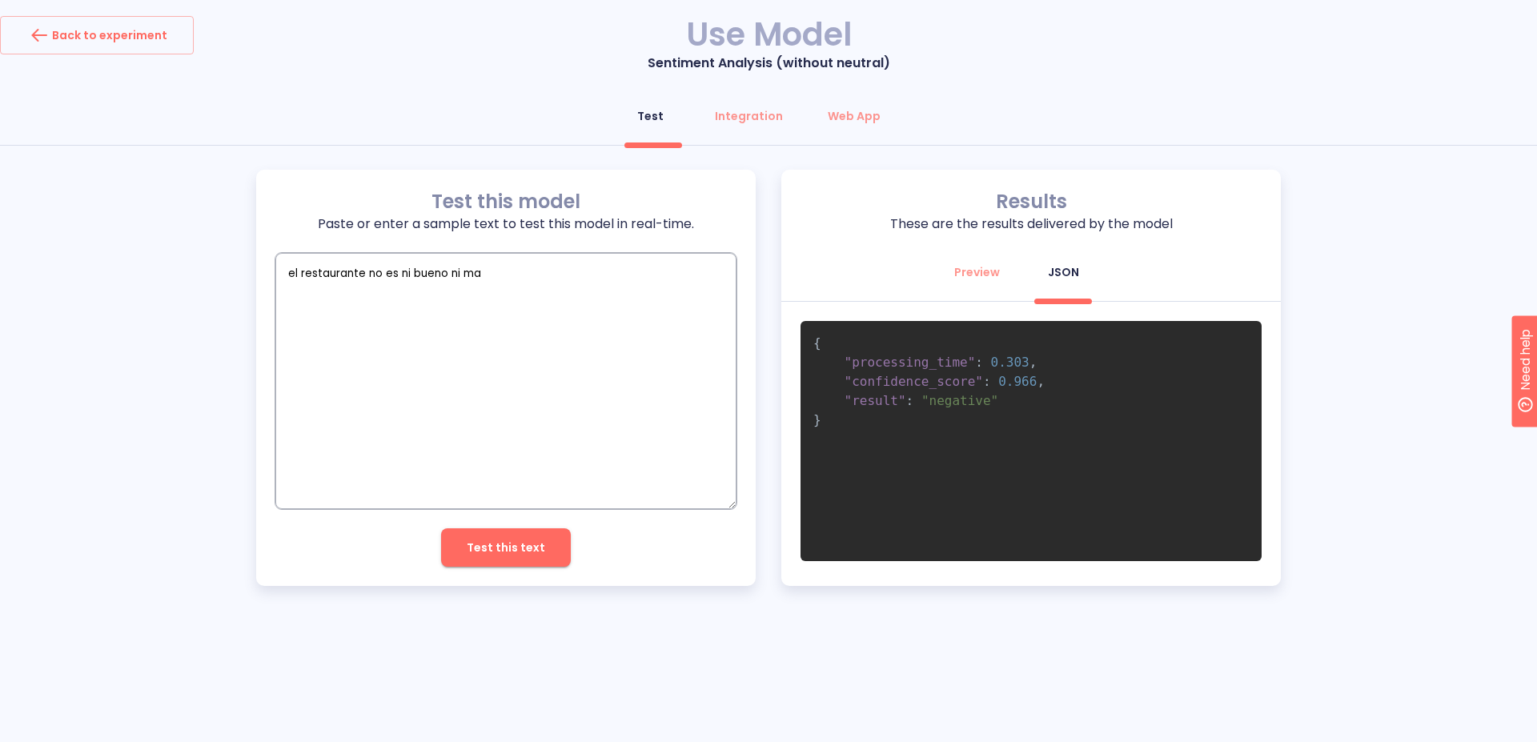
type textarea "el restaurante no es ni bueno ni mal"
type textarea "x"
type textarea "el restaurante no es ni bueno ni malo"
type textarea "x"
type textarea "el restaurante no es ni bueno ni malo"
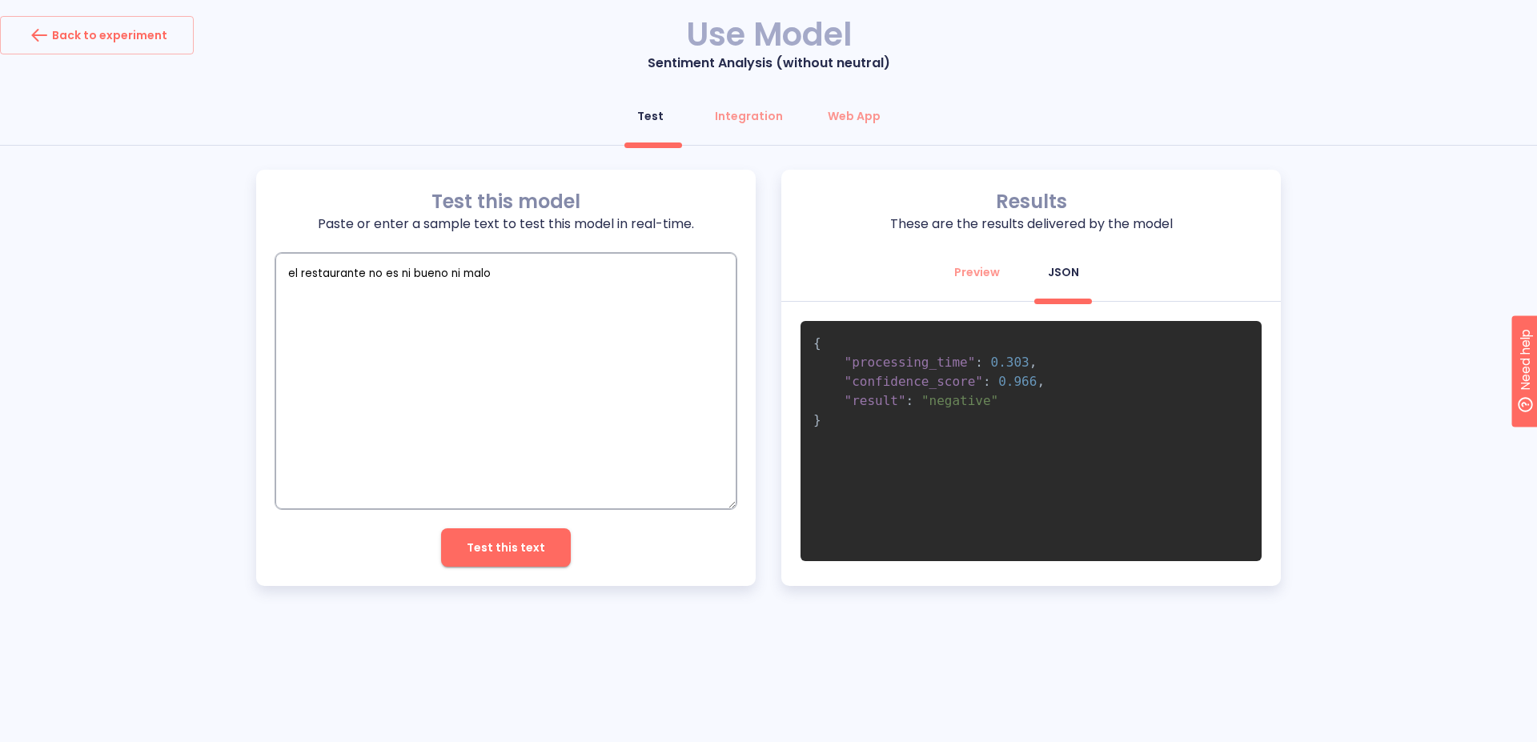
type textarea "x"
type textarea "el restaurante no es ni bueno ni malo"
type textarea "x"
type textarea "el restaurante no es ni bueno ni malo"
click at [495, 552] on span "Test this text" at bounding box center [506, 548] width 78 height 20
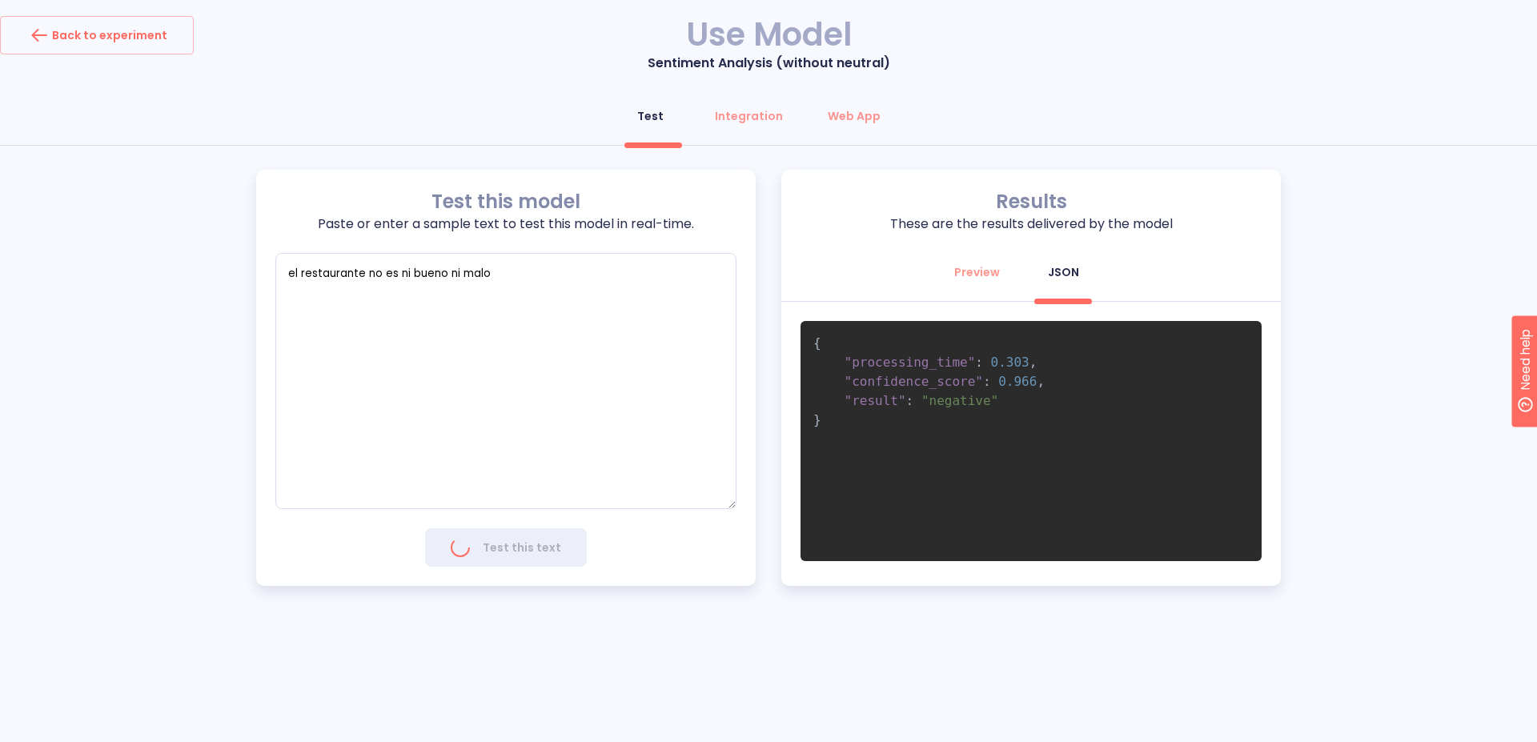
type textarea "x"
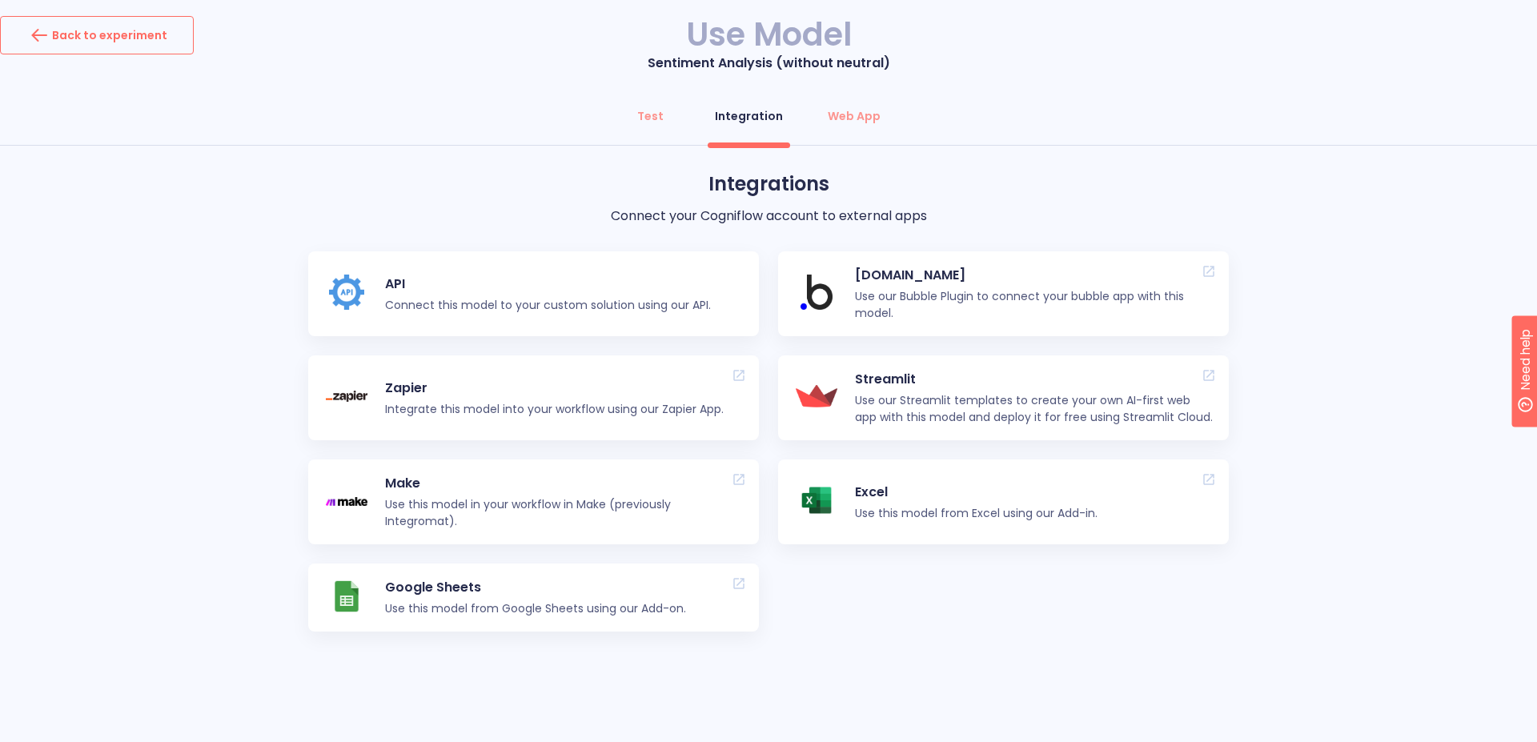
click at [114, 34] on div "Back to experiment" at bounding box center [96, 35] width 141 height 26
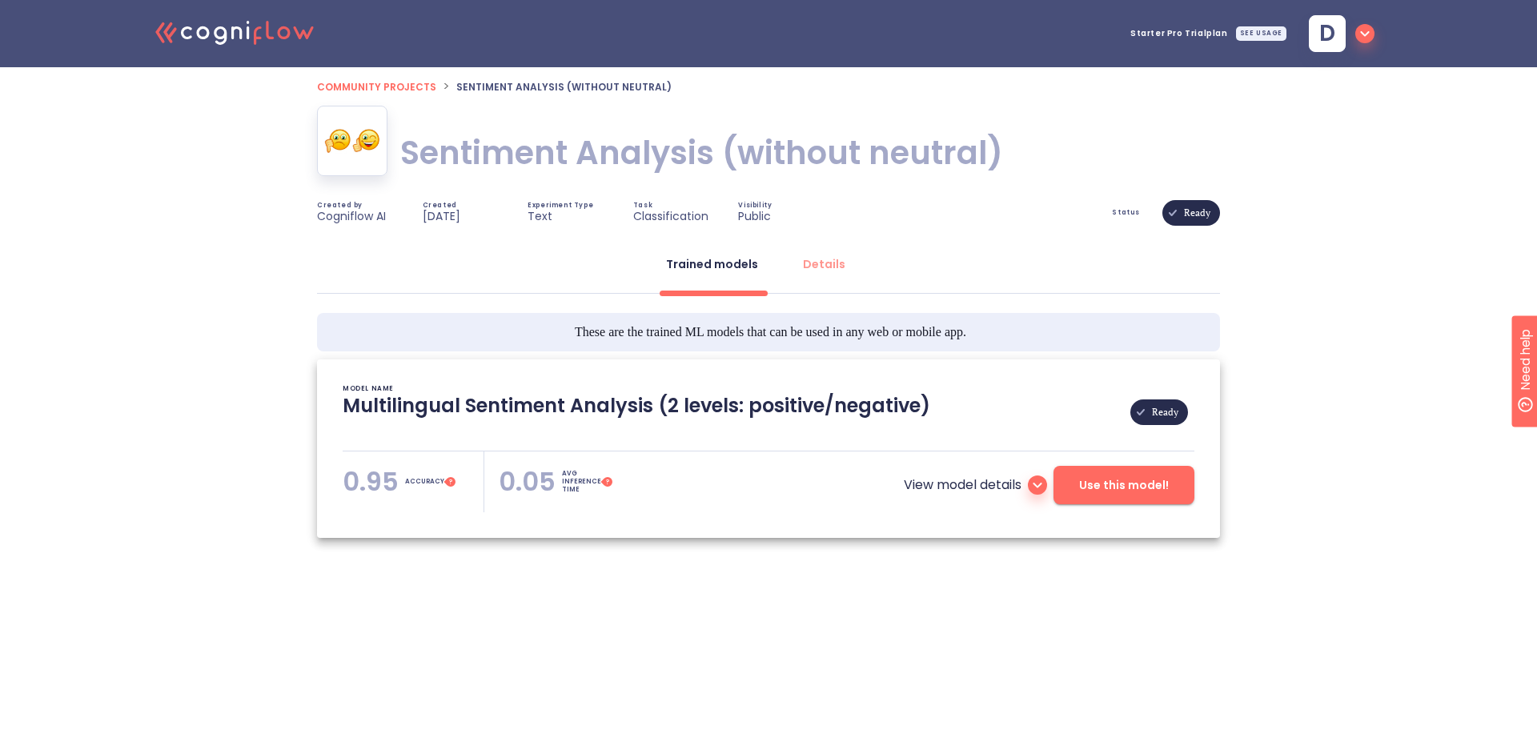
type textarea "[[DATE] 03:41:27]- Pretrained Multilingual (en, nl, de, fr, it, es) Sentiment A…"
click at [382, 90] on span "Community projects" at bounding box center [376, 87] width 119 height 14
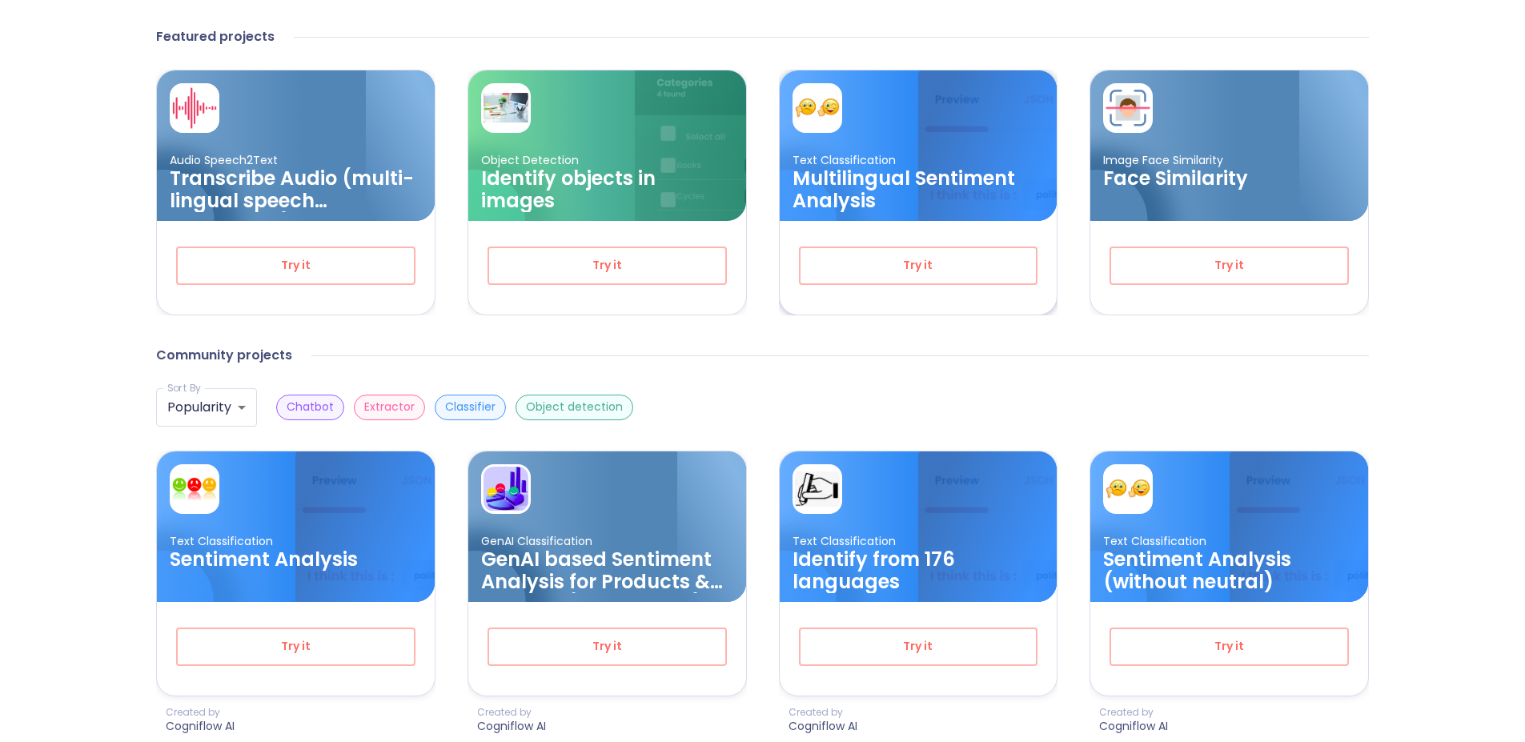
scroll to position [224, 0]
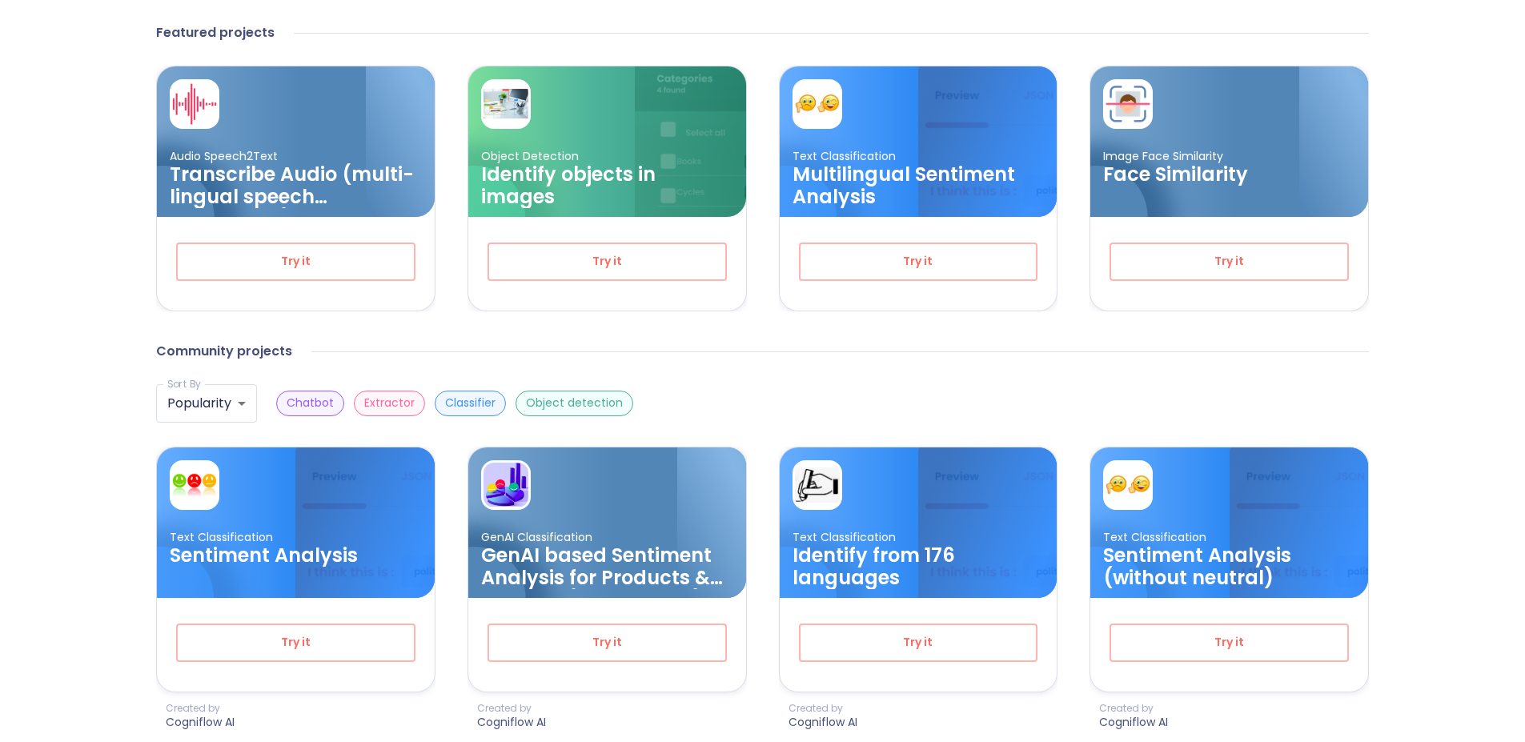
click at [270, 559] on h3 "Sentiment Analysis" at bounding box center [296, 555] width 252 height 22
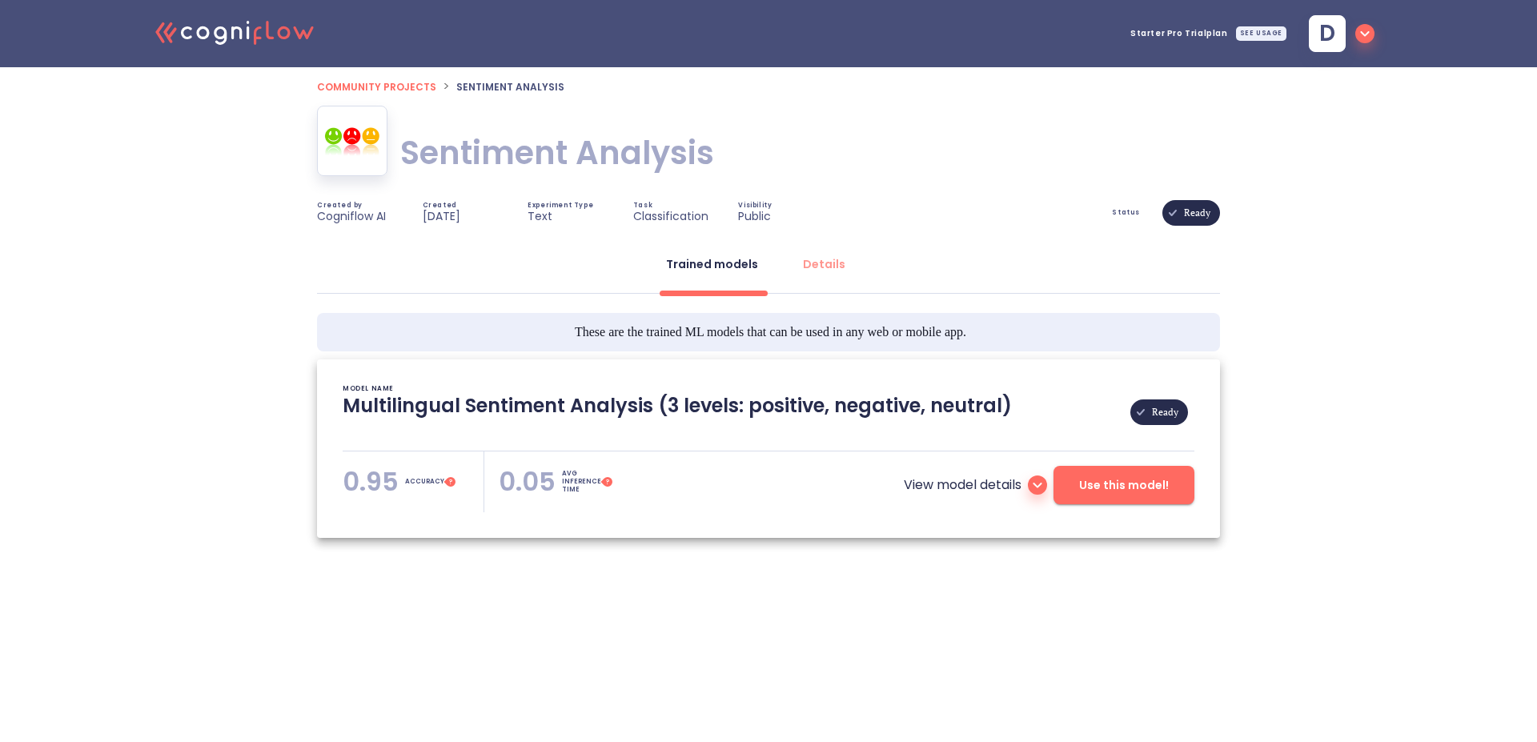
type textarea "[[DATE] 03:41:04]- Pretrained Multilingual (en, nl, de, fr, it, es) Sentiment A…"
click at [1042, 486] on icon at bounding box center [1037, 484] width 19 height 19
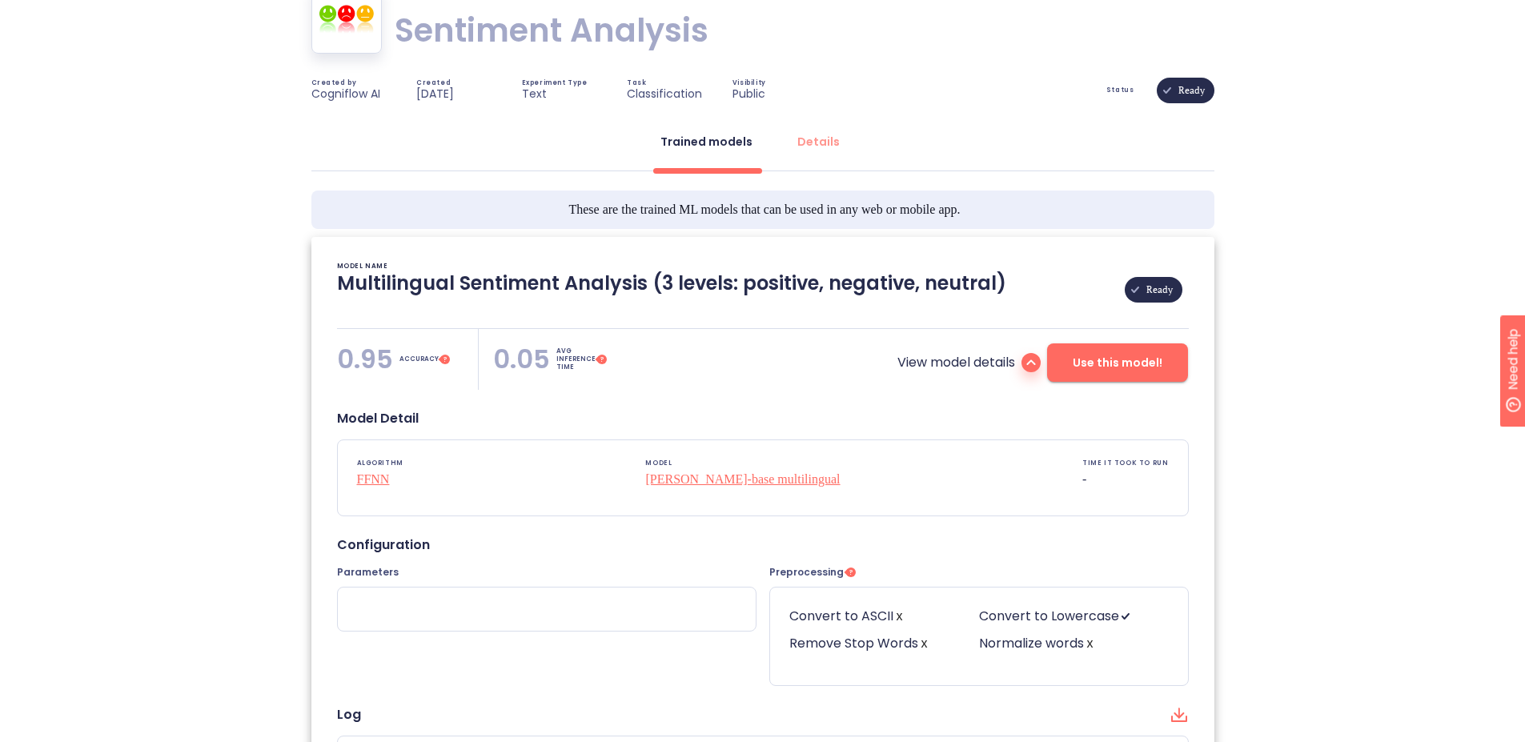
scroll to position [119, 0]
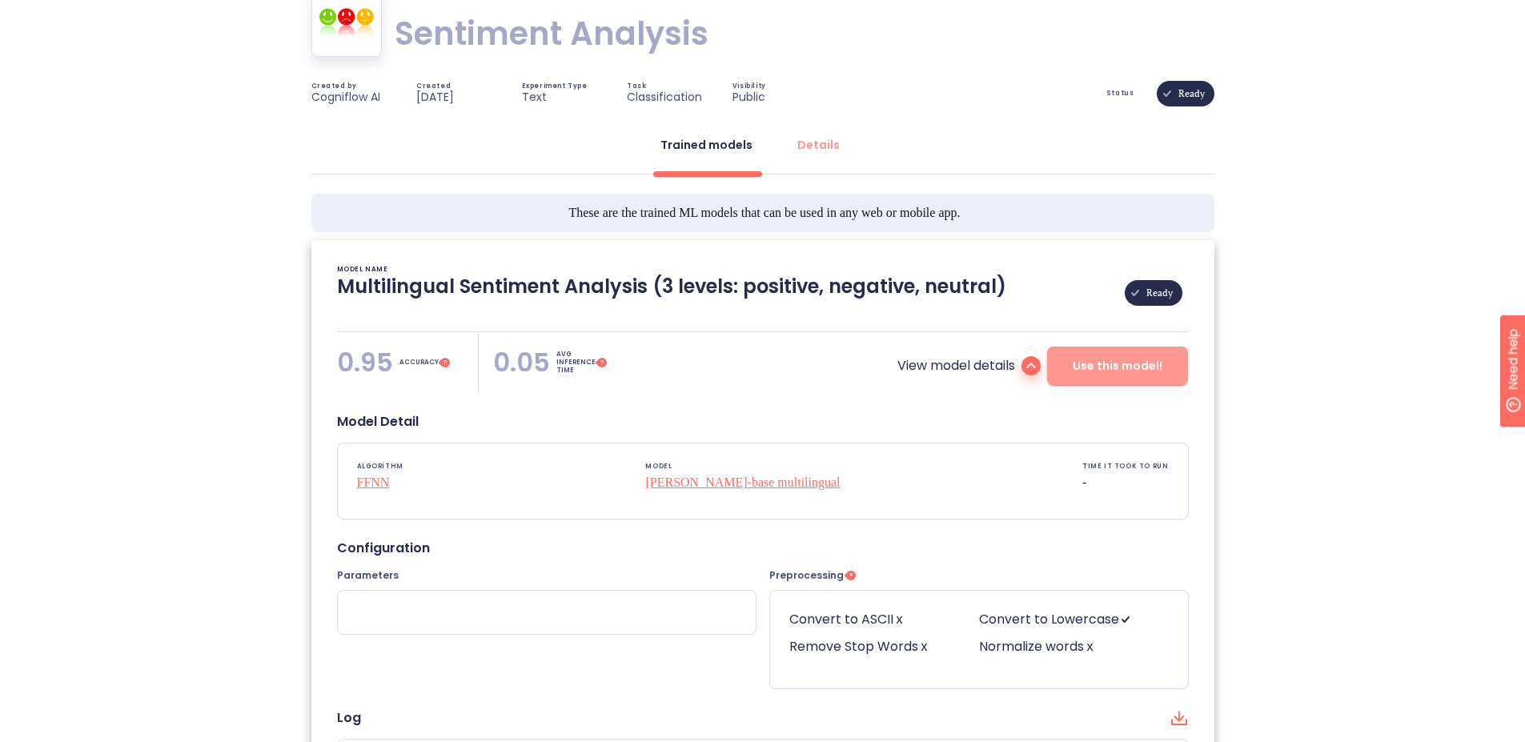
click at [1151, 351] on button "Use this model!" at bounding box center [1117, 366] width 141 height 38
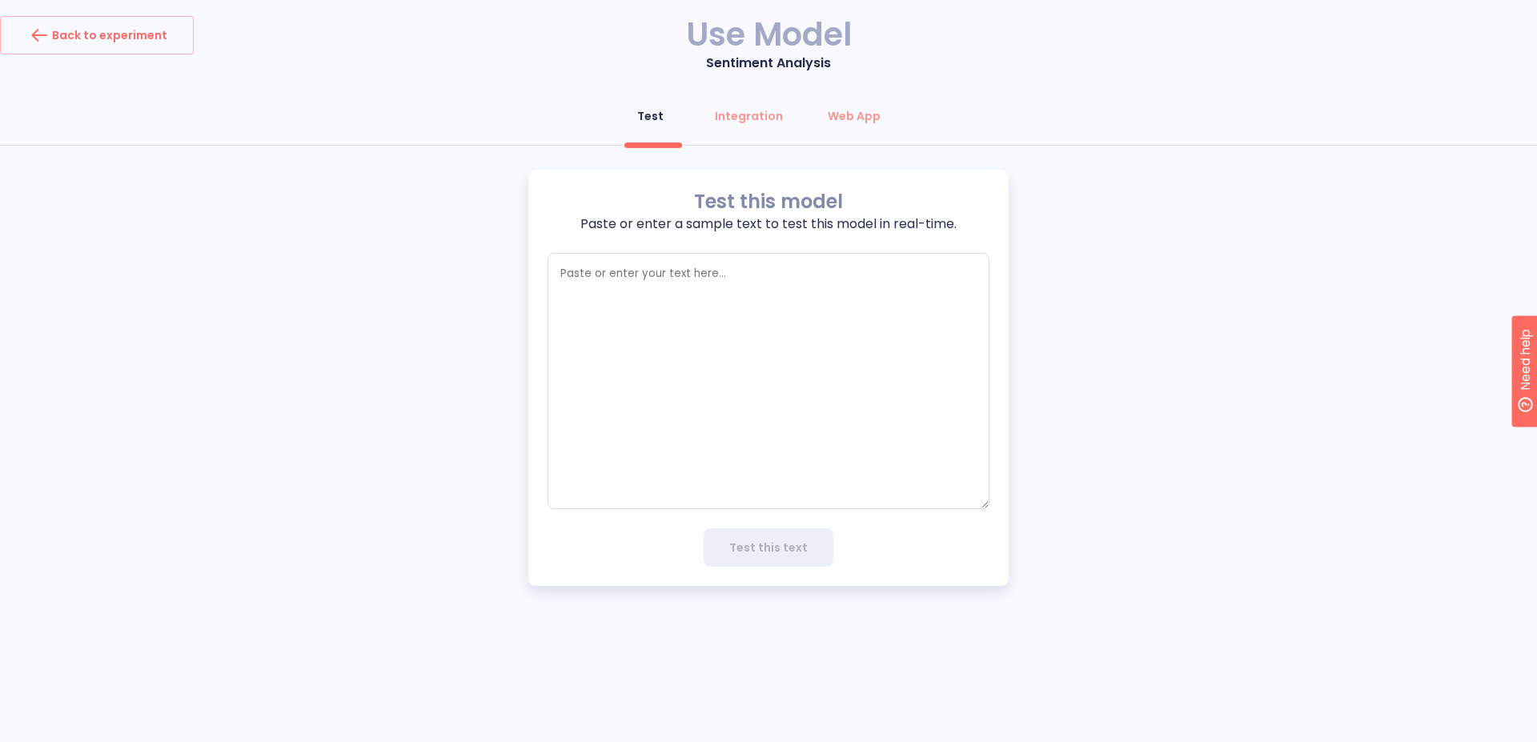
type textarea "x"
click at [763, 303] on textarea "empty textarea" at bounding box center [768, 381] width 442 height 256
type textarea "e"
type textarea "x"
type textarea "el"
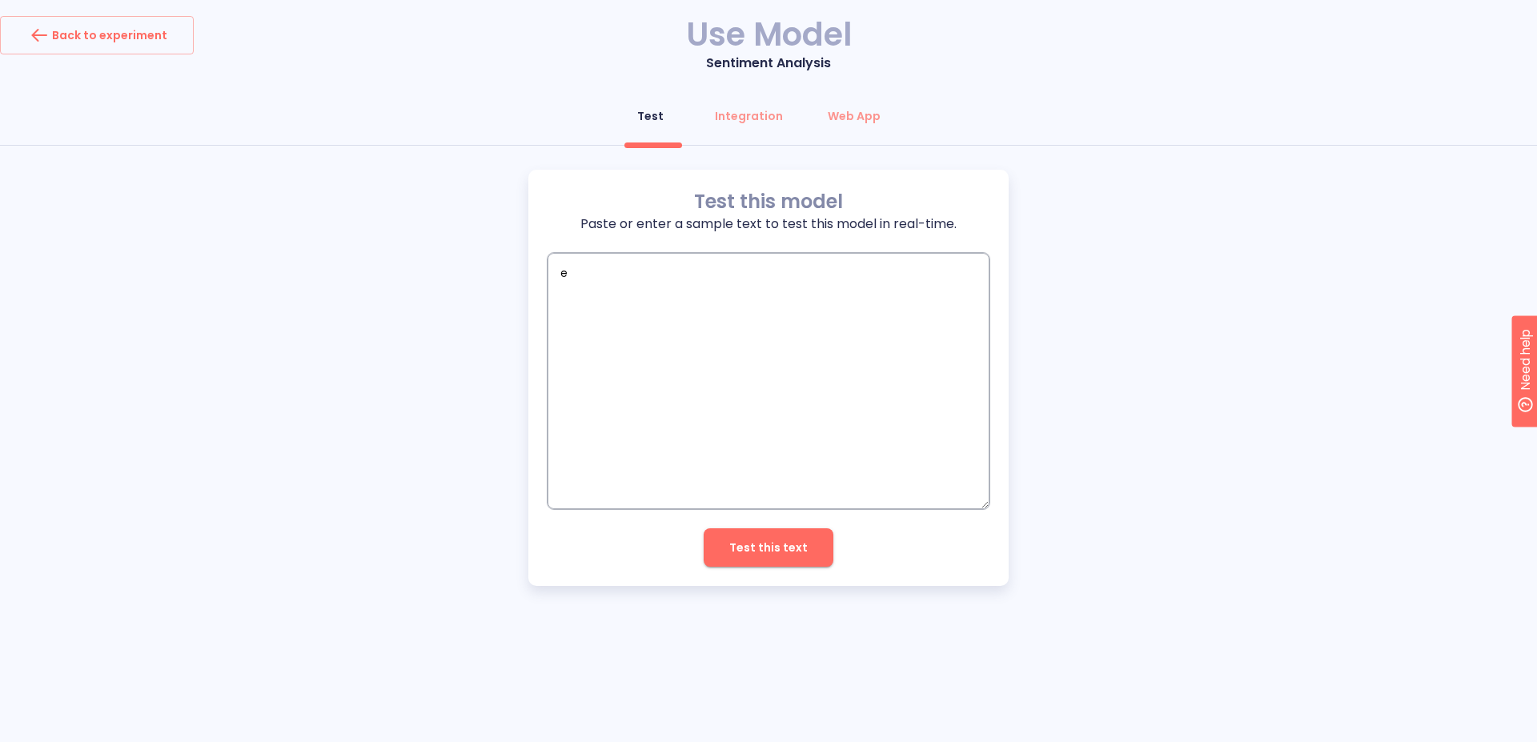
type textarea "x"
type textarea "el"
type textarea "x"
type textarea "el r"
type textarea "x"
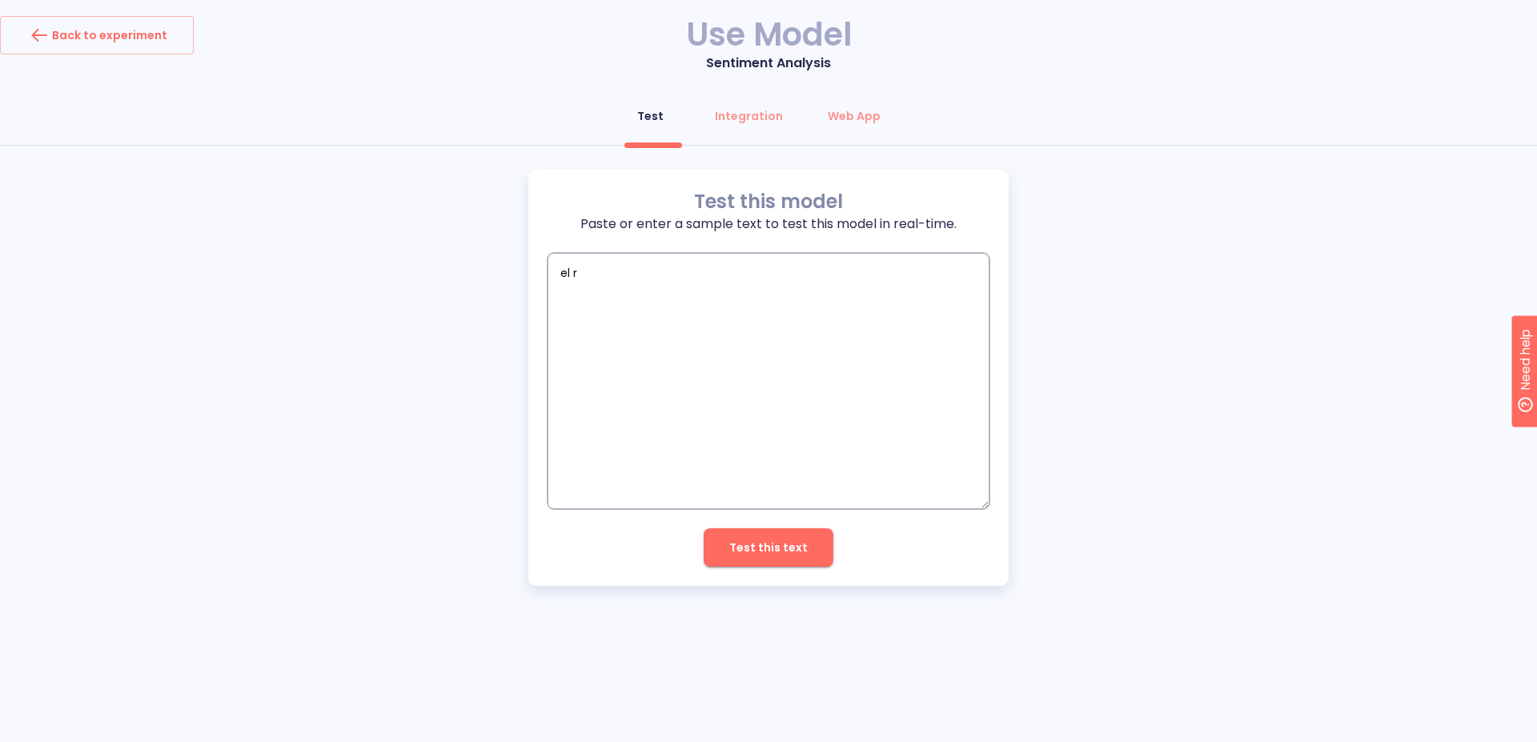
type textarea "el re"
type textarea "x"
type textarea "el res"
type textarea "x"
type textarea "el rest"
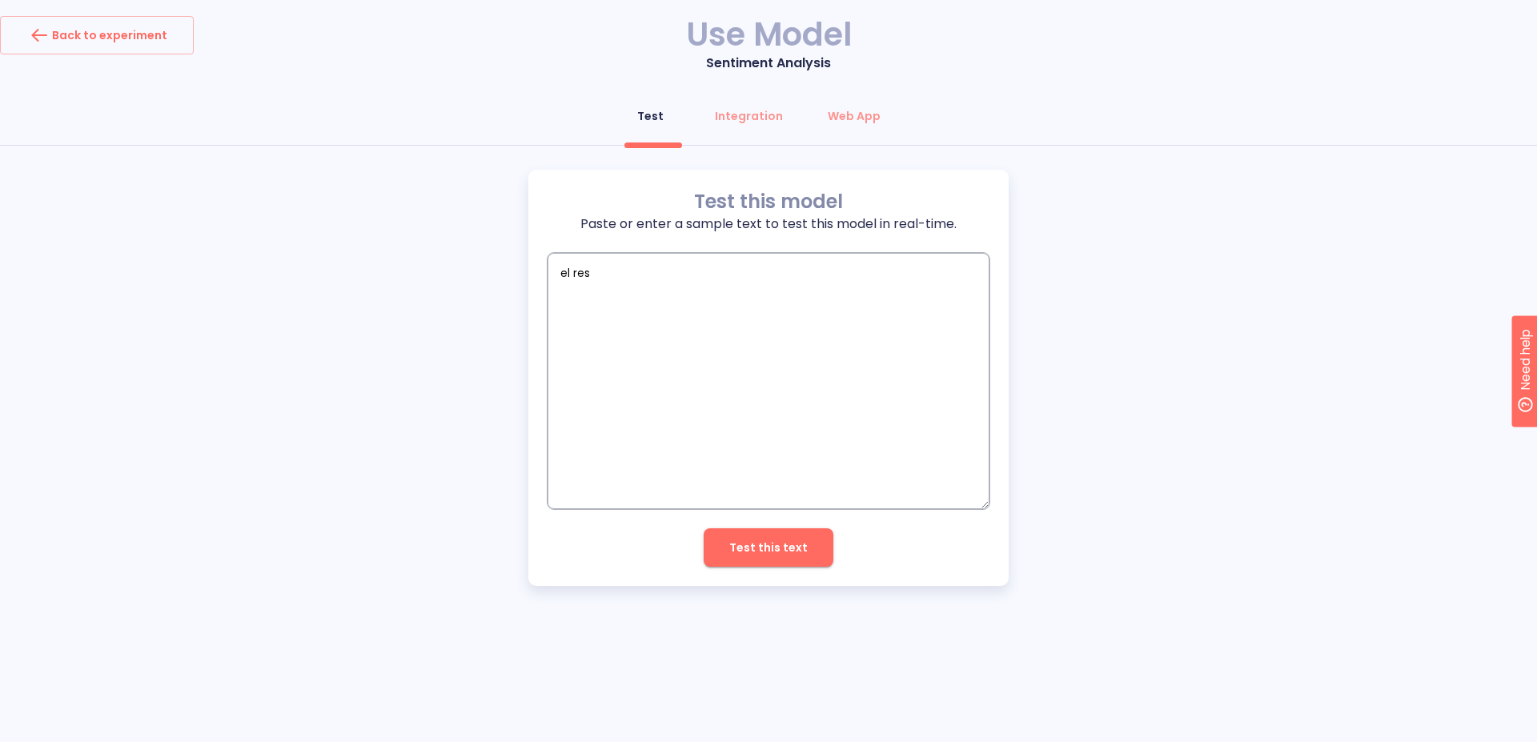
type textarea "x"
type textarea "el resta"
type textarea "x"
type textarea "el restau"
type textarea "x"
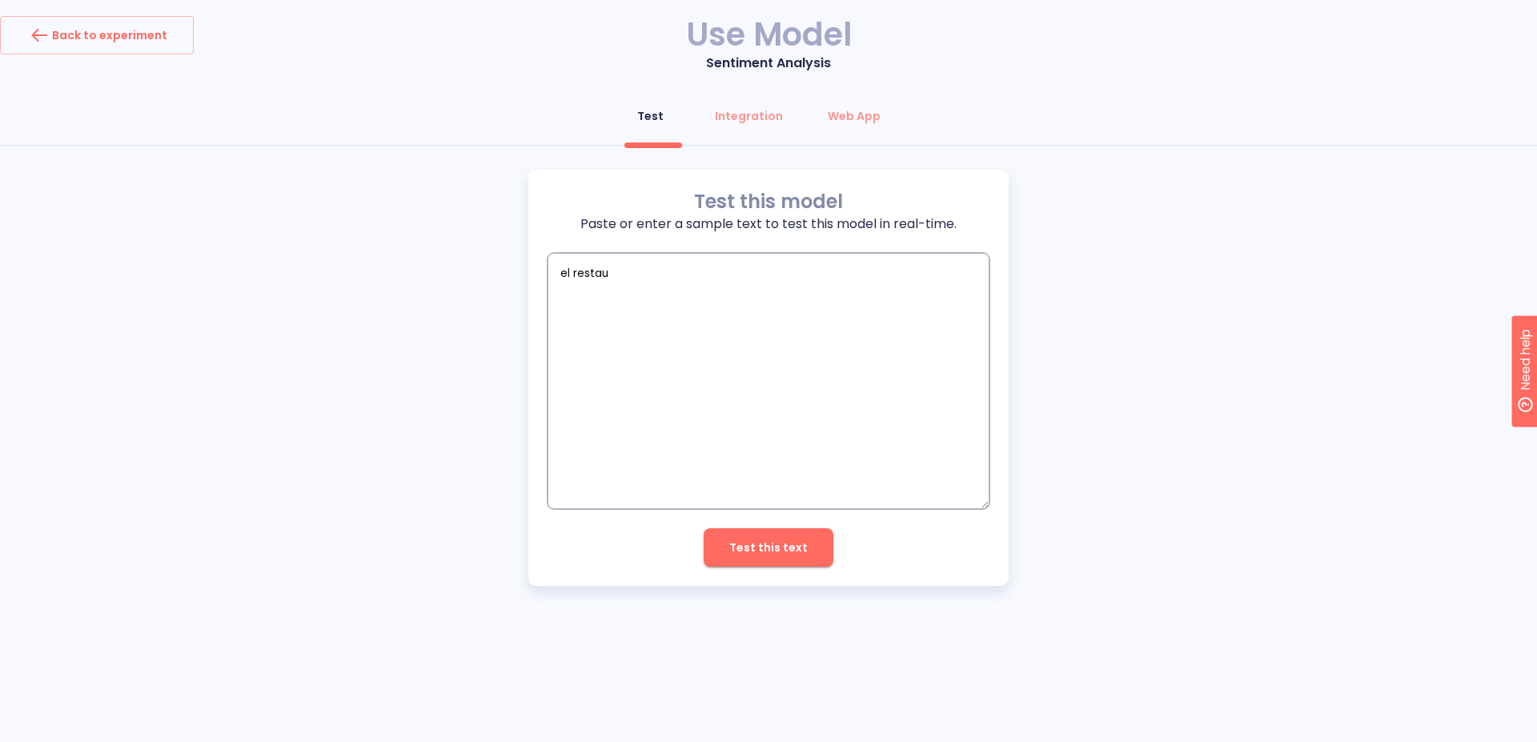
type textarea "el restaur"
type textarea "x"
type textarea "el restaura"
type textarea "x"
type textarea "el restauran"
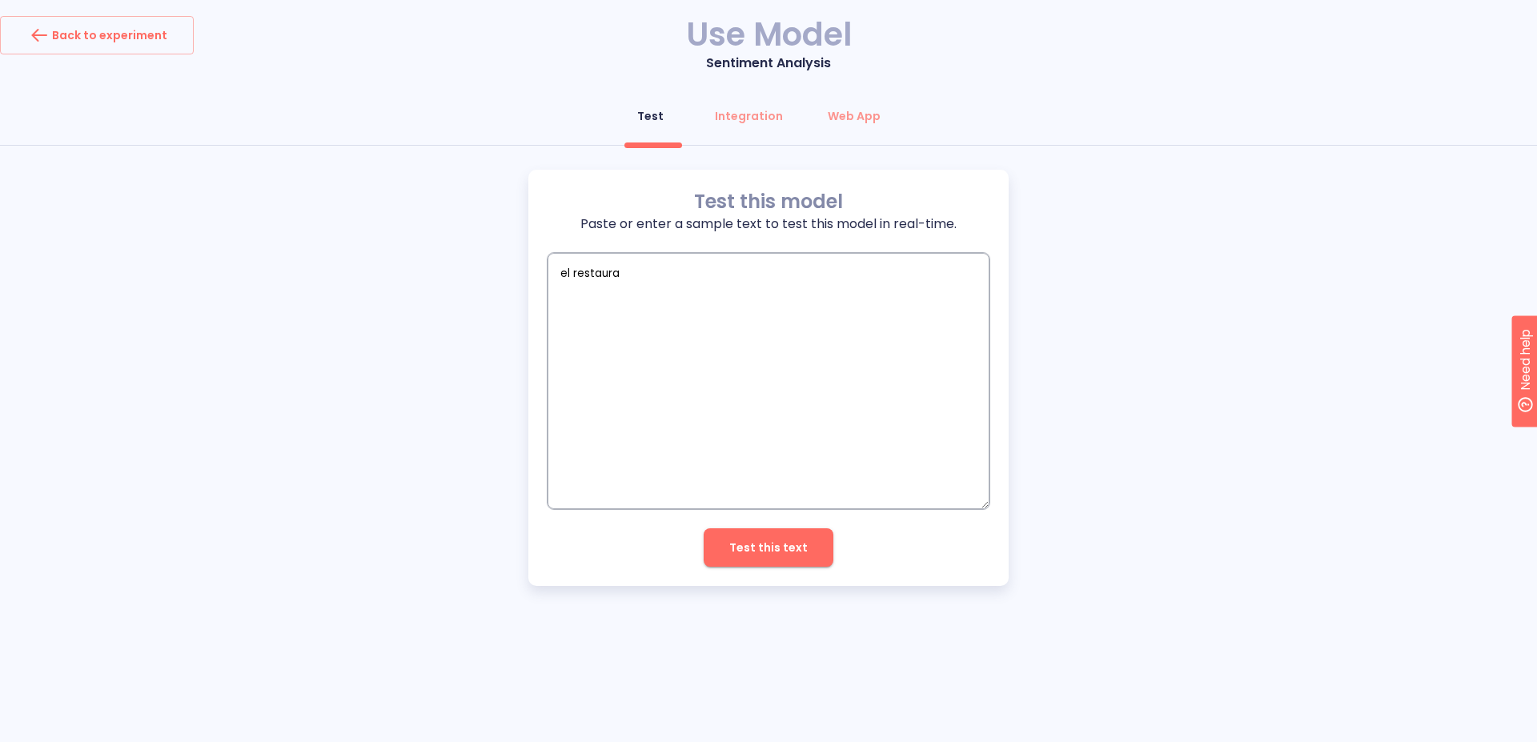
type textarea "x"
type textarea "el restaurant"
type textarea "x"
type textarea "el restaurante"
type textarea "x"
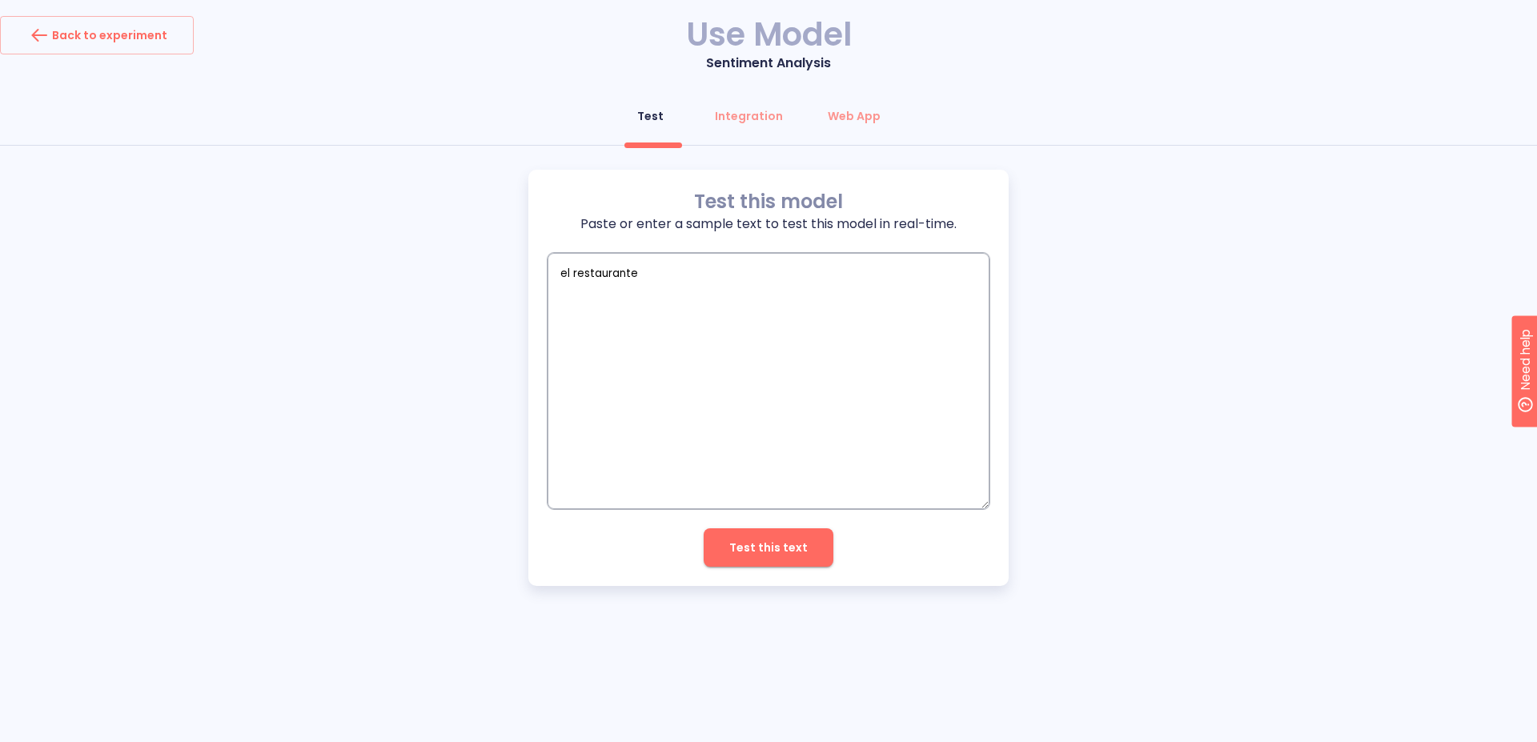
type textarea "el restaurante"
type textarea "x"
type textarea "el restaurante n"
type textarea "x"
type textarea "el restaurante no"
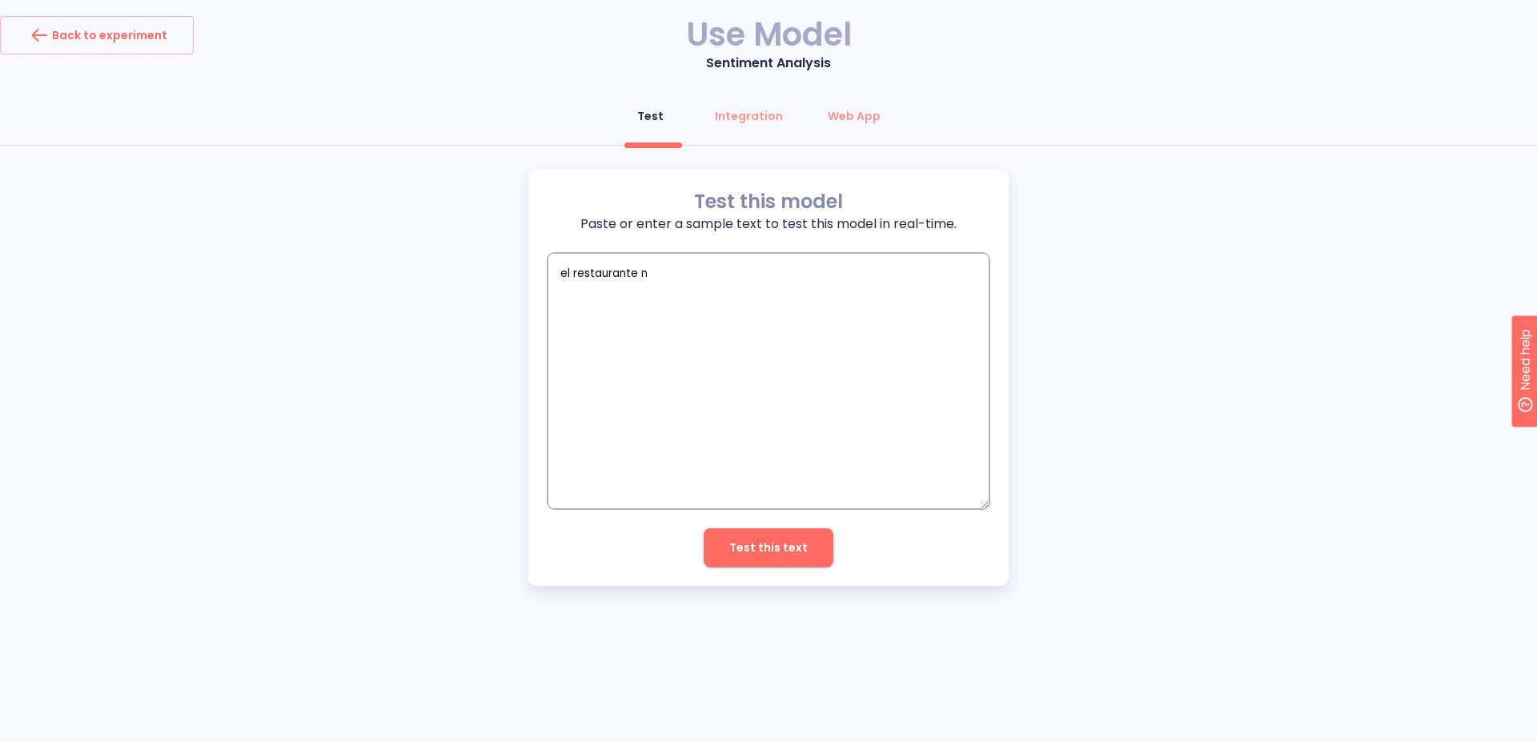
type textarea "x"
type textarea "el restaurante no"
type textarea "x"
type textarea "el restaurante no e"
type textarea "x"
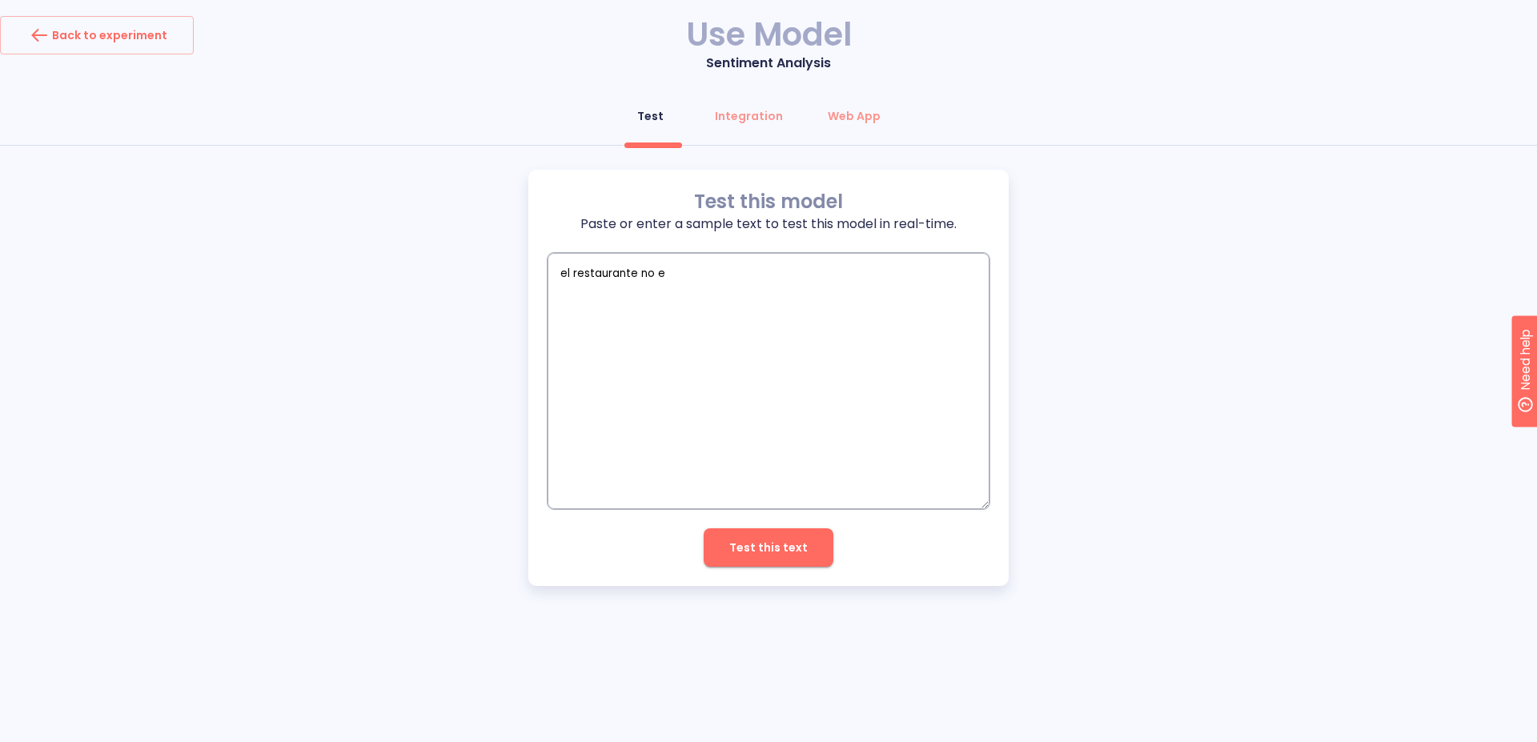
type textarea "el restaurante no es"
type textarea "x"
type textarea "el restaurante no es"
type textarea "x"
type textarea "el restaurante no es n"
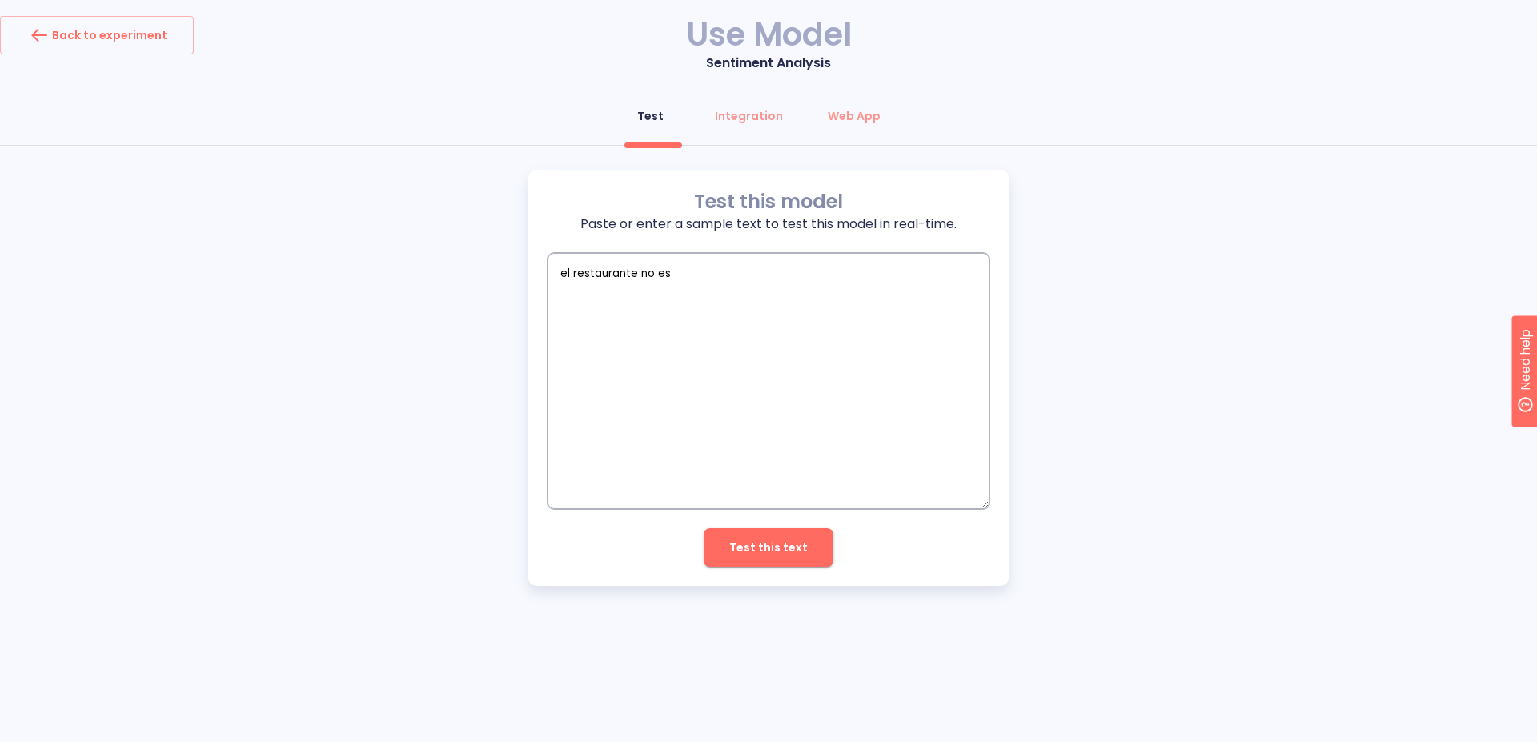
type textarea "x"
type textarea "el restaurante no es ni"
type textarea "x"
type textarea "el restaurante no es ni"
type textarea "x"
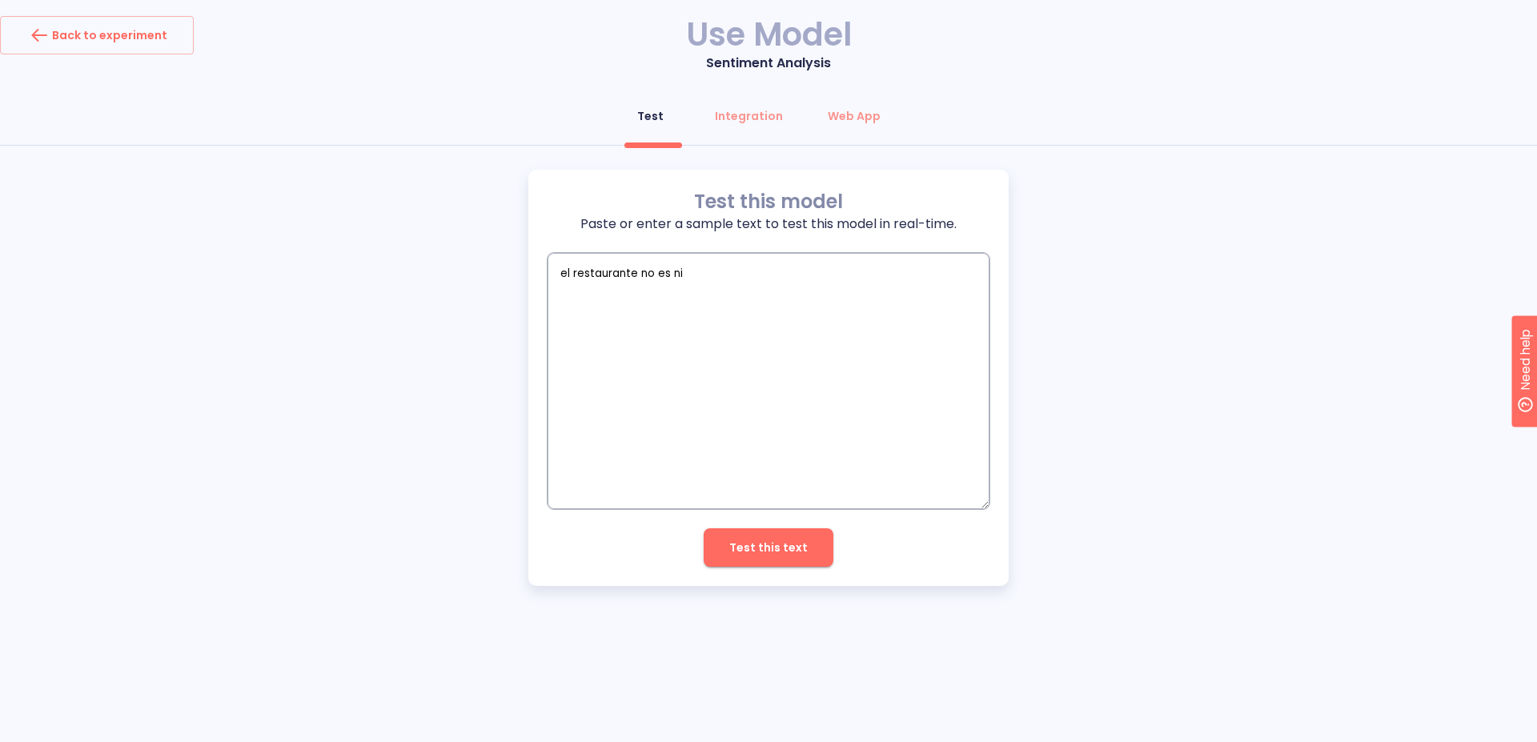
type textarea "el restaurante no es ni b"
type textarea "x"
type textarea "el restaurante no es ni bu"
type textarea "x"
type textarea "el restaurante no es ni bue"
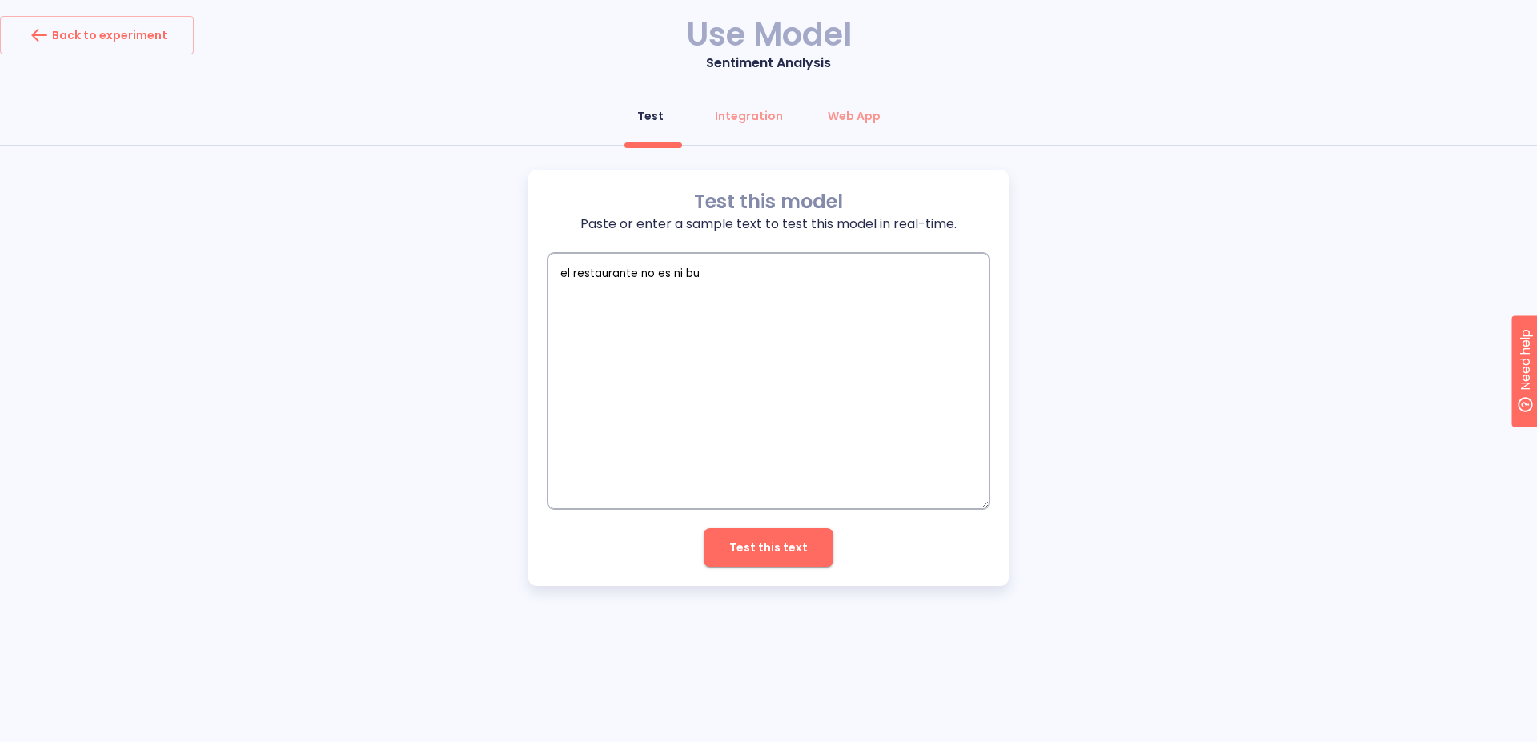
type textarea "x"
type textarea "el restaurante no es ni buen"
type textarea "x"
type textarea "el restaurante no es ni bueno"
type textarea "x"
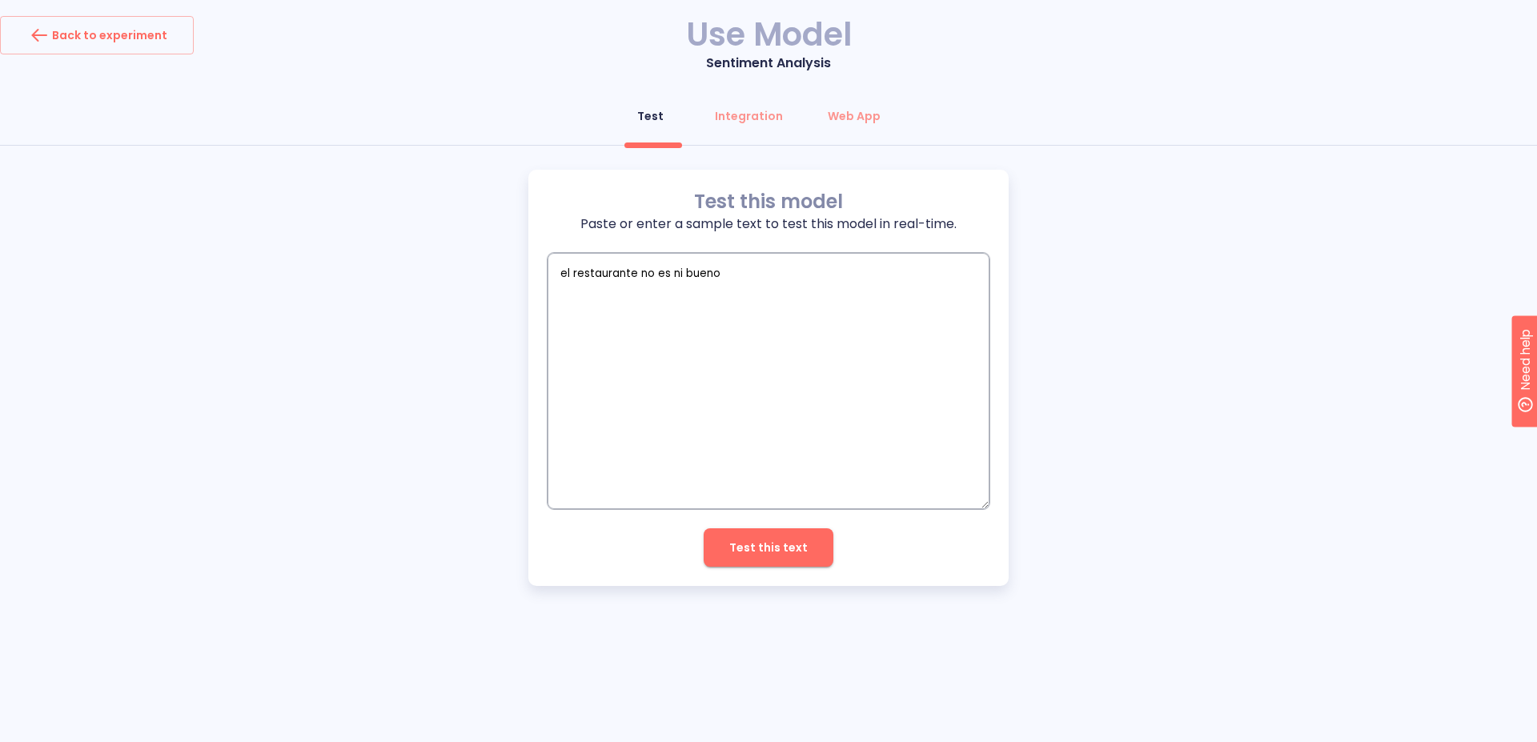
type textarea "el restaurante no es ni bueno"
type textarea "x"
type textarea "el restaurante no es ni bueno n"
type textarea "x"
type textarea "el restaurante no es ni bueno ni"
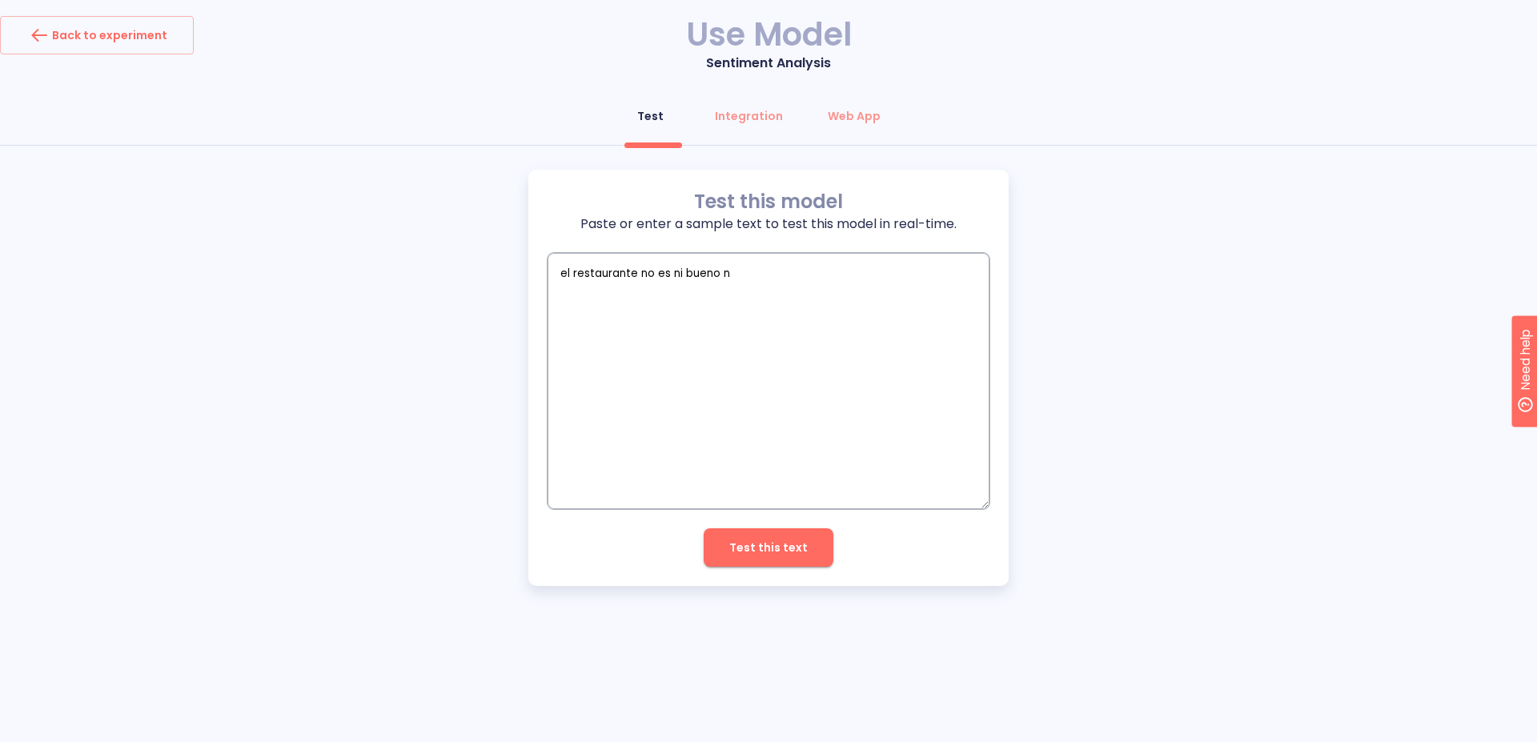
type textarea "x"
type textarea "el restaurante no es ni bueno ni"
type textarea "x"
type textarea "el restaurante no es ni bueno ni m"
type textarea "x"
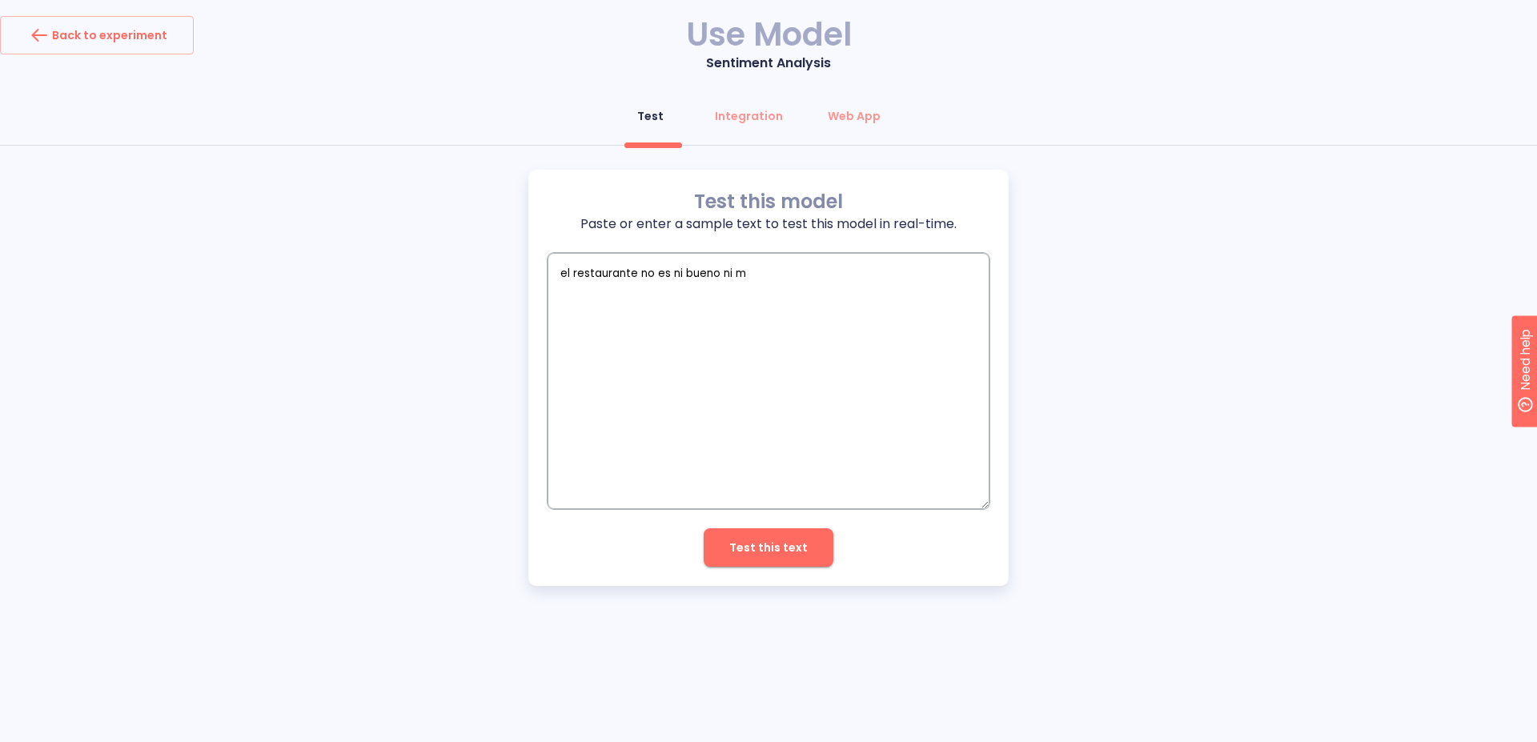
type textarea "el restaurante no es ni bueno ni ma"
type textarea "x"
type textarea "el restaurante no es ni bueno ni mal"
type textarea "x"
type textarea "el restaurante no es ni bueno ni malo"
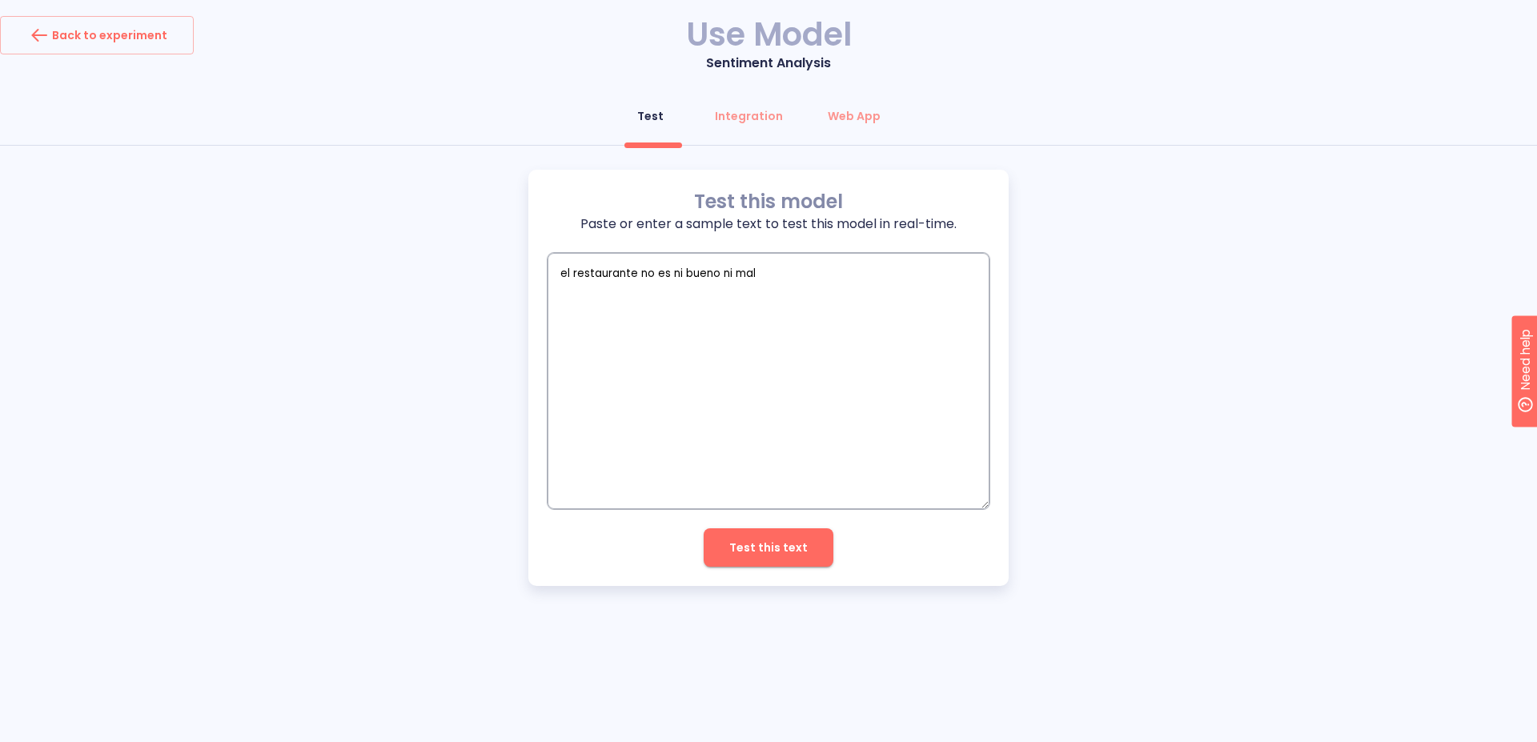
type textarea "x"
type textarea "el restaurante no es ni bueno ni malo"
click at [800, 542] on span "Test this text" at bounding box center [768, 548] width 78 height 20
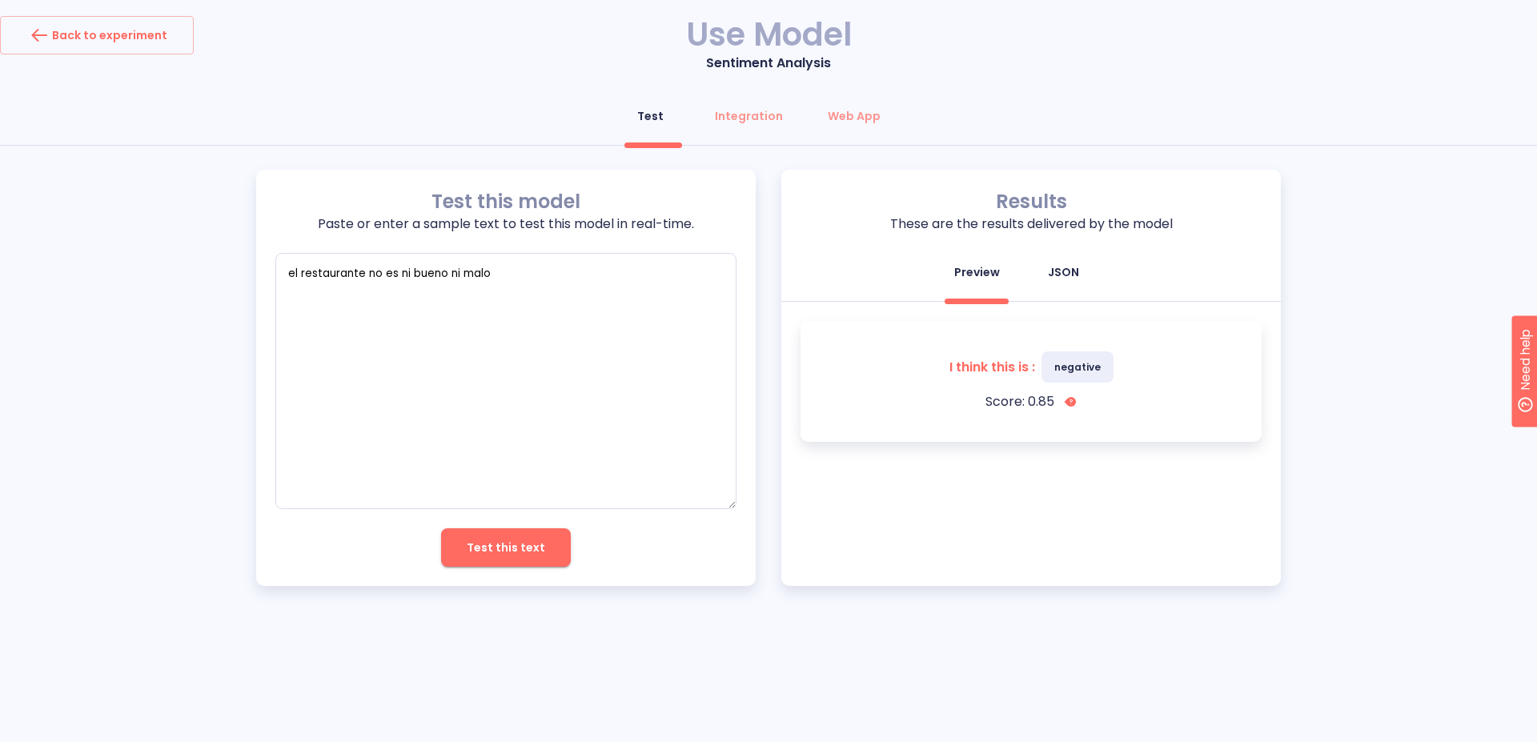
click at [1067, 271] on div "JSON" at bounding box center [1063, 272] width 31 height 16
type textarea "x"
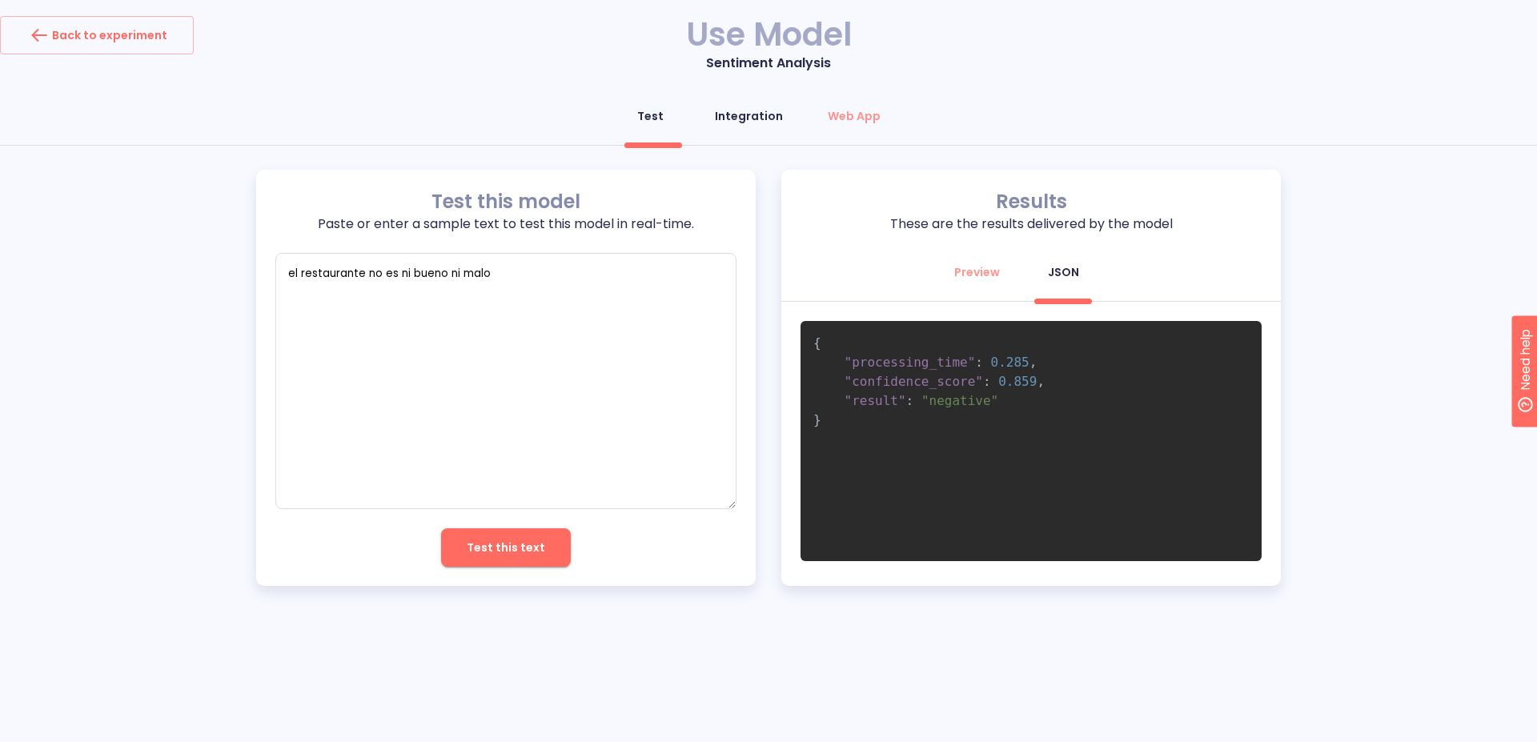
click at [751, 114] on div "Integration" at bounding box center [749, 116] width 68 height 16
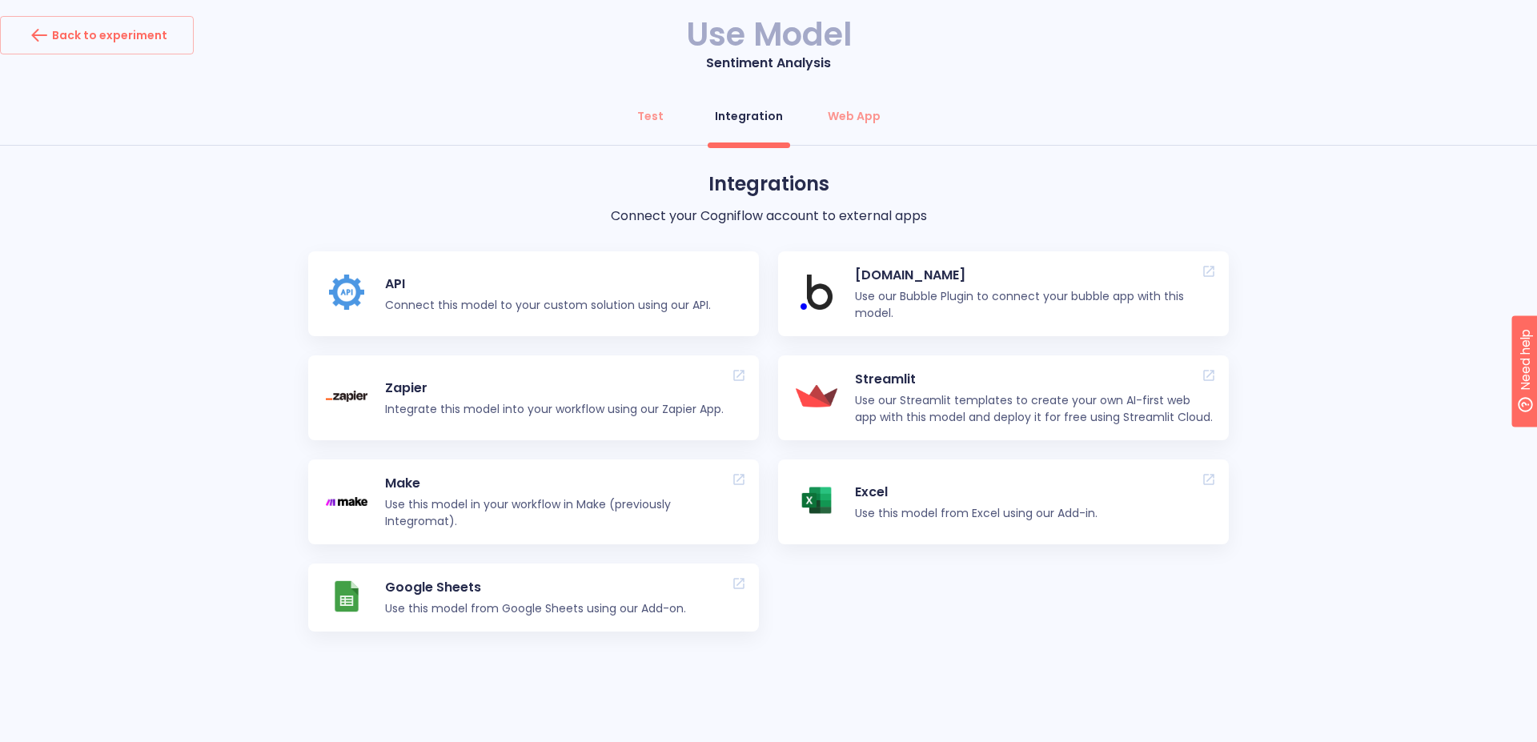
click at [1311, 502] on div "Integrations Connect your Cogniflow account to external apps API Connect this m…" at bounding box center [768, 433] width 1537 height 526
